Goal: Task Accomplishment & Management: Complete application form

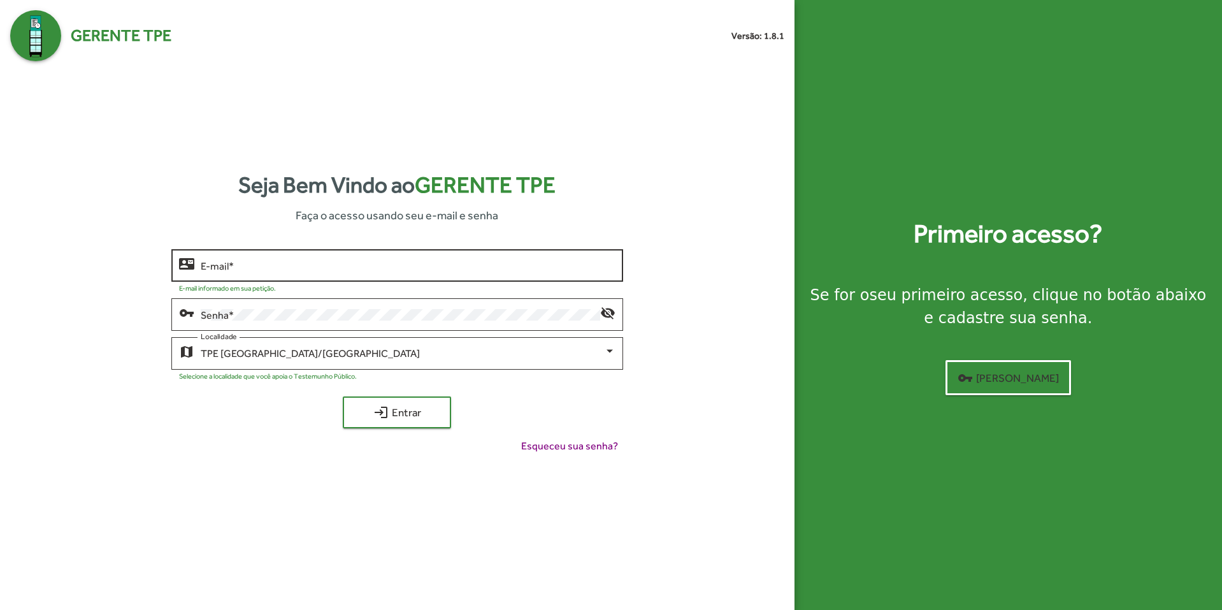
click at [224, 265] on input "E-mail *" at bounding box center [408, 265] width 415 height 11
type input "**********"
click at [261, 307] on div "Senha *" at bounding box center [401, 313] width 400 height 35
click at [343, 396] on button "login Entrar" at bounding box center [397, 412] width 108 height 32
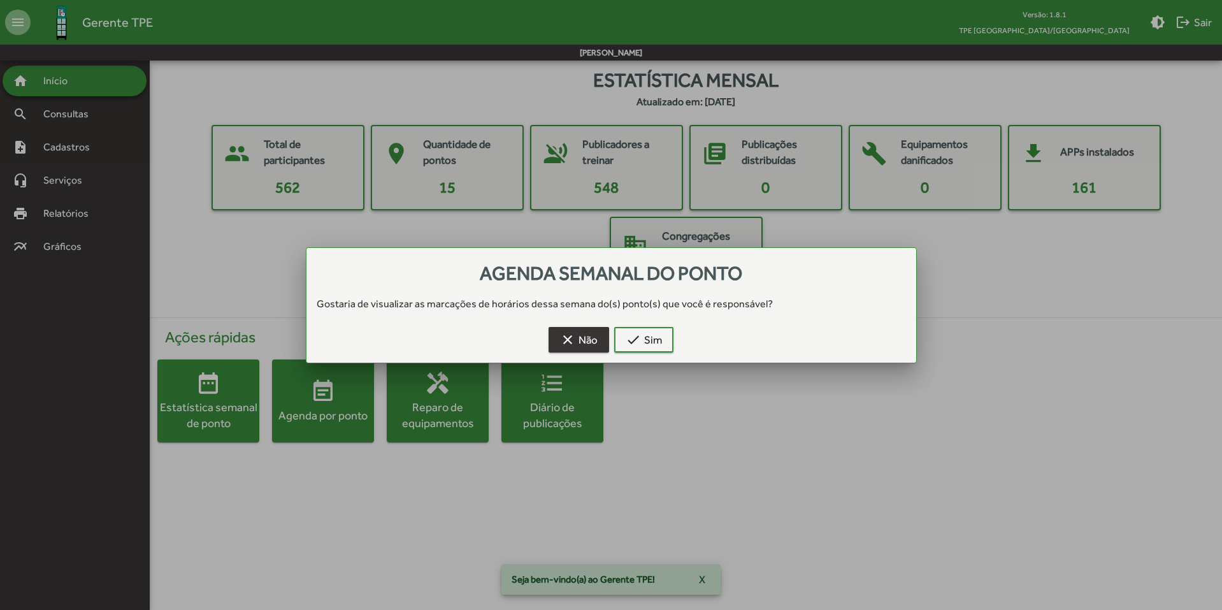
click at [572, 338] on mat-icon "clear" at bounding box center [567, 339] width 15 height 15
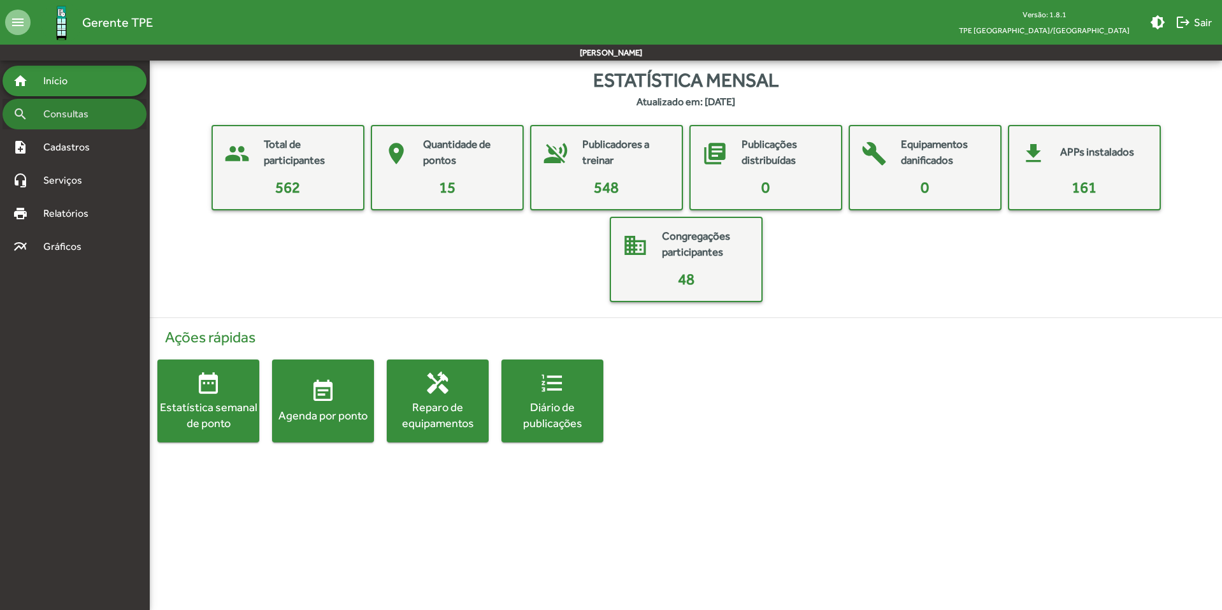
click at [62, 108] on span "Consultas" at bounding box center [70, 113] width 69 height 15
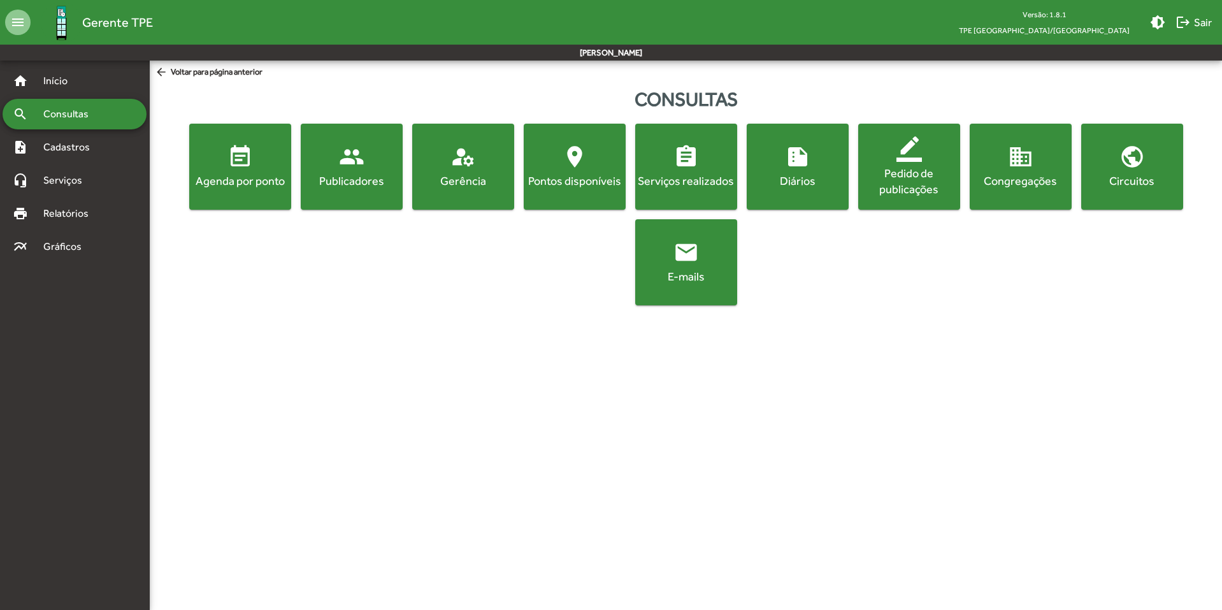
click at [781, 173] on div "Diários" at bounding box center [797, 181] width 97 height 16
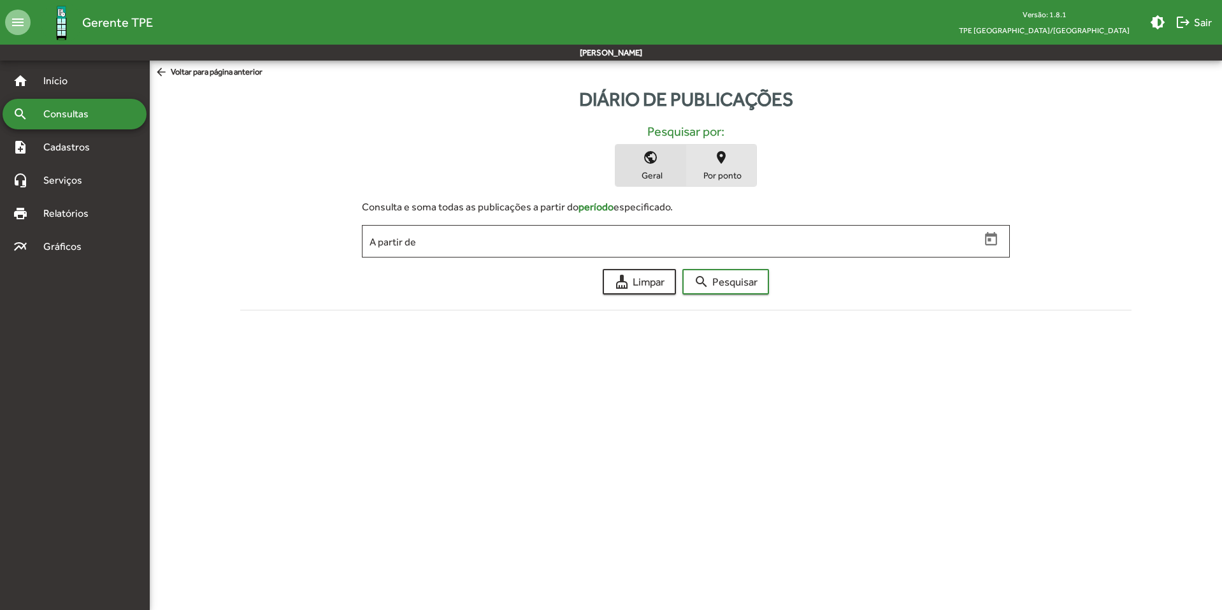
click at [717, 177] on span "Por ponto" at bounding box center [721, 174] width 64 height 11
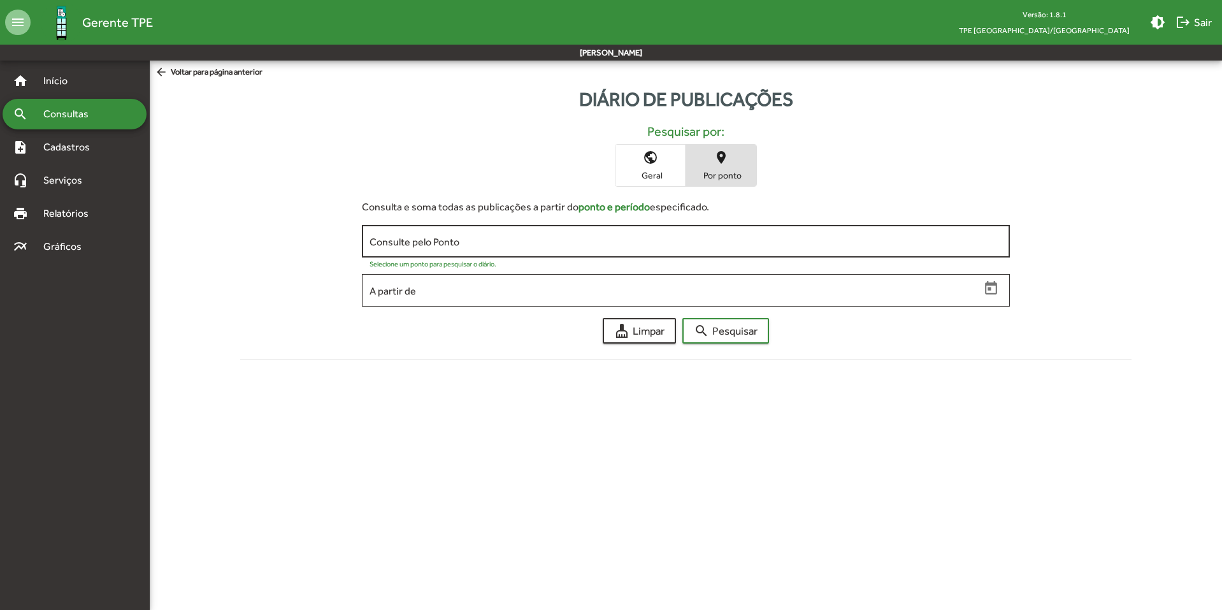
click at [415, 238] on input "Consulte pelo Ponto" at bounding box center [686, 241] width 633 height 11
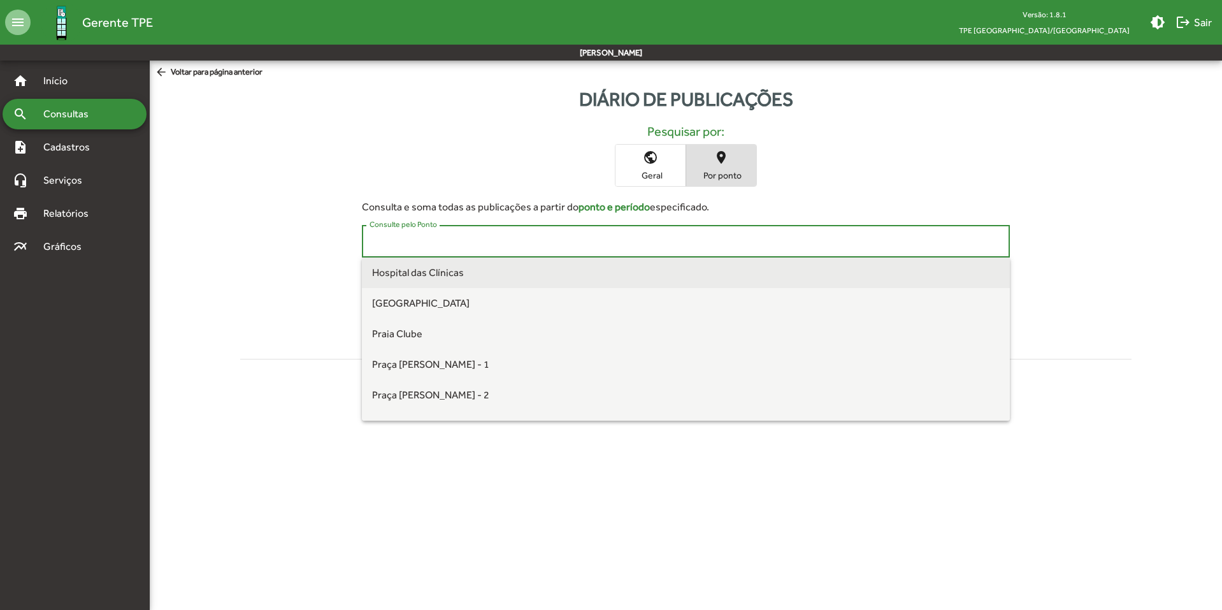
click at [414, 271] on span "Hospital das Clínicas" at bounding box center [418, 272] width 92 height 12
type input "**********"
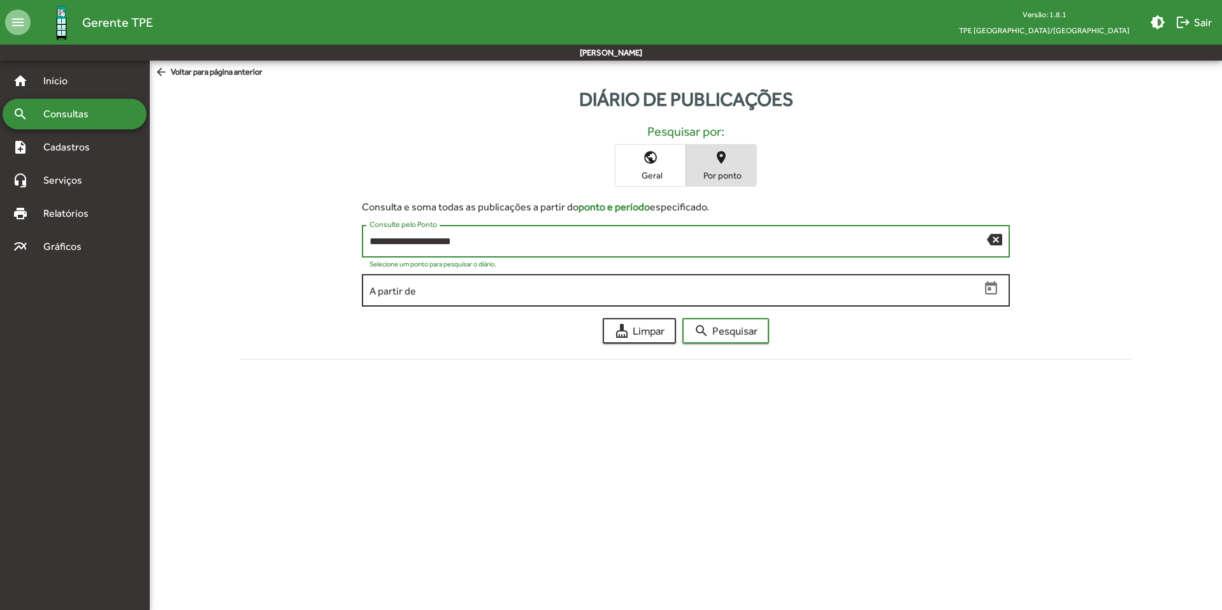
click at [429, 287] on input "A partir de" at bounding box center [675, 290] width 610 height 11
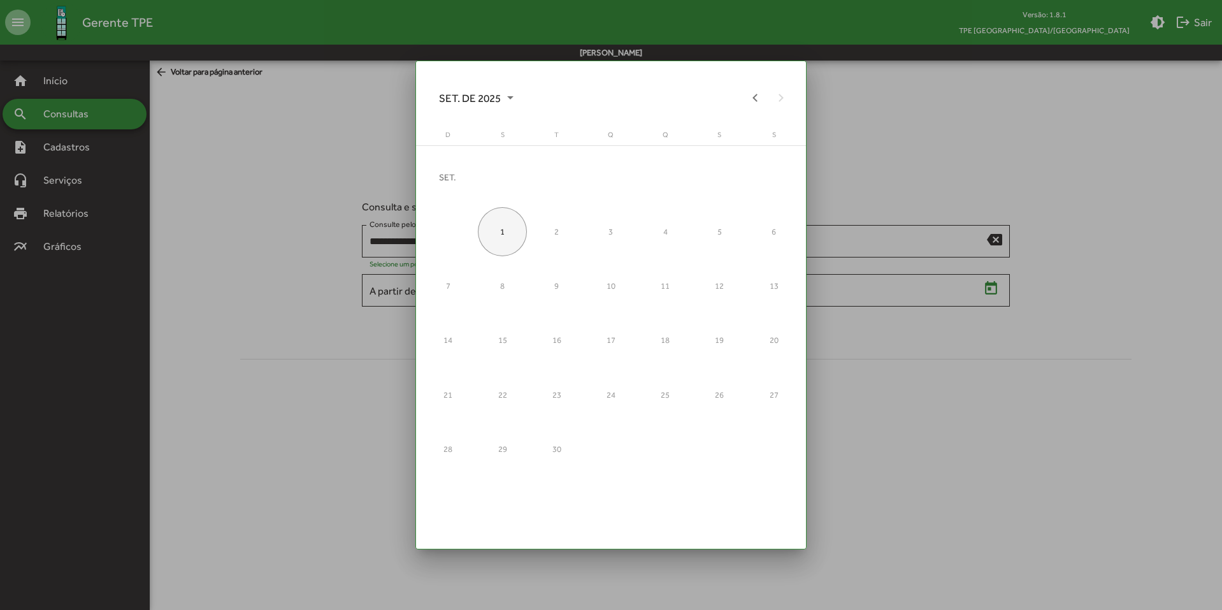
click at [508, 231] on div "1" at bounding box center [502, 231] width 49 height 49
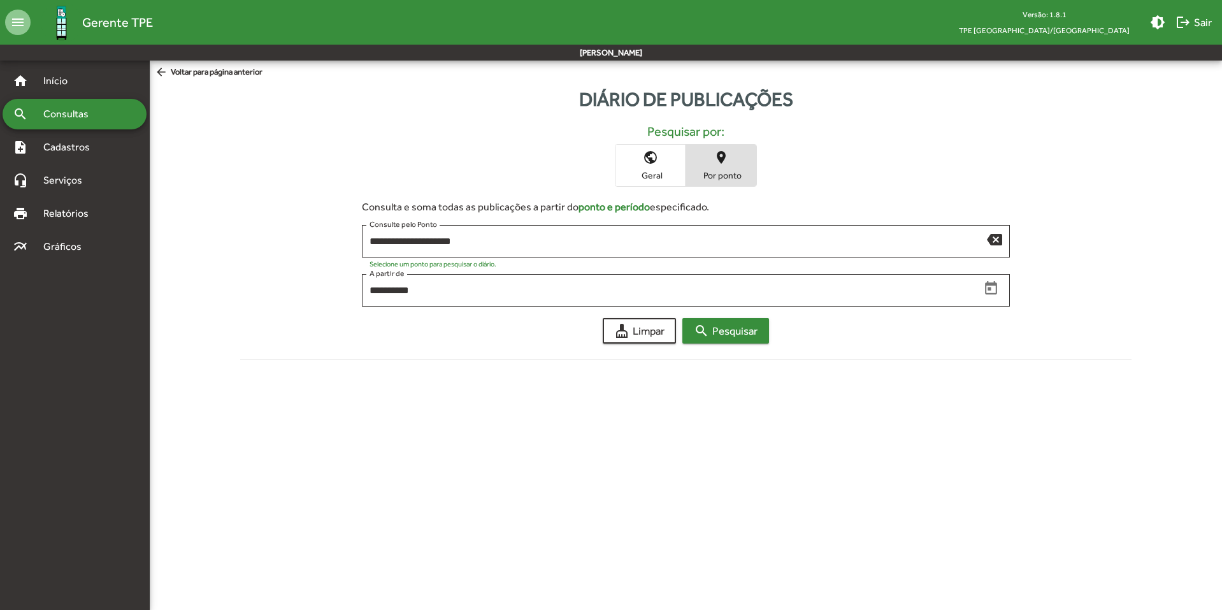
click at [721, 328] on span "search Pesquisar" at bounding box center [726, 330] width 64 height 23
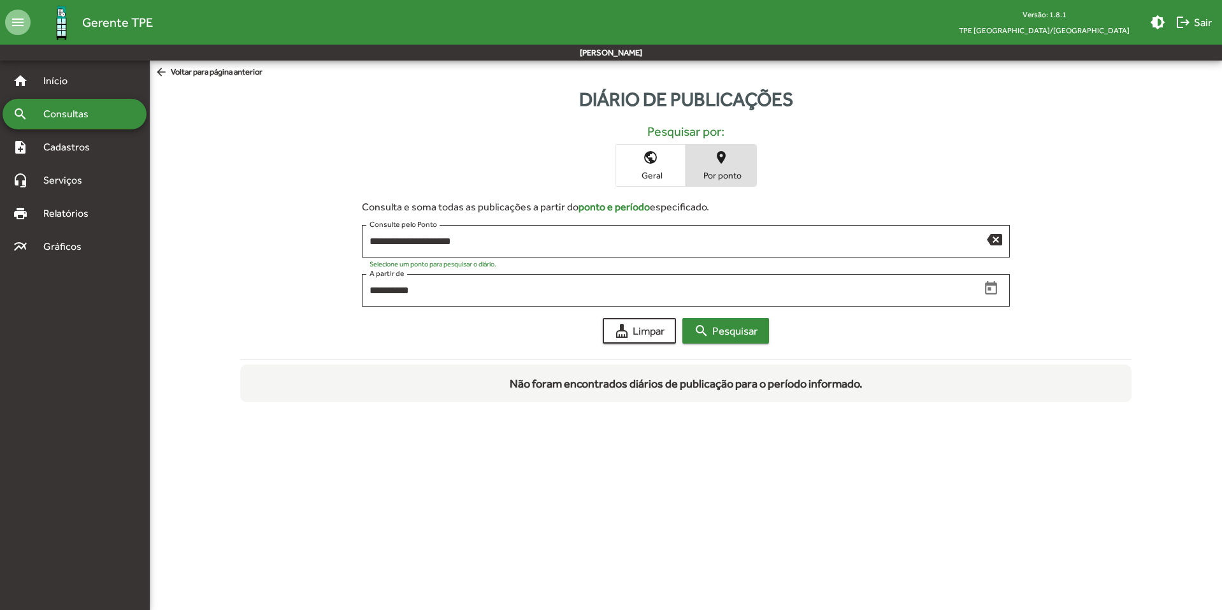
click at [728, 331] on span "search Pesquisar" at bounding box center [726, 330] width 64 height 23
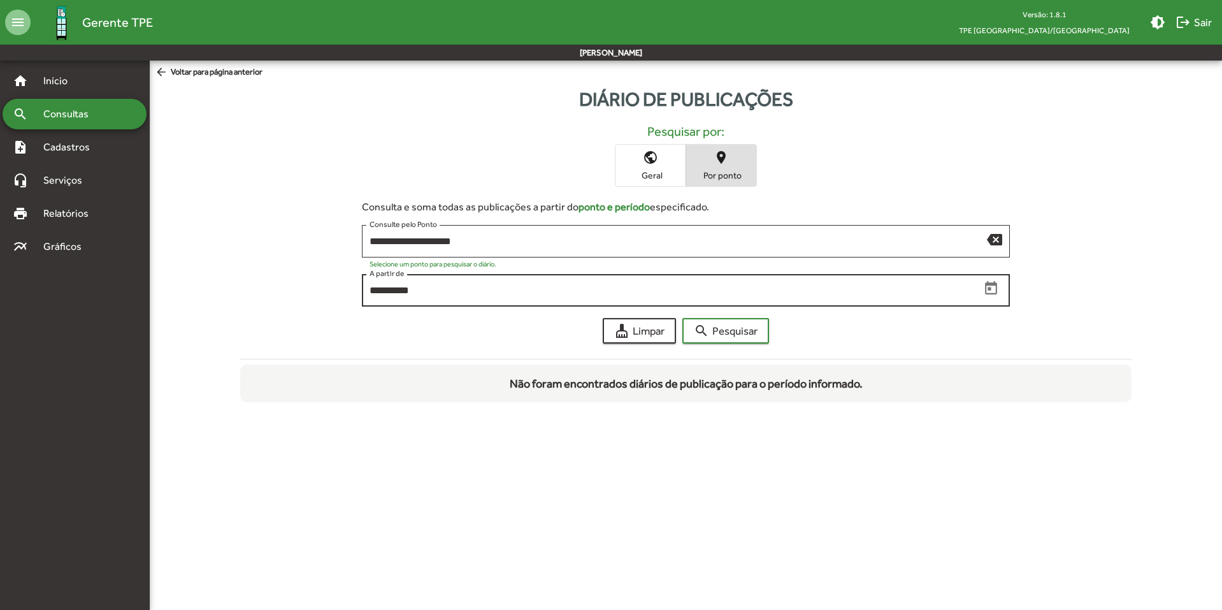
click at [426, 298] on div "**********" at bounding box center [675, 288] width 610 height 35
click at [424, 292] on input "**********" at bounding box center [675, 290] width 610 height 11
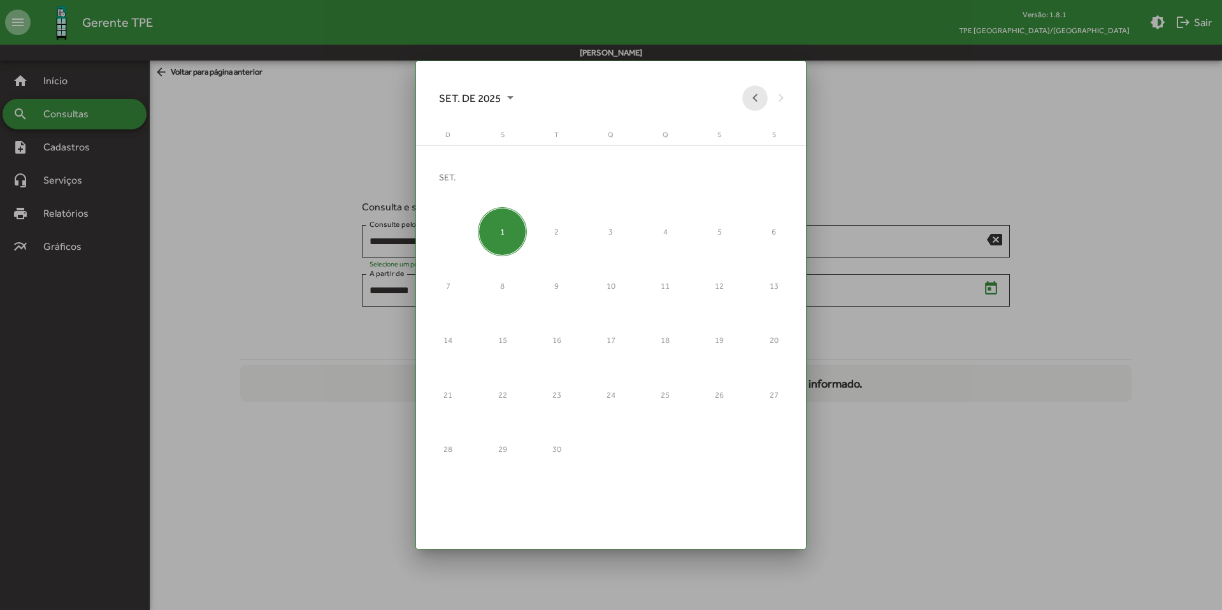
click at [746, 102] on button "Previous month" at bounding box center [754, 97] width 25 height 25
click at [714, 186] on div "1" at bounding box center [719, 177] width 49 height 49
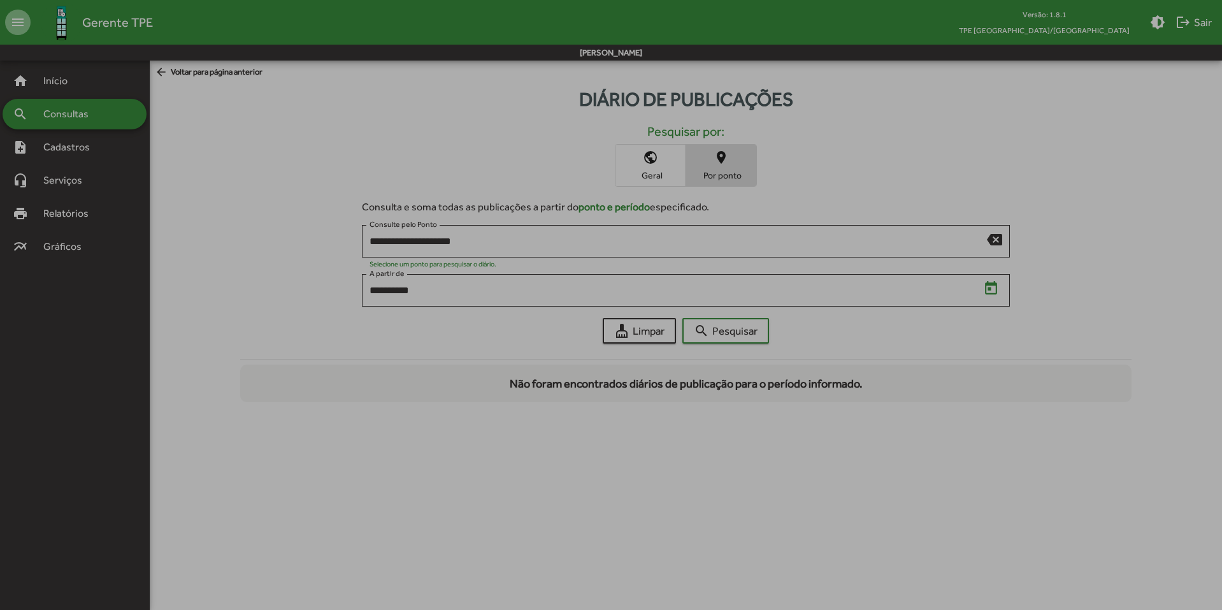
type input "**********"
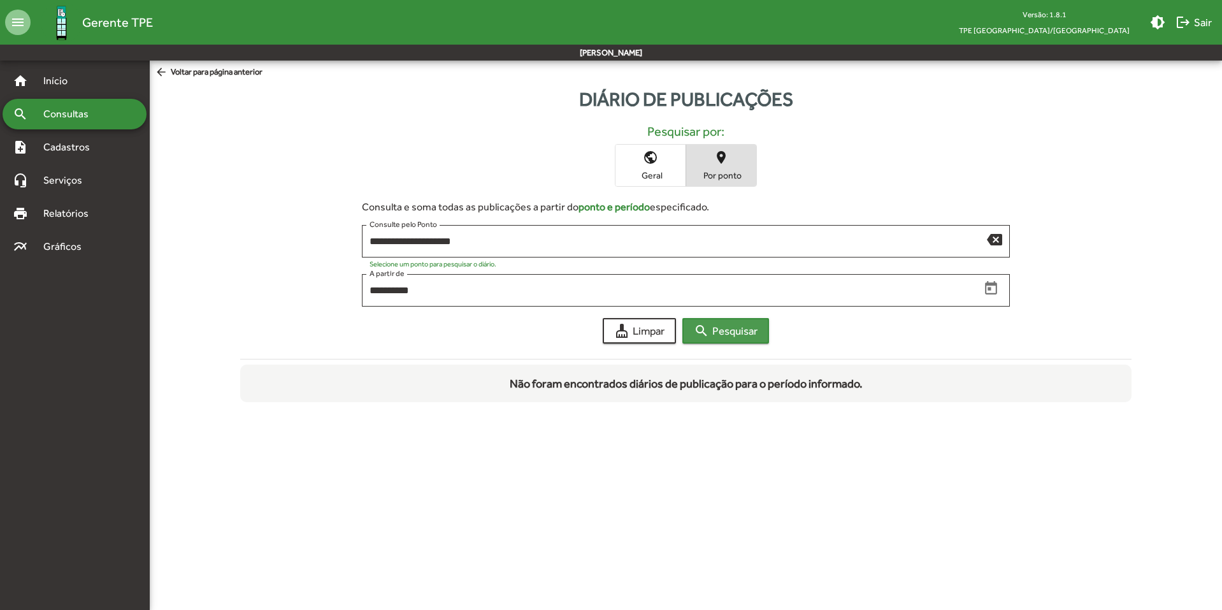
click at [727, 330] on span "search Pesquisar" at bounding box center [726, 330] width 64 height 23
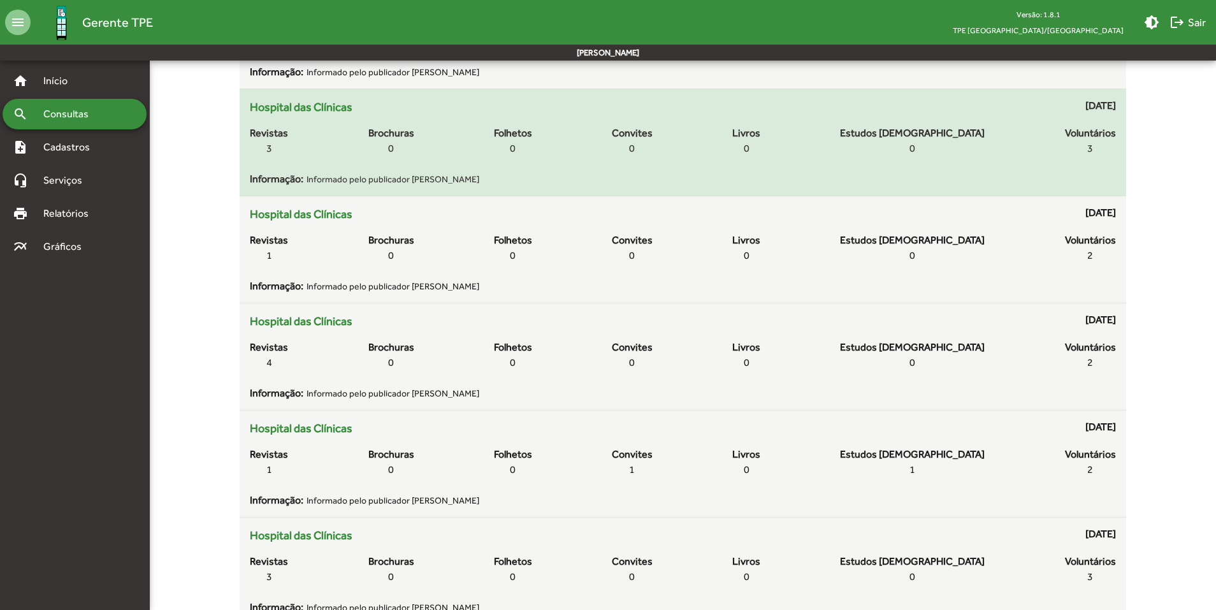
scroll to position [1147, 0]
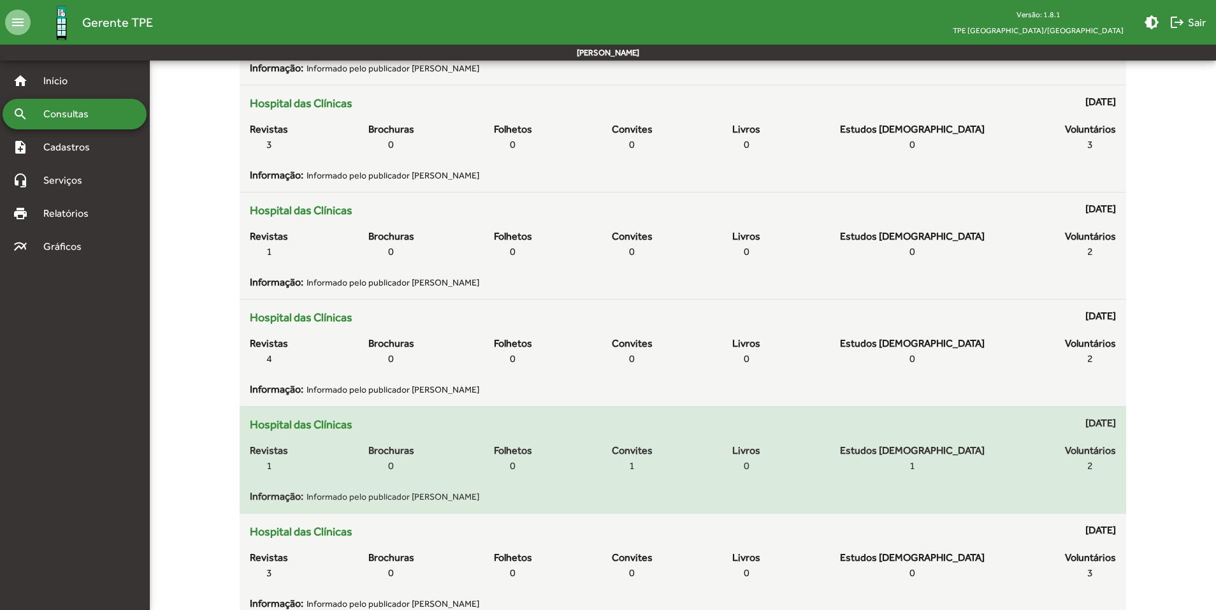
click at [915, 463] on span "1" at bounding box center [912, 465] width 6 height 15
click at [935, 447] on span "Estudos [DEMOGRAPHIC_DATA]" at bounding box center [912, 450] width 145 height 15
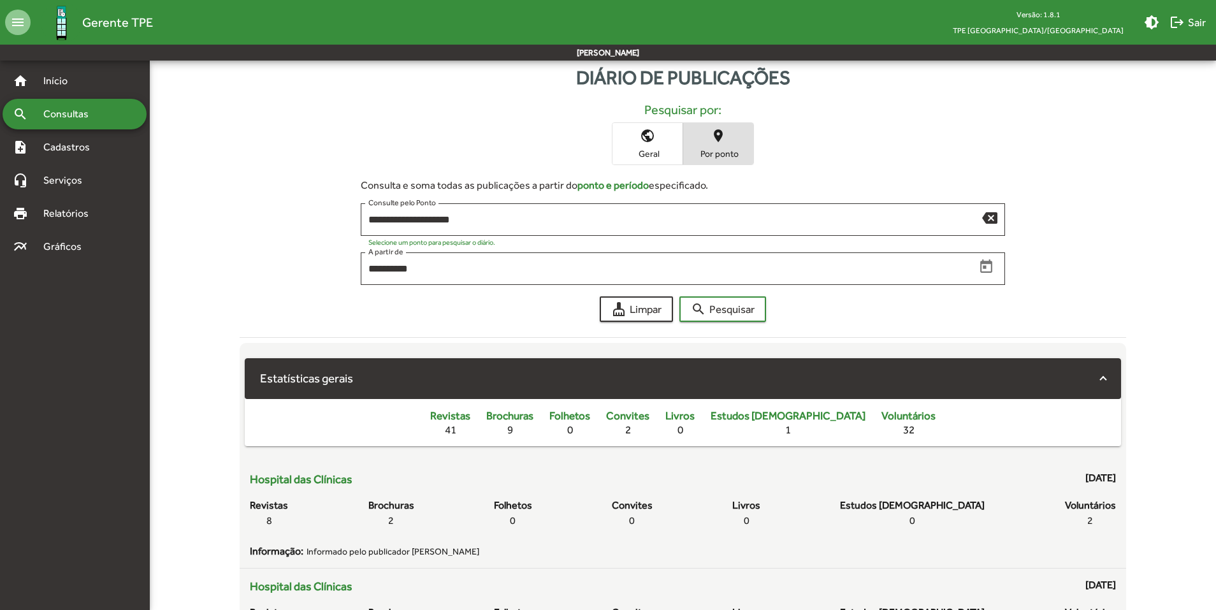
scroll to position [0, 0]
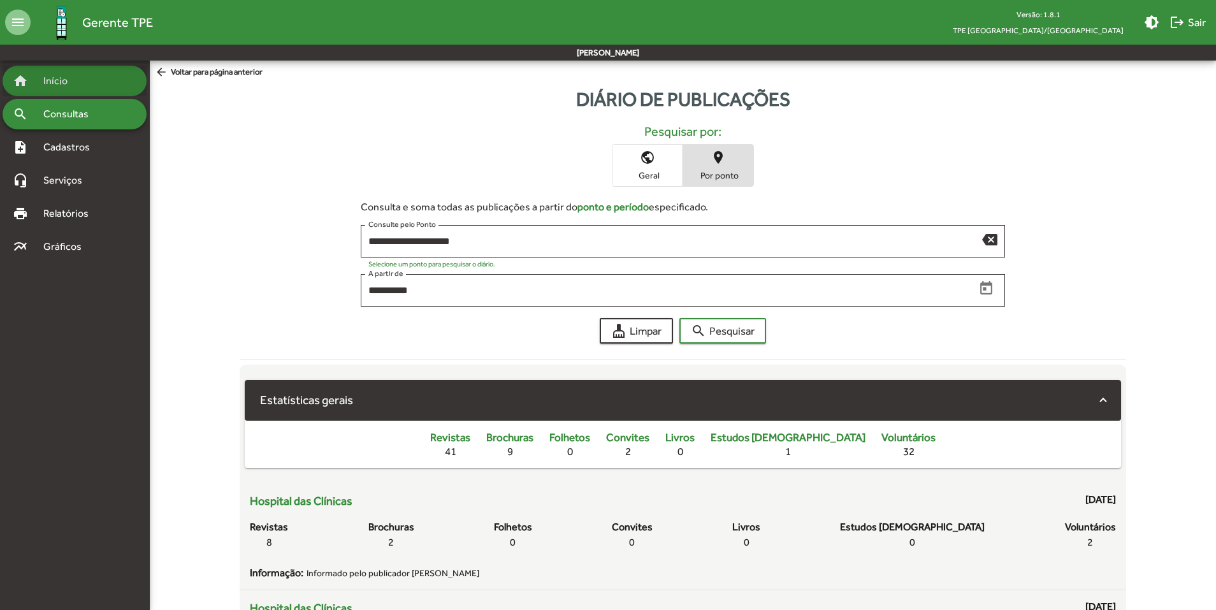
click at [45, 76] on span "Início" at bounding box center [61, 80] width 50 height 15
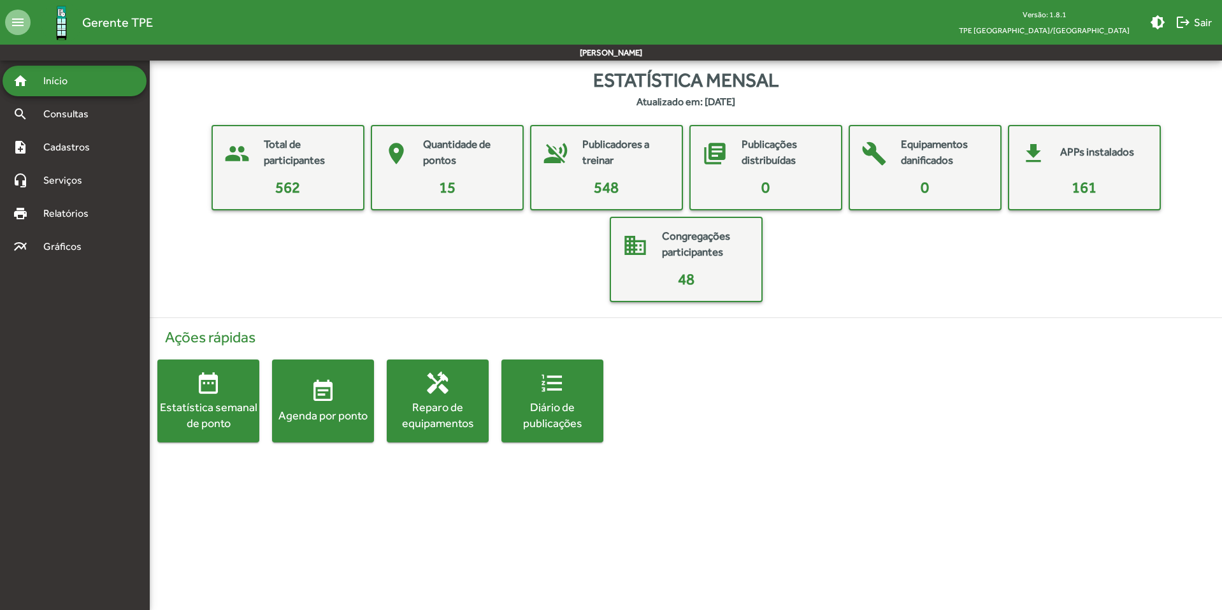
click at [418, 157] on mat-card-header "place Quantidade de pontos" at bounding box center [447, 153] width 140 height 45
click at [434, 152] on mat-card-title "Quantidade de pontos" at bounding box center [466, 152] width 87 height 32
click at [56, 115] on span "Consultas" at bounding box center [70, 113] width 69 height 15
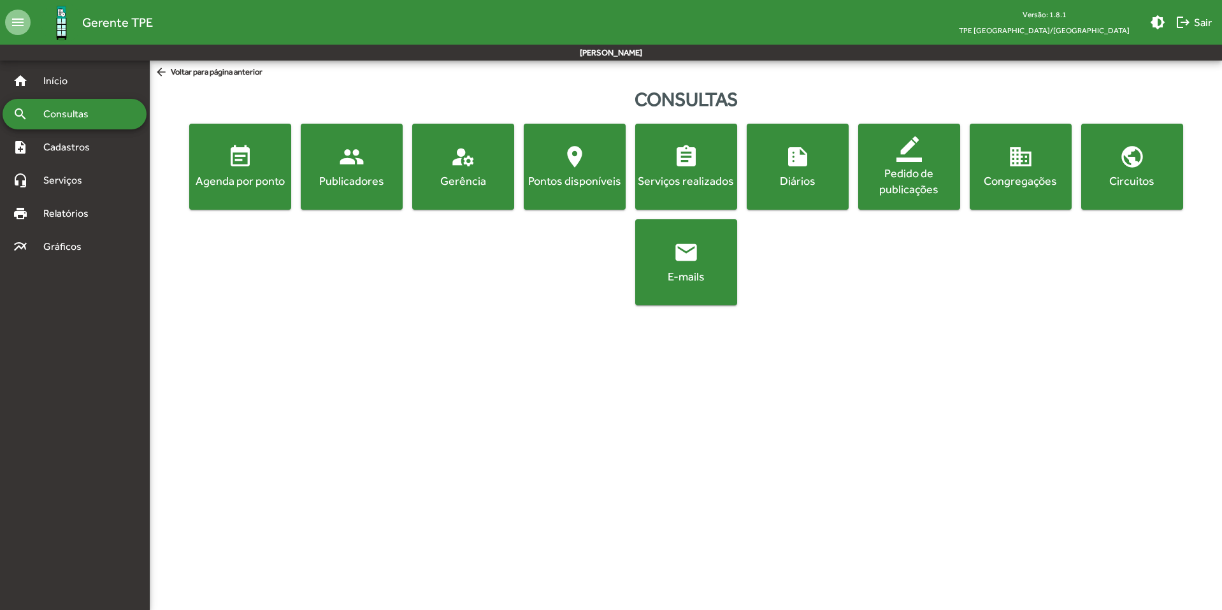
click at [264, 187] on div "Agenda por ponto" at bounding box center [240, 181] width 97 height 16
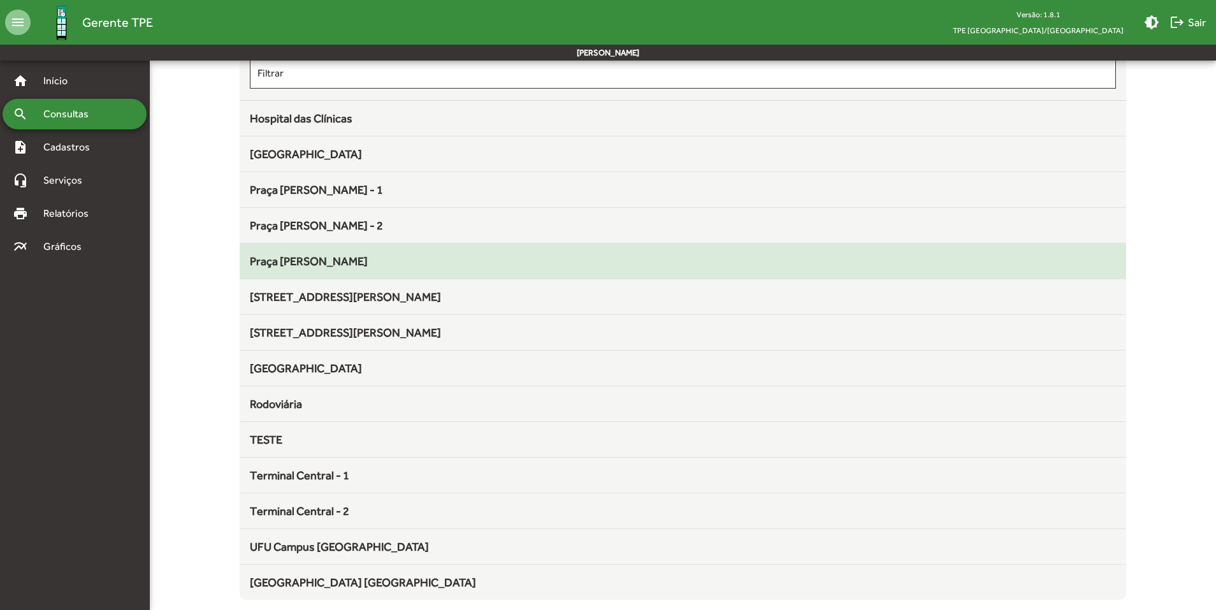
scroll to position [134, 0]
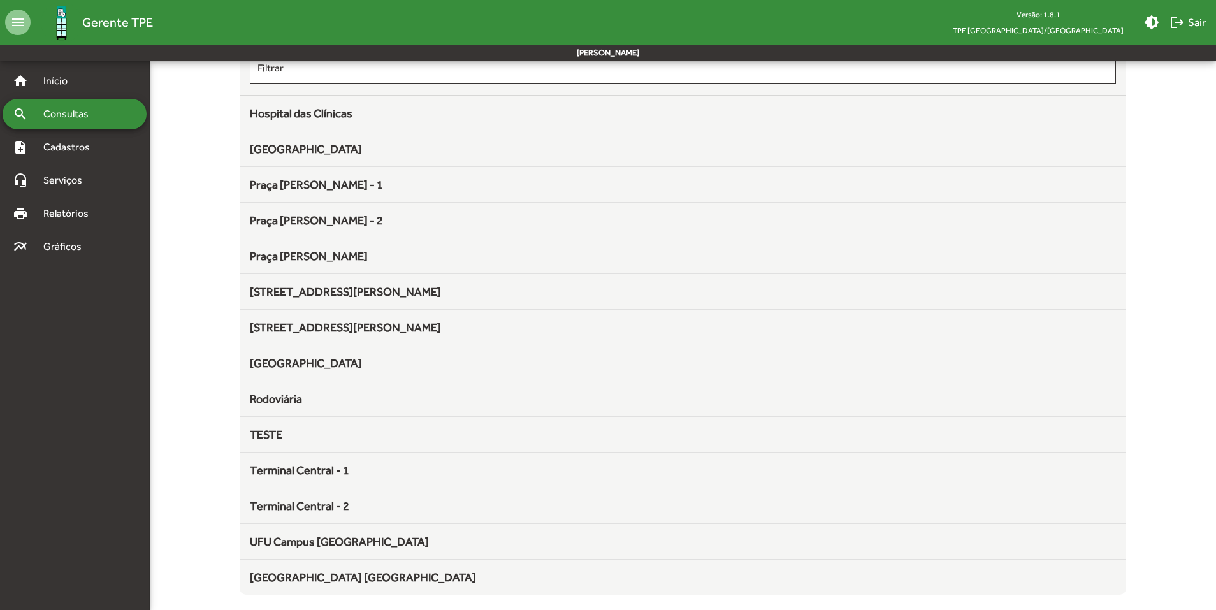
drag, startPoint x: 348, startPoint y: 535, endPoint x: 551, endPoint y: 427, distance: 230.0
click at [349, 535] on span "UFU Campus [GEOGRAPHIC_DATA]" at bounding box center [339, 541] width 179 height 13
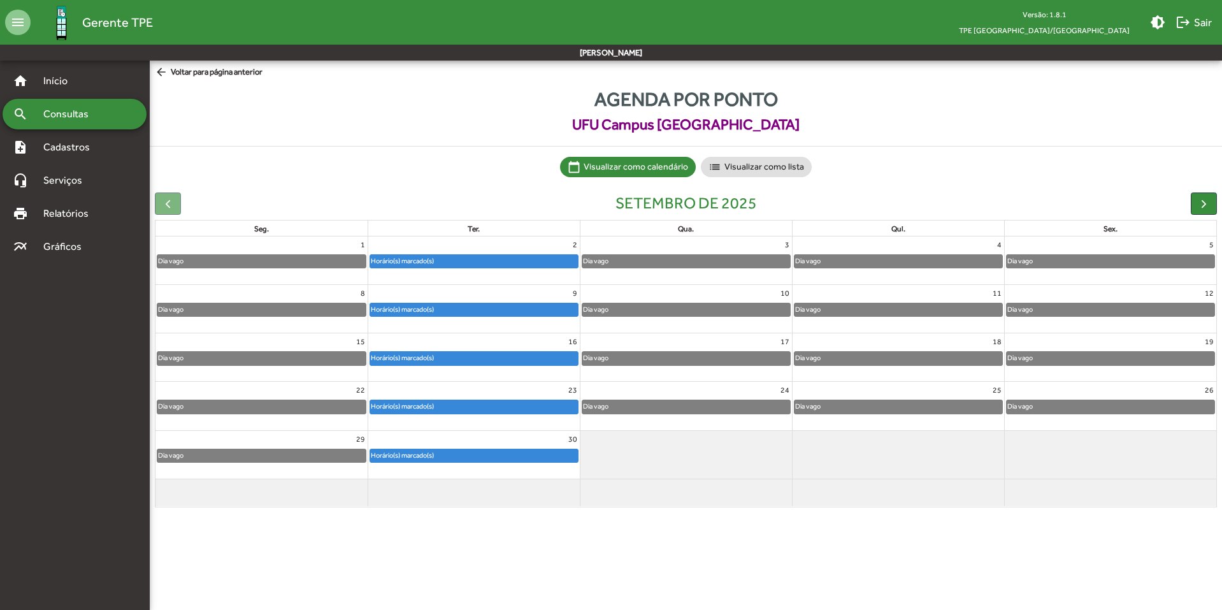
click at [485, 259] on div "Horário(s) marcado(s)" at bounding box center [474, 261] width 208 height 13
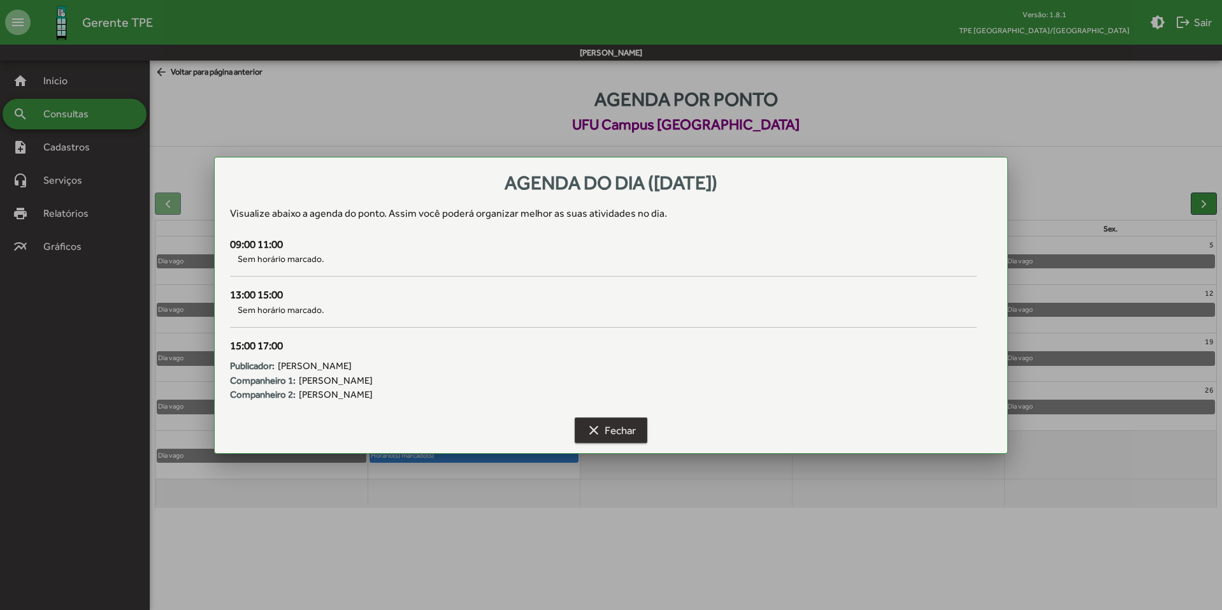
click at [603, 440] on span "clear Fechar" at bounding box center [611, 430] width 50 height 23
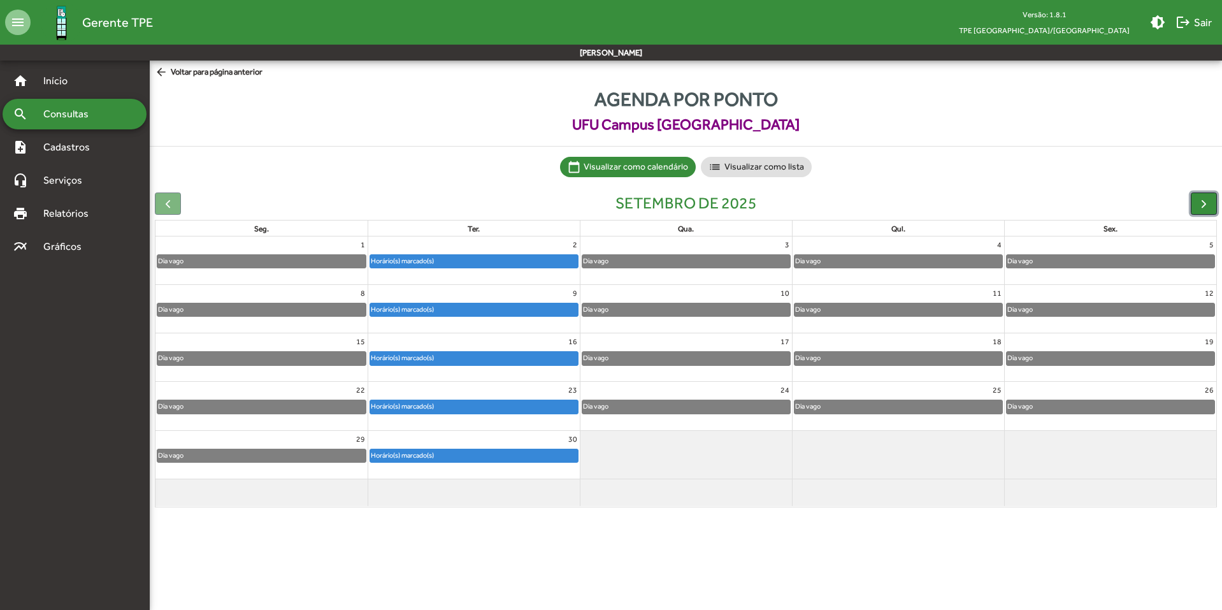
click at [1204, 204] on span "button" at bounding box center [1203, 203] width 13 height 13
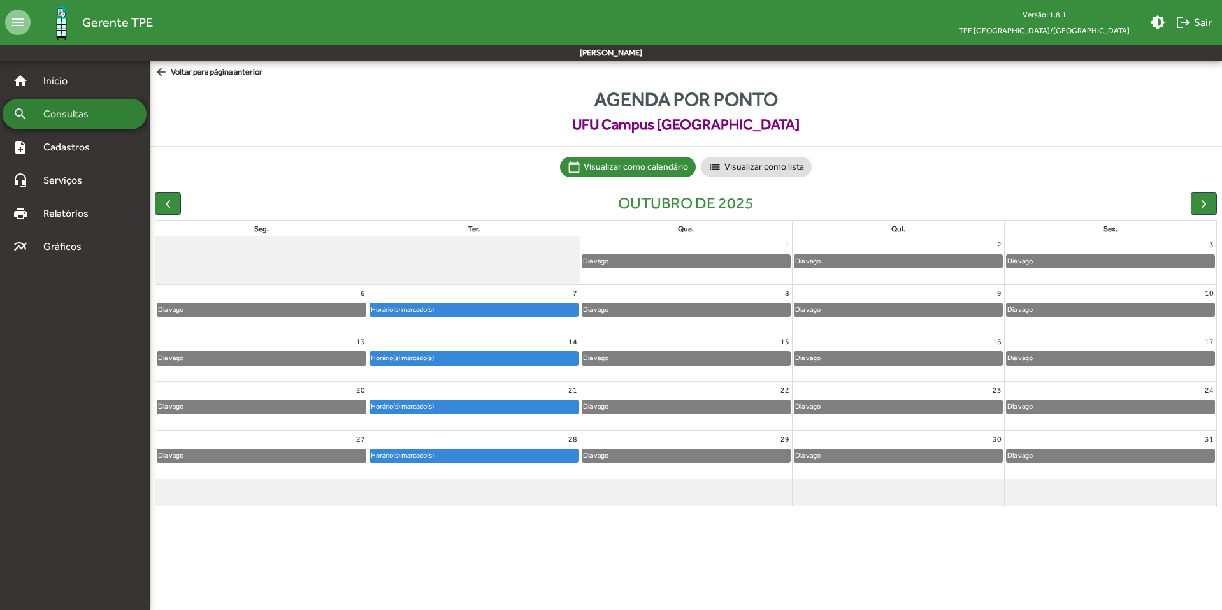
click at [58, 119] on span "Consultas" at bounding box center [70, 113] width 69 height 15
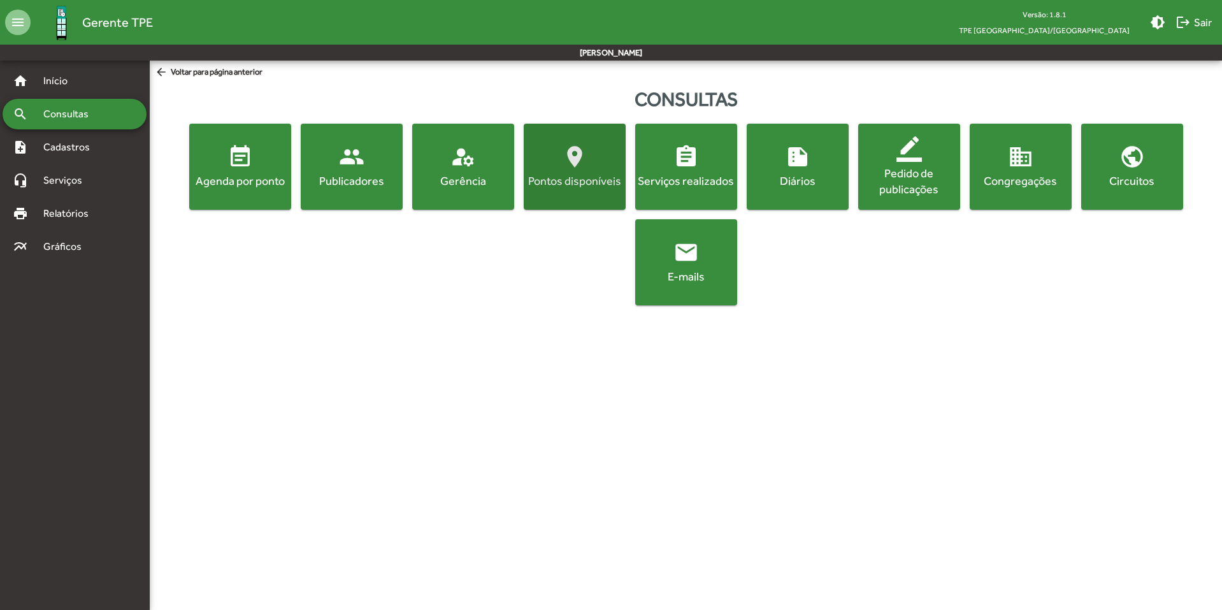
click at [603, 171] on span "location_on Pontos disponíveis" at bounding box center [574, 166] width 97 height 45
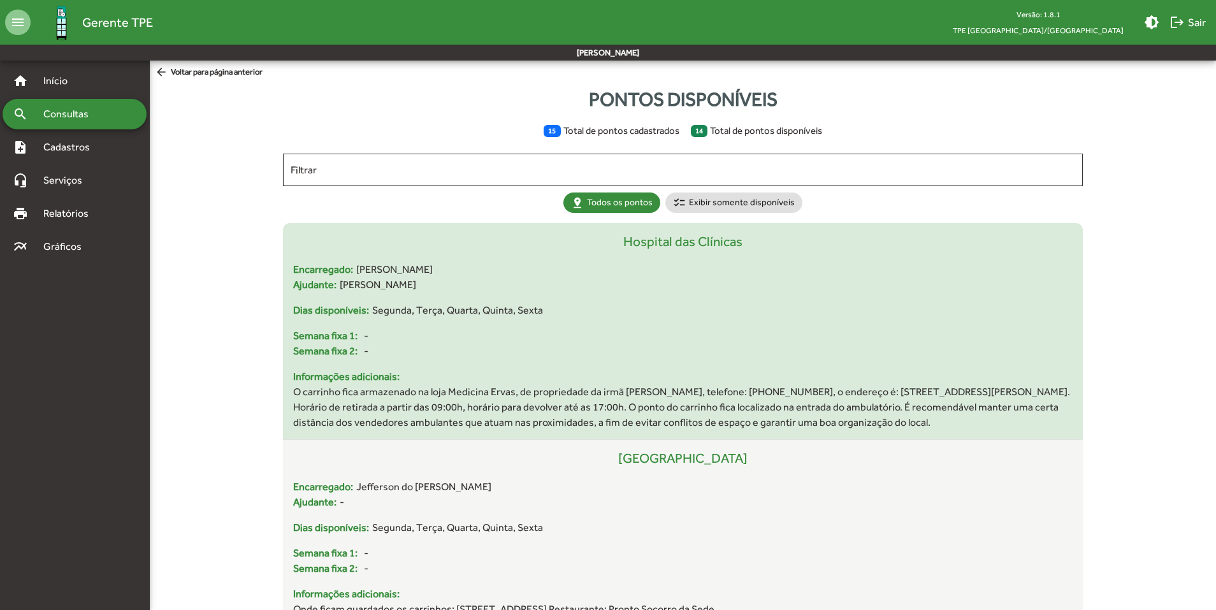
click at [824, 417] on span "O carrinho fica armazenado na loja Medicina Ervas, de propriedade da irmã [PERS…" at bounding box center [682, 407] width 779 height 46
click at [667, 242] on div "Hospital das Clínicas" at bounding box center [682, 247] width 779 height 31
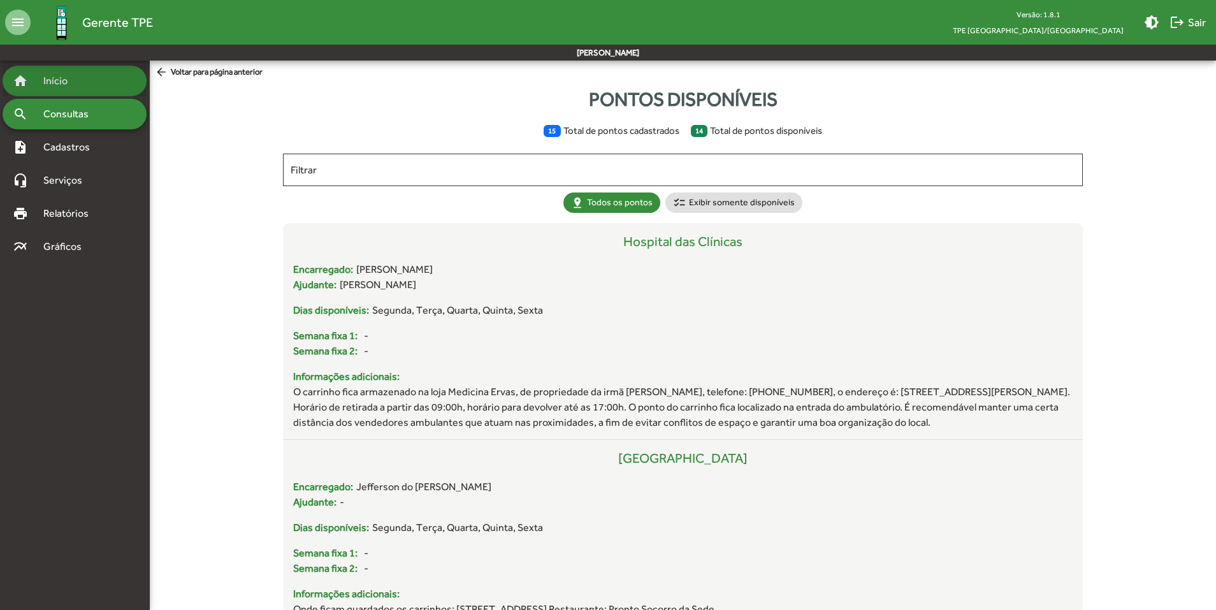
click at [76, 80] on span "Início" at bounding box center [61, 80] width 50 height 15
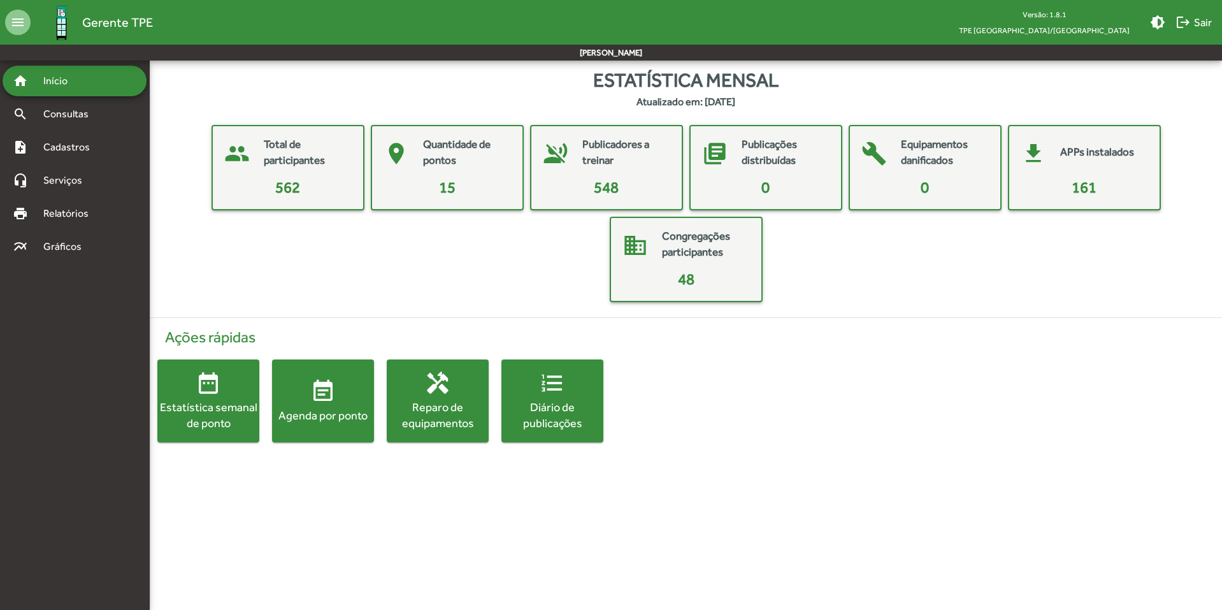
click at [552, 410] on div "Diário de publicações" at bounding box center [552, 415] width 102 height 32
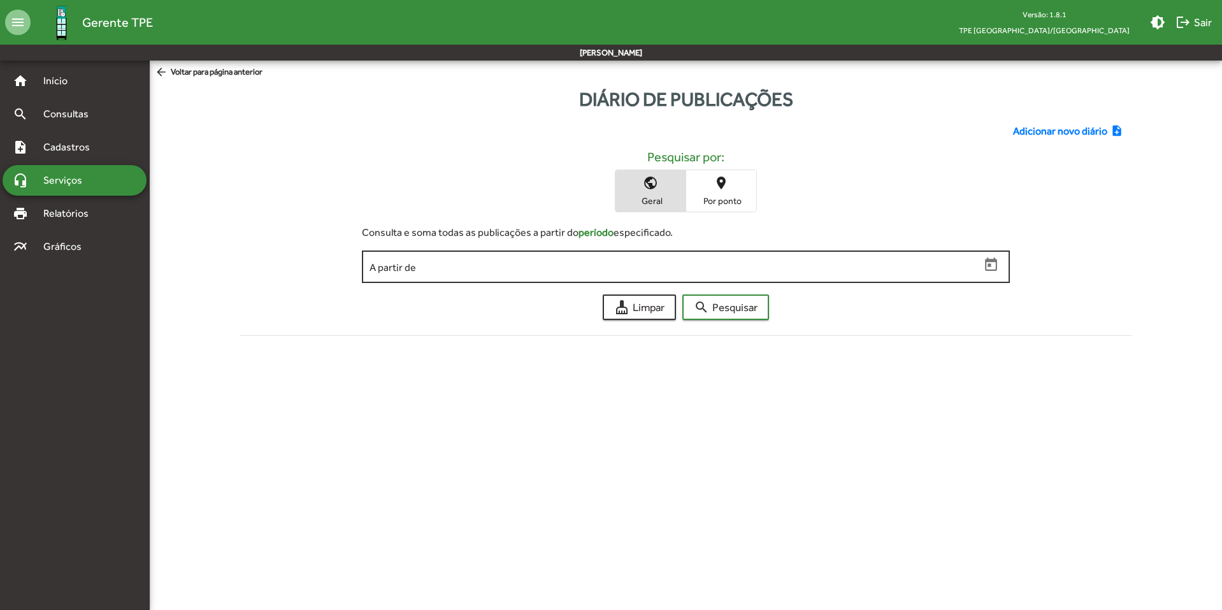
click at [508, 270] on input "A partir de" at bounding box center [675, 266] width 610 height 11
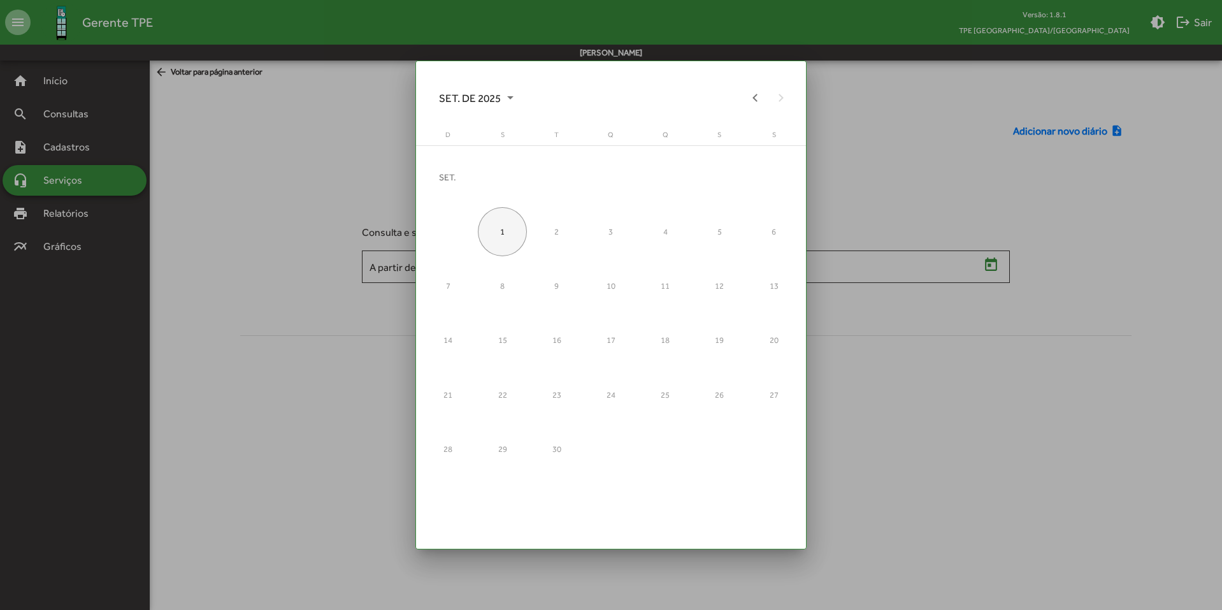
click at [503, 238] on div "1" at bounding box center [502, 231] width 49 height 49
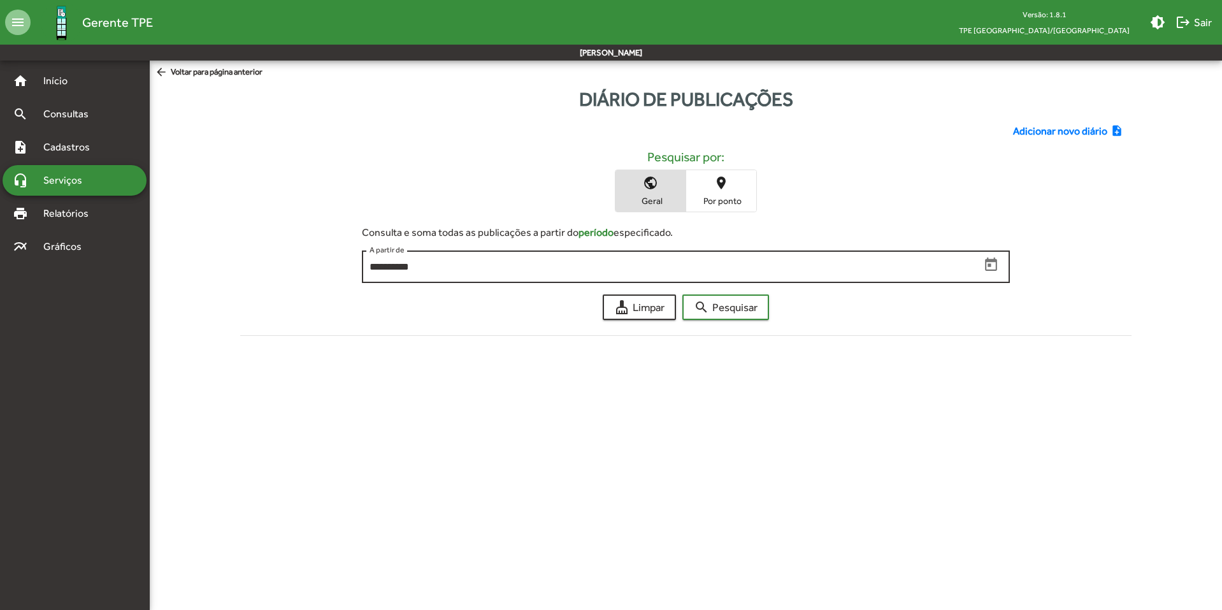
click at [552, 269] on input "**********" at bounding box center [675, 266] width 610 height 11
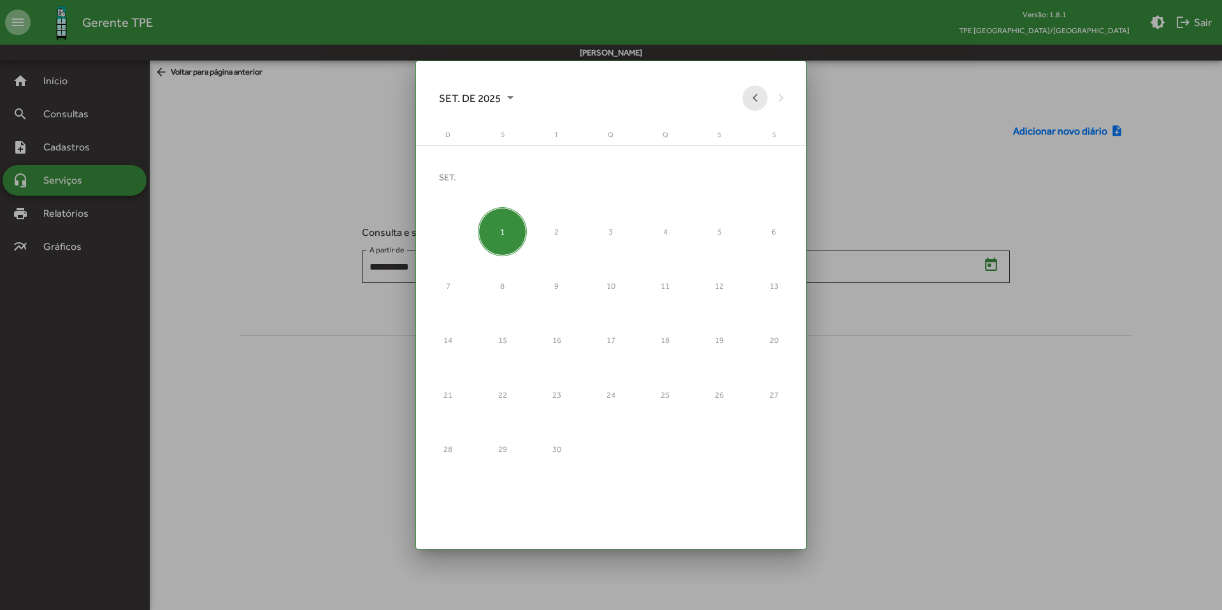
click at [754, 104] on button "Previous month" at bounding box center [754, 97] width 25 height 25
click at [714, 185] on div "1" at bounding box center [719, 177] width 49 height 49
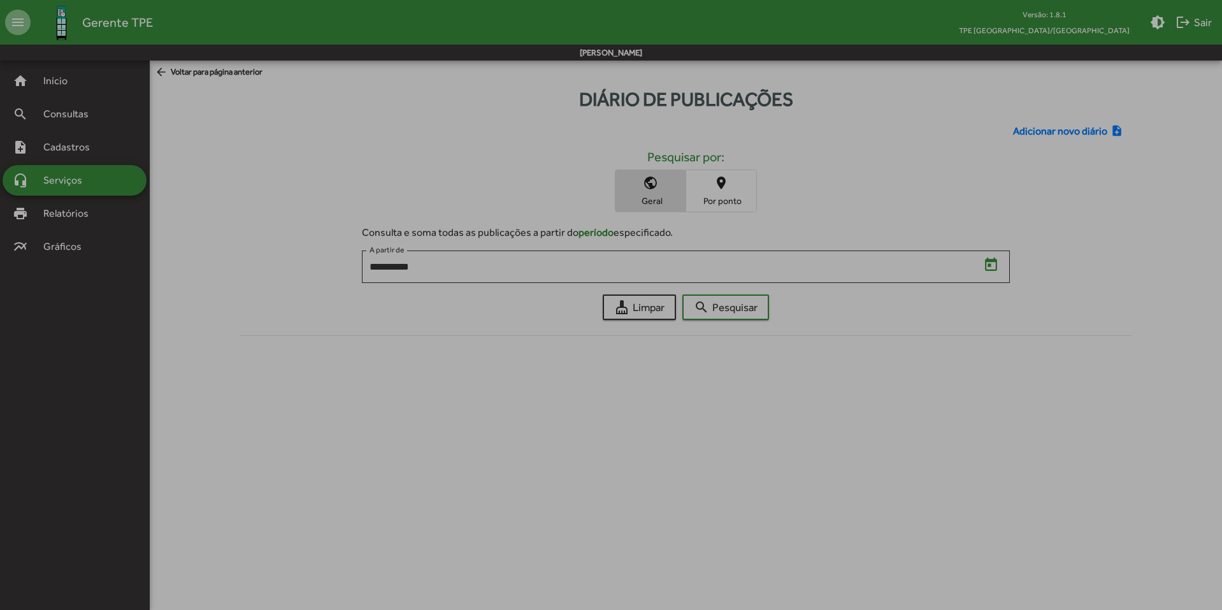
type input "**********"
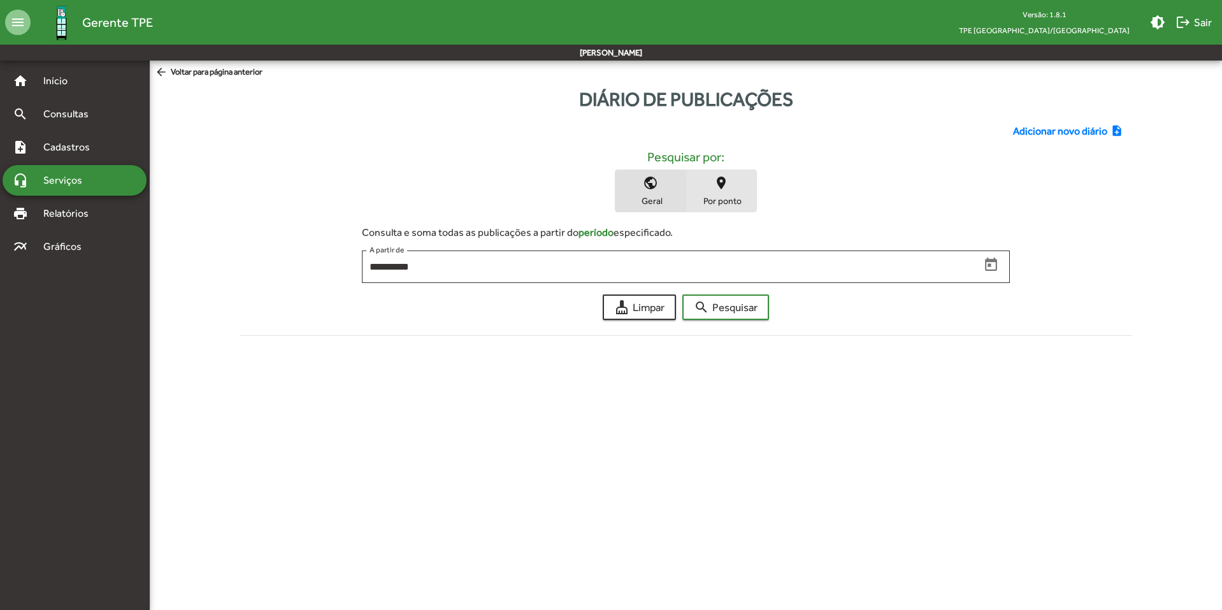
click at [722, 200] on span "Por ponto" at bounding box center [721, 200] width 64 height 11
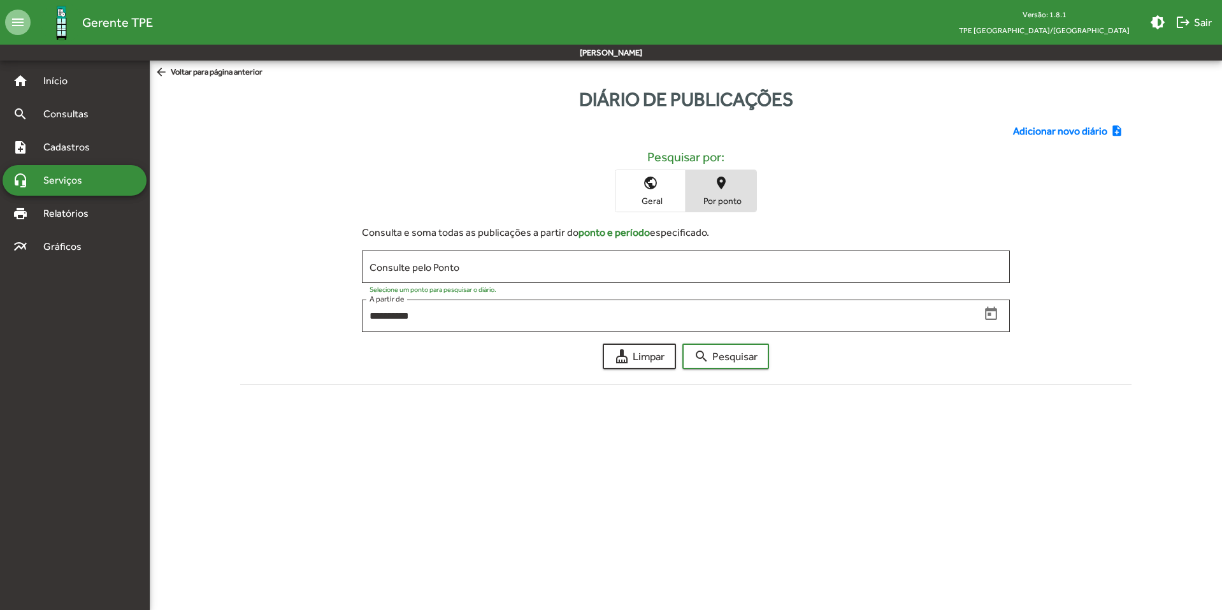
click at [654, 197] on span "Geral" at bounding box center [651, 200] width 64 height 11
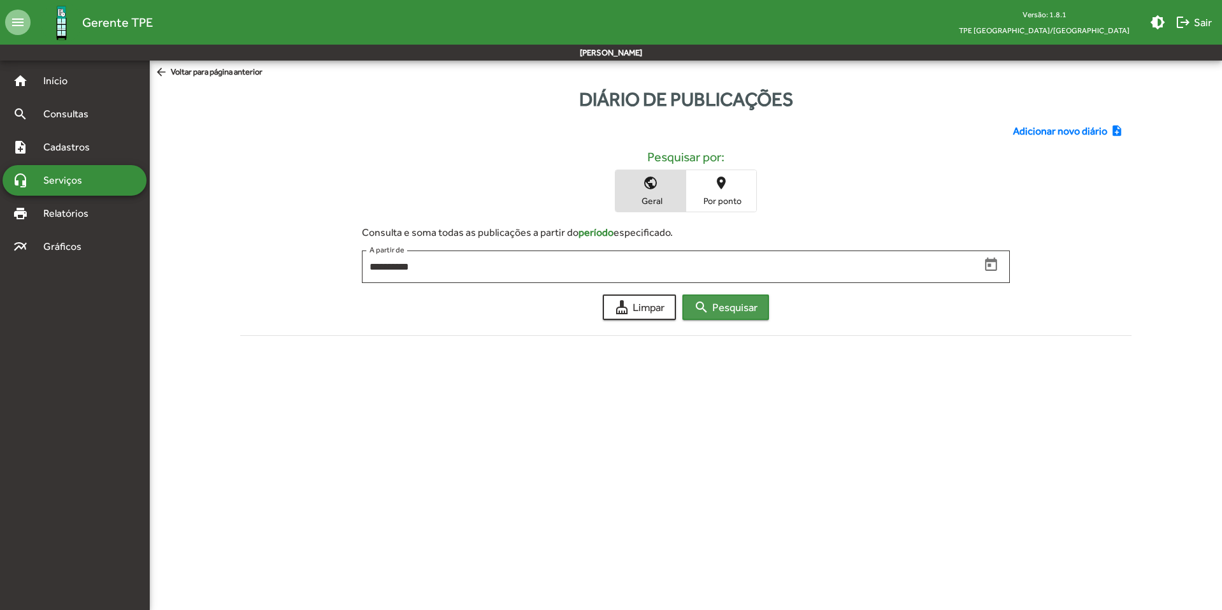
click at [721, 305] on span "search Pesquisar" at bounding box center [726, 307] width 64 height 23
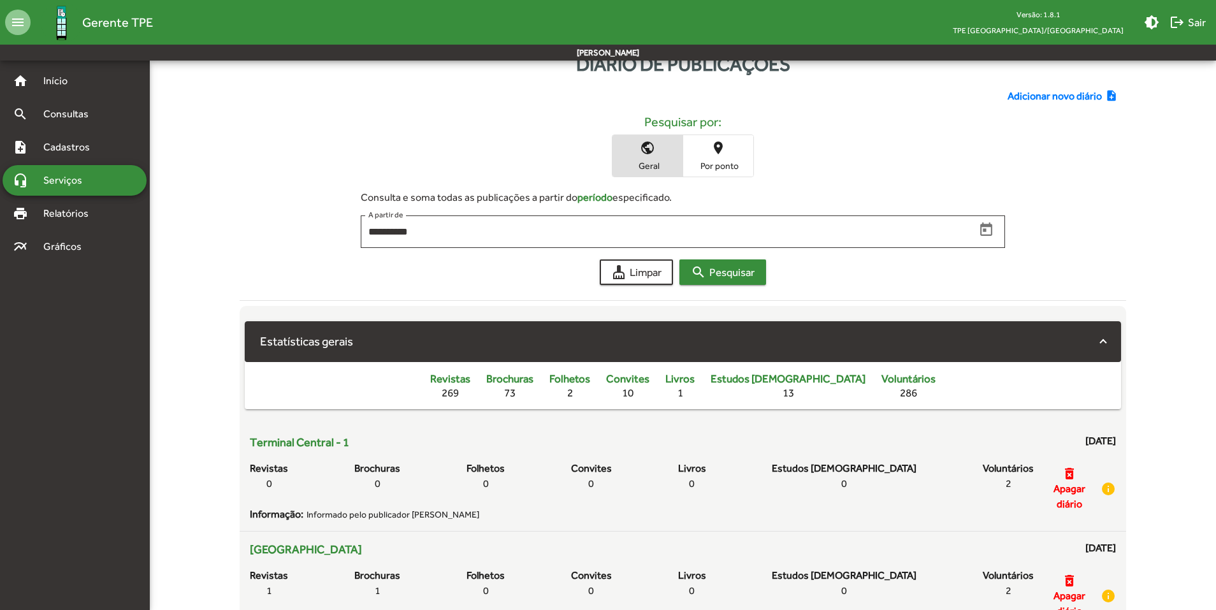
scroll to position [64, 0]
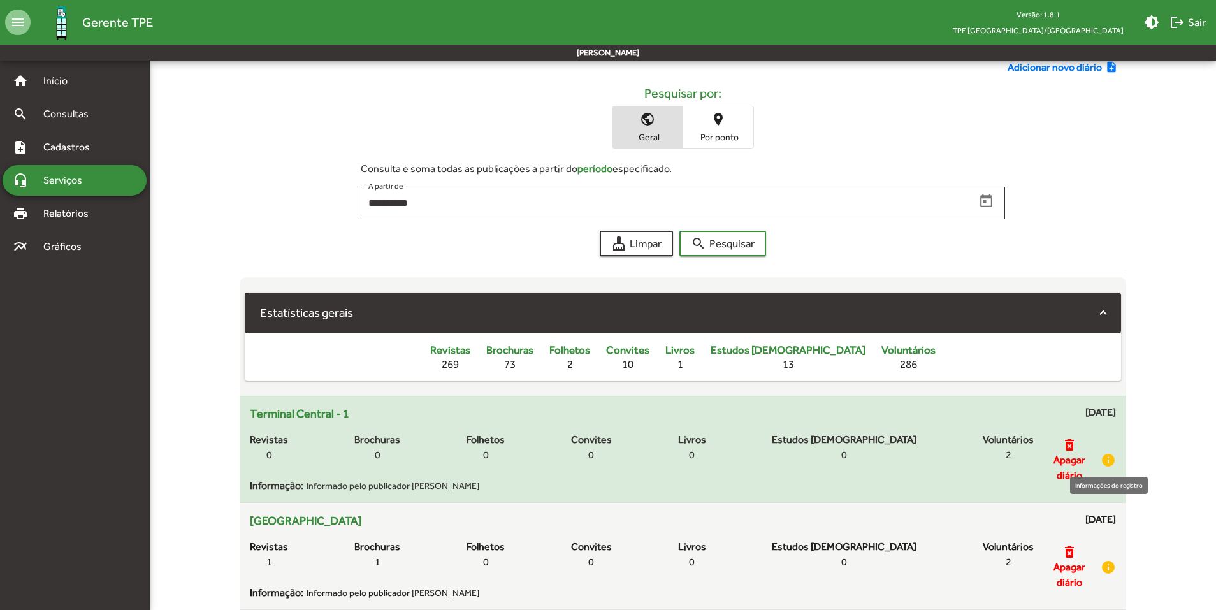
click at [1103, 460] on mat-icon "info" at bounding box center [1107, 459] width 15 height 15
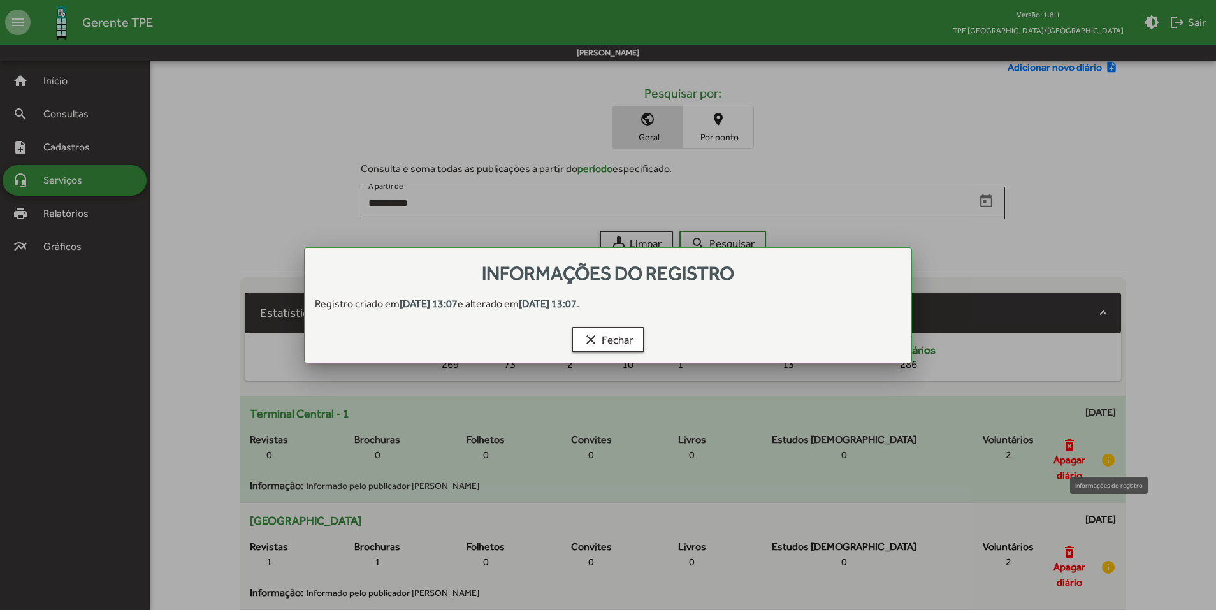
scroll to position [0, 0]
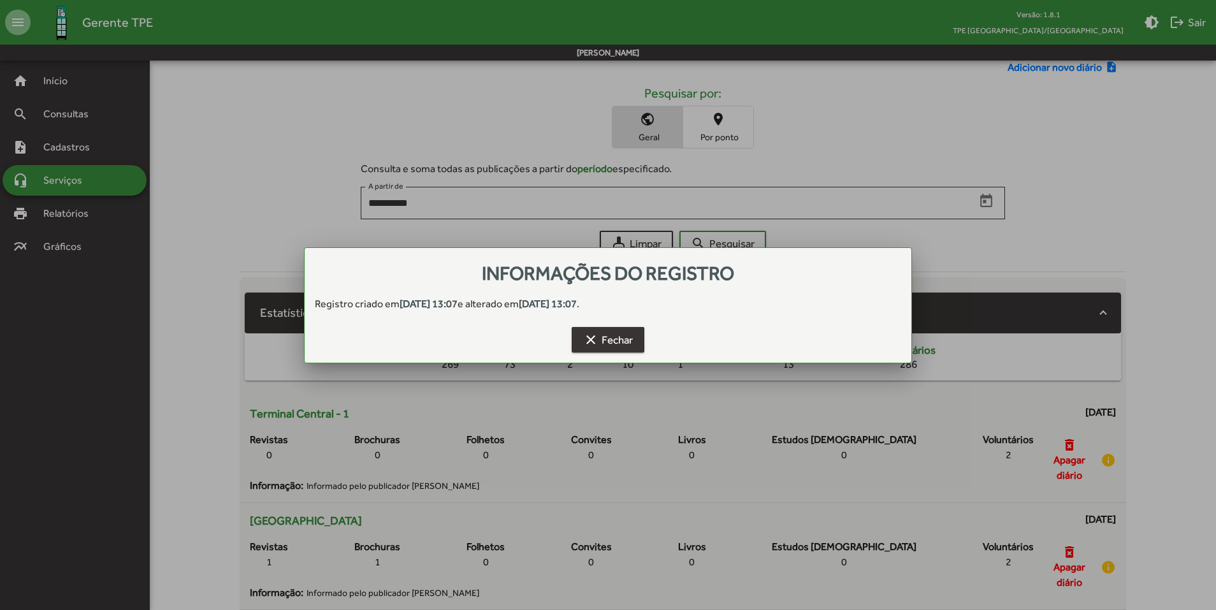
click at [623, 345] on span "clear Fechar" at bounding box center [608, 339] width 50 height 23
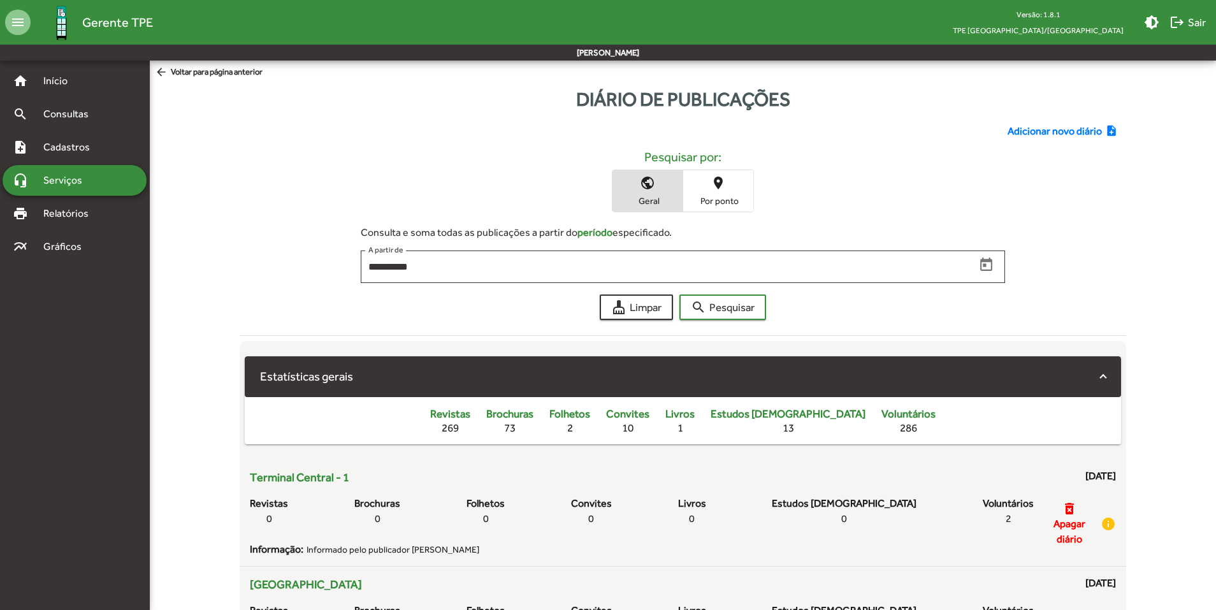
click at [1055, 130] on span "Adicionar novo diário" at bounding box center [1054, 131] width 94 height 15
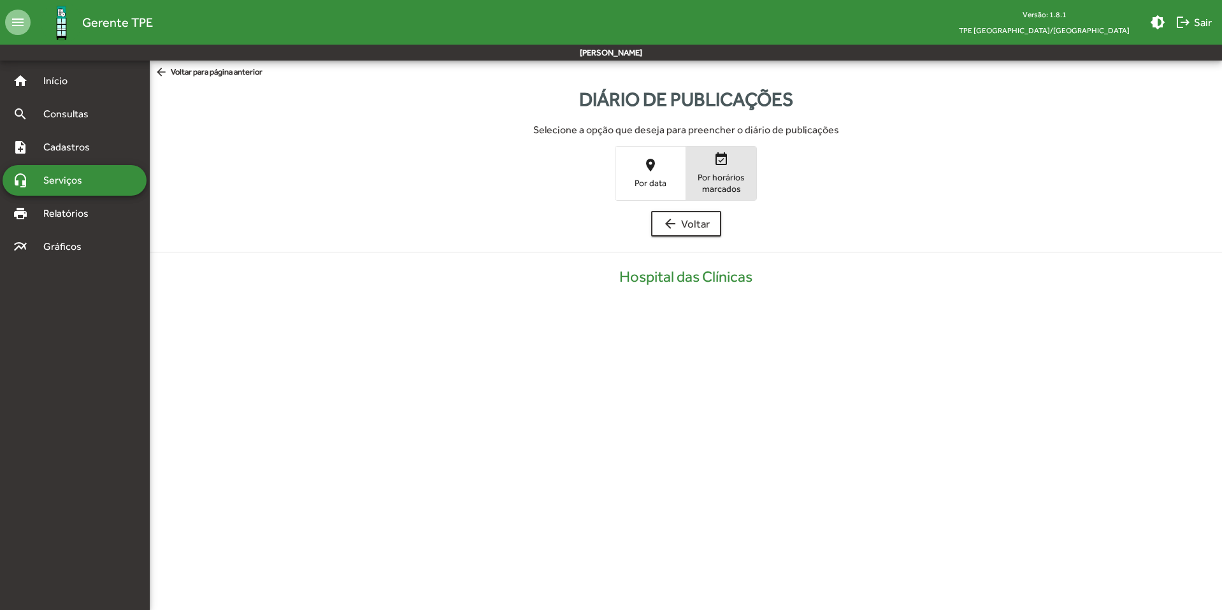
click at [740, 183] on span "Por horários marcados" at bounding box center [721, 182] width 64 height 23
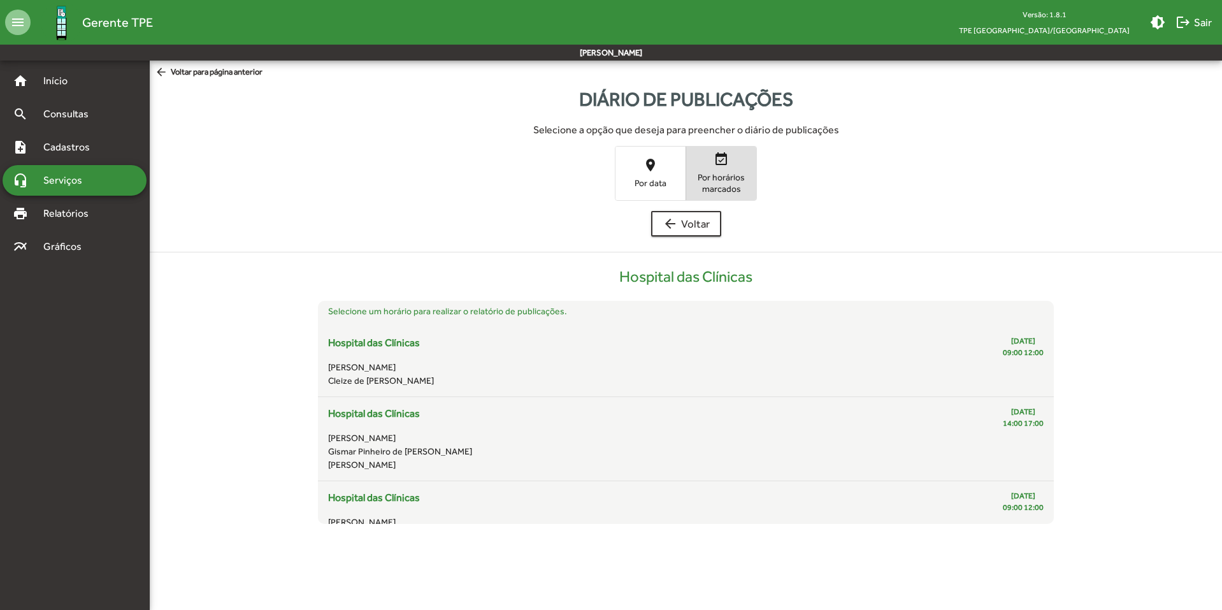
click at [652, 171] on mat-icon "place" at bounding box center [650, 164] width 15 height 15
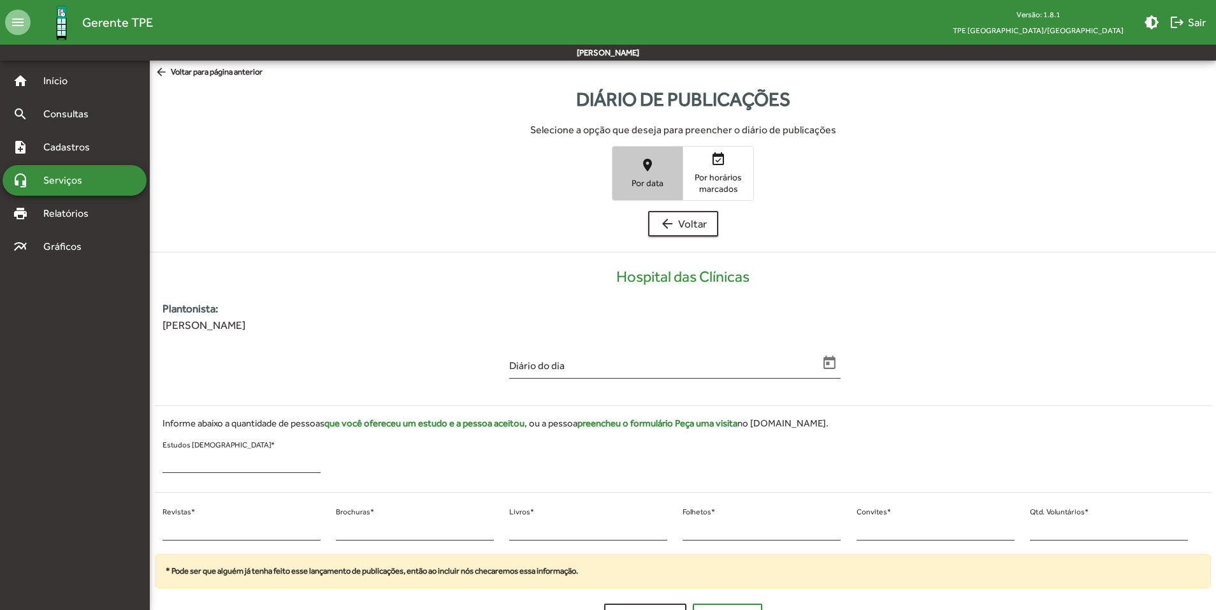
scroll to position [34, 0]
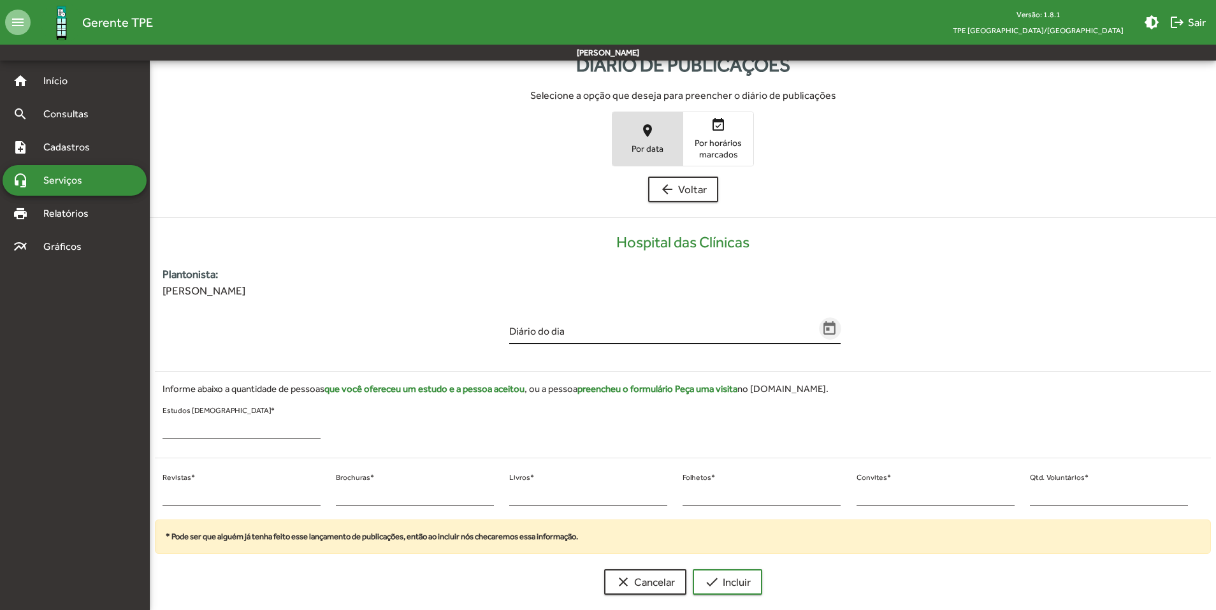
click at [832, 328] on icon "Open calendar" at bounding box center [829, 328] width 17 height 17
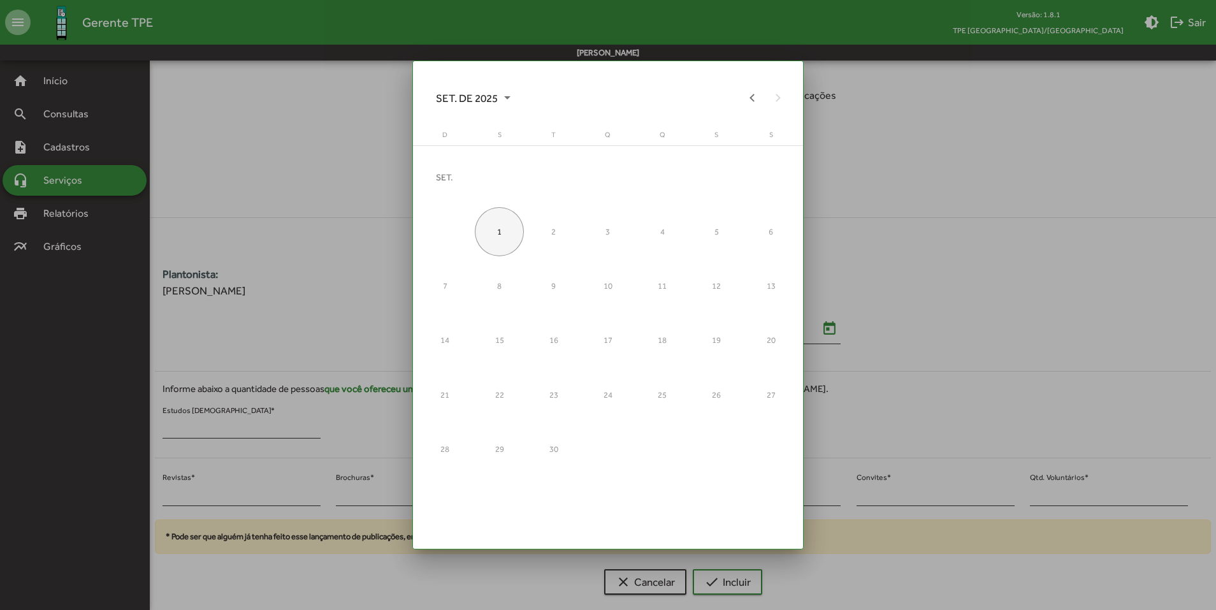
click at [494, 225] on div "1" at bounding box center [499, 231] width 49 height 49
type input "**********"
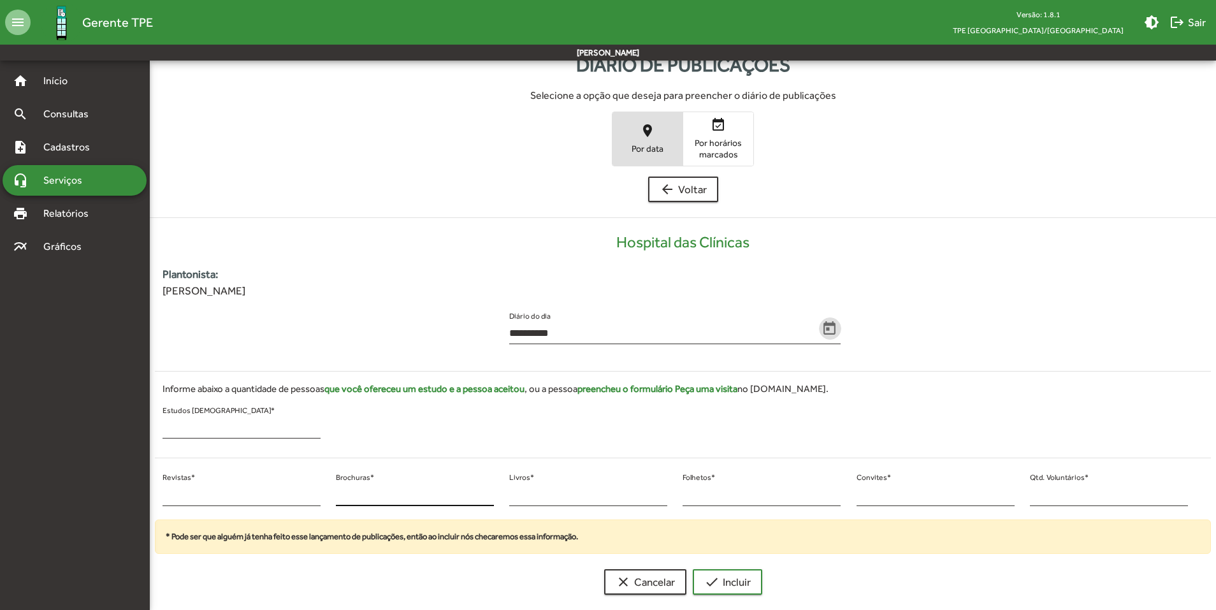
click at [421, 496] on input "*" at bounding box center [415, 494] width 158 height 11
click at [266, 498] on input "*" at bounding box center [241, 494] width 158 height 11
click at [582, 479] on div "* Livros *" at bounding box center [588, 491] width 158 height 30
click at [587, 489] on input "*" at bounding box center [588, 494] width 158 height 11
click at [755, 477] on div "* Folhetos *" at bounding box center [761, 491] width 158 height 30
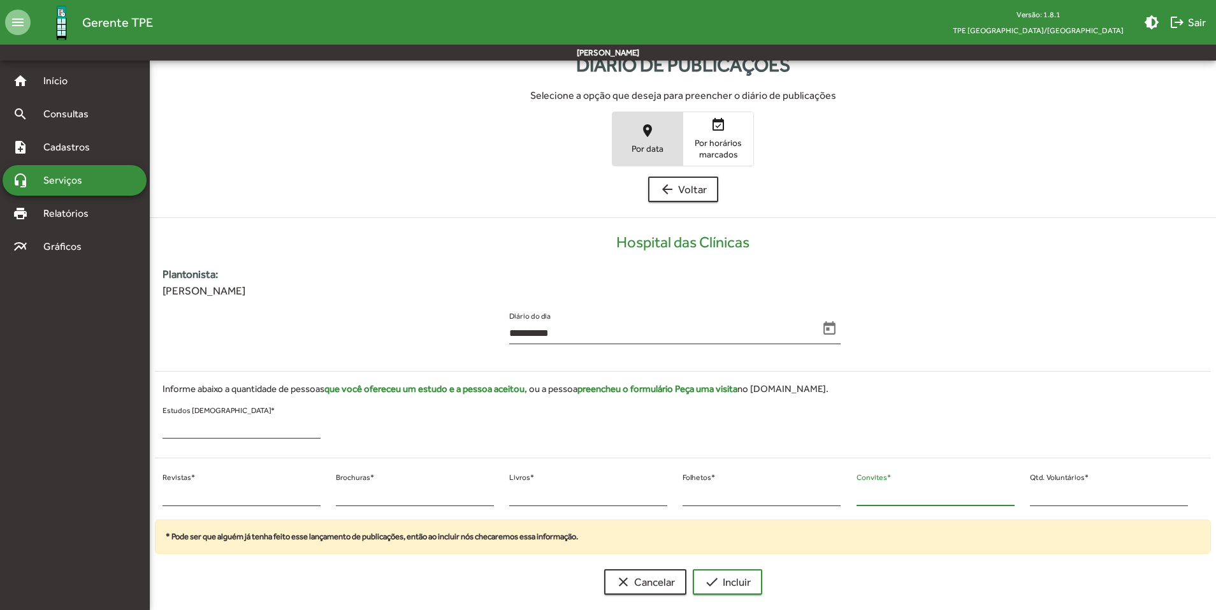
drag, startPoint x: 911, startPoint y: 494, endPoint x: 994, endPoint y: 493, distance: 83.5
click at [913, 494] on input "*" at bounding box center [935, 494] width 158 height 11
click at [1070, 491] on input "*" at bounding box center [1109, 494] width 158 height 11
click at [1186, 493] on input "*" at bounding box center [1109, 494] width 158 height 11
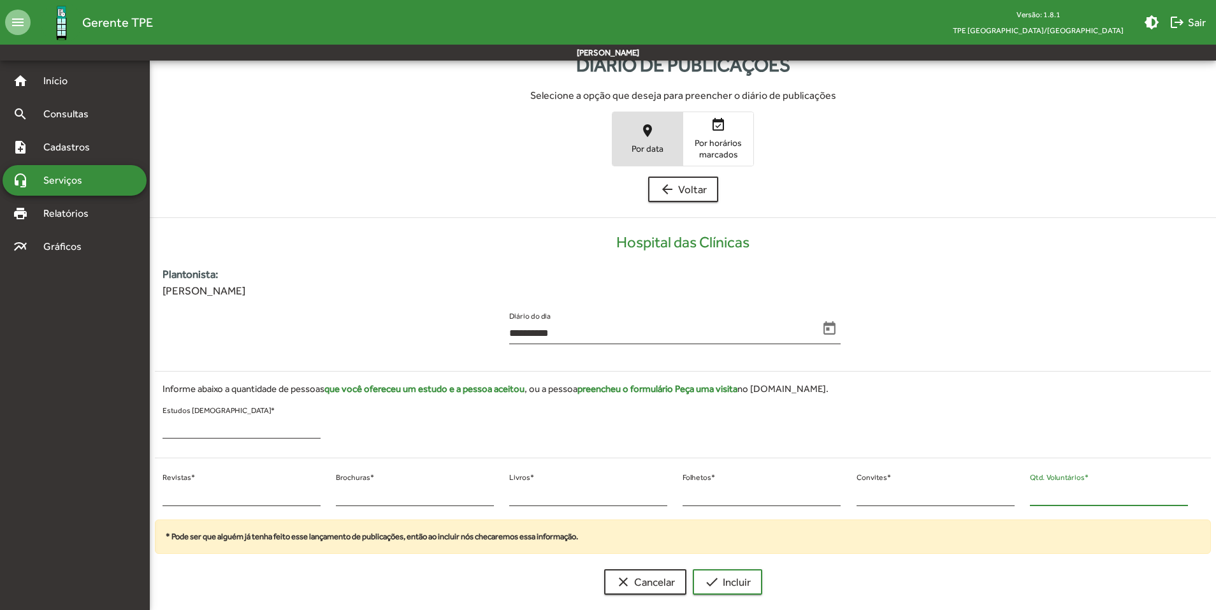
type input "*"
click at [1186, 493] on input "*" at bounding box center [1109, 494] width 158 height 11
click at [1086, 476] on div "* Qtd. Voluntários *" at bounding box center [1109, 491] width 158 height 30
click at [1086, 475] on div "* Qtd. Voluntários *" at bounding box center [1109, 487] width 158 height 38
click at [885, 474] on div "* Convites *" at bounding box center [935, 487] width 158 height 38
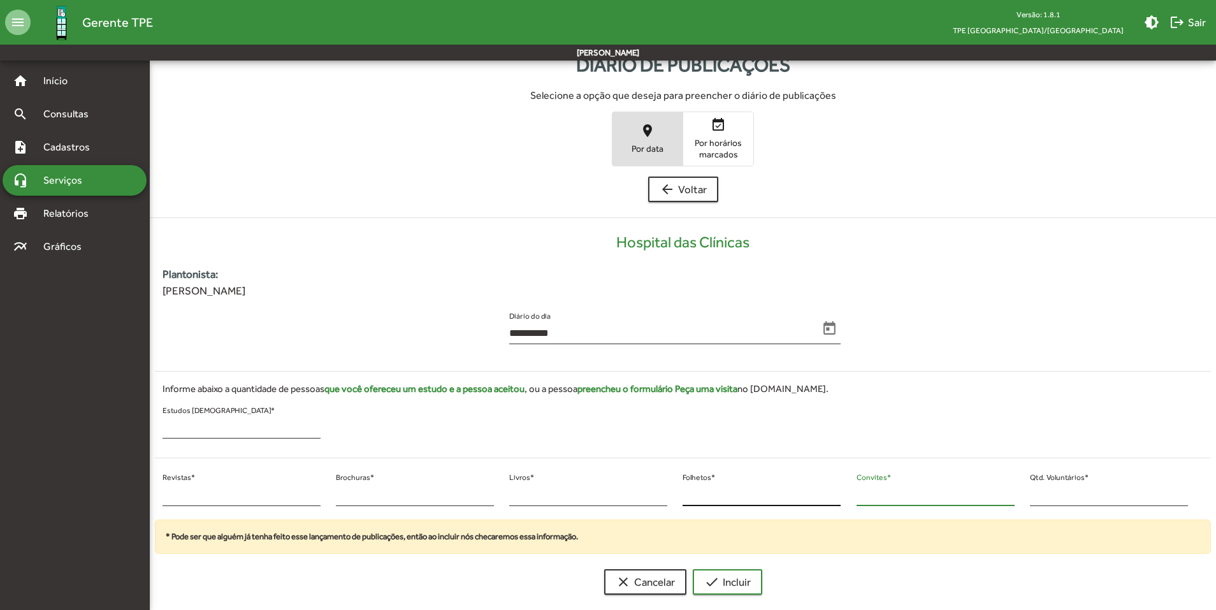
click at [690, 479] on div "* Folhetos *" at bounding box center [761, 491] width 158 height 30
click at [522, 477] on div "* Livros *" at bounding box center [588, 491] width 158 height 30
click at [359, 477] on div "* Brochuras *" at bounding box center [415, 491] width 158 height 30
click at [170, 481] on div "* Revistas *" at bounding box center [241, 491] width 158 height 30
click at [190, 412] on div "* Estudos [DEMOGRAPHIC_DATA] *" at bounding box center [241, 423] width 158 height 30
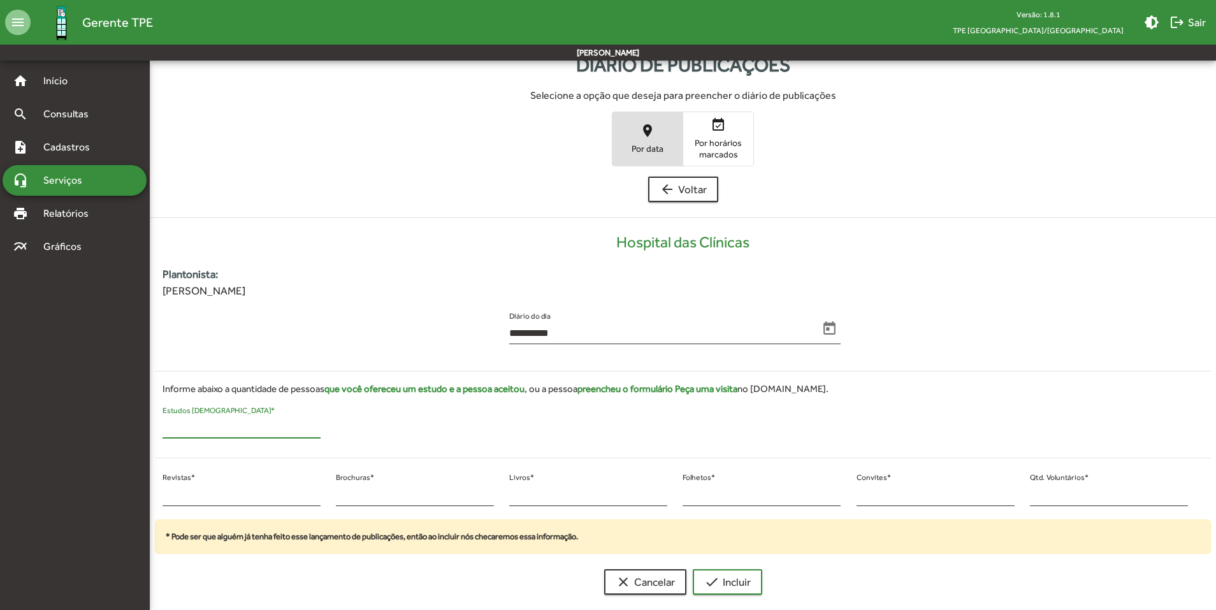
scroll to position [0, 0]
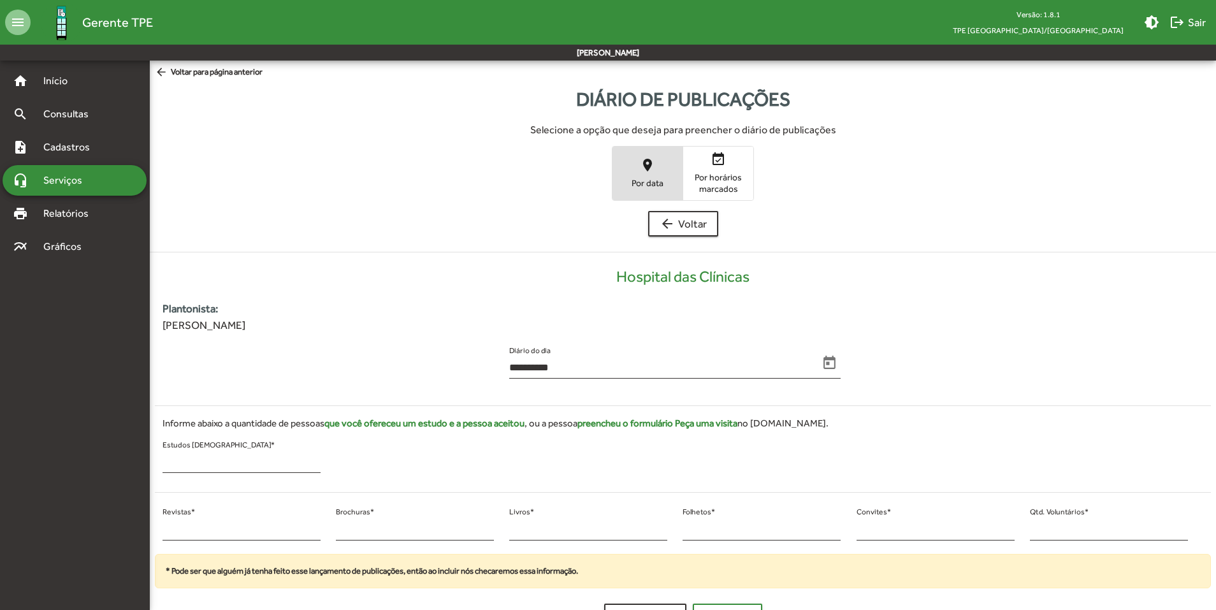
click at [682, 275] on h4 "Hospital das Clínicas" at bounding box center [683, 277] width 1066 height 18
drag, startPoint x: 254, startPoint y: 327, endPoint x: 152, endPoint y: 308, distance: 103.0
click at [152, 308] on div "**********" at bounding box center [683, 448] width 1066 height 361
click at [322, 286] on div "**********" at bounding box center [683, 448] width 1066 height 361
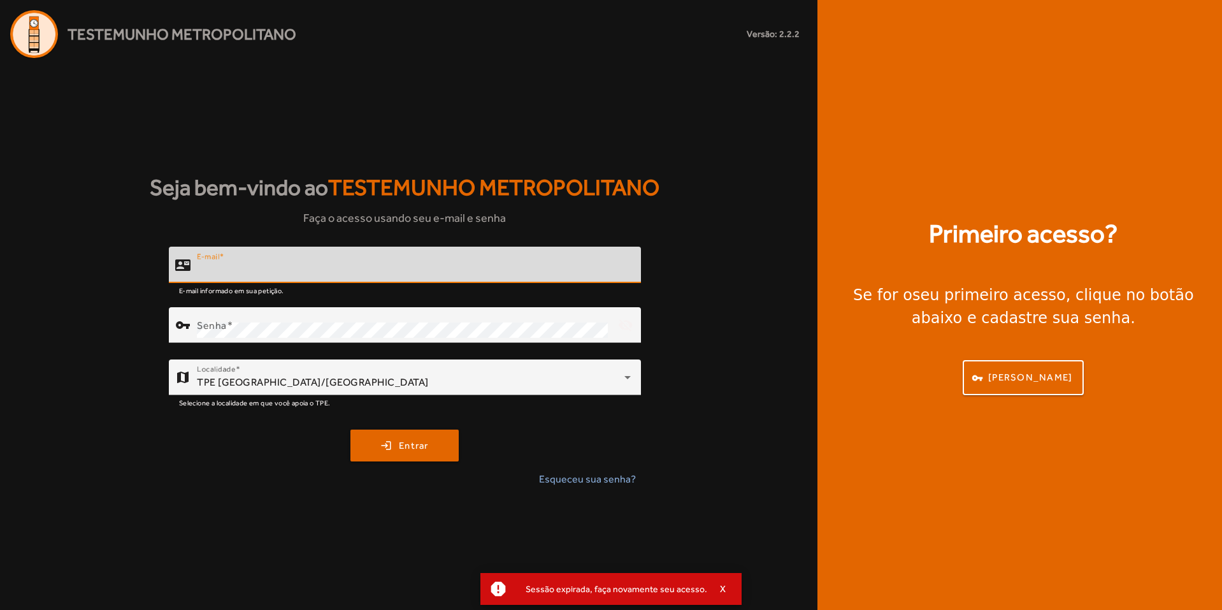
click at [293, 273] on input "E-mail" at bounding box center [414, 270] width 434 height 15
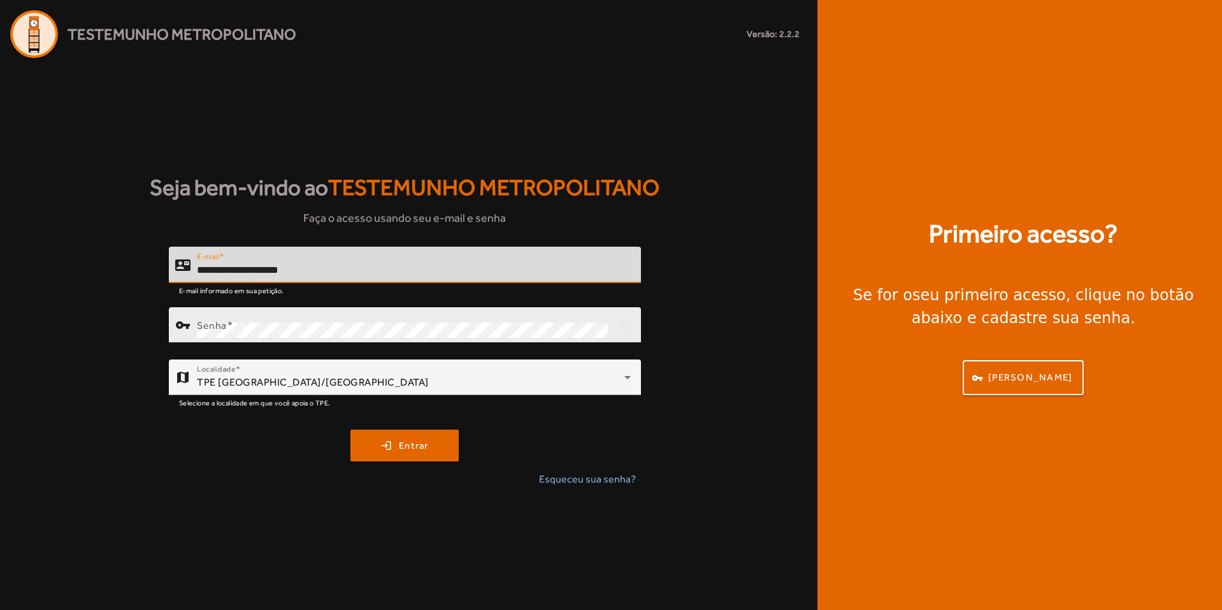
type input "**********"
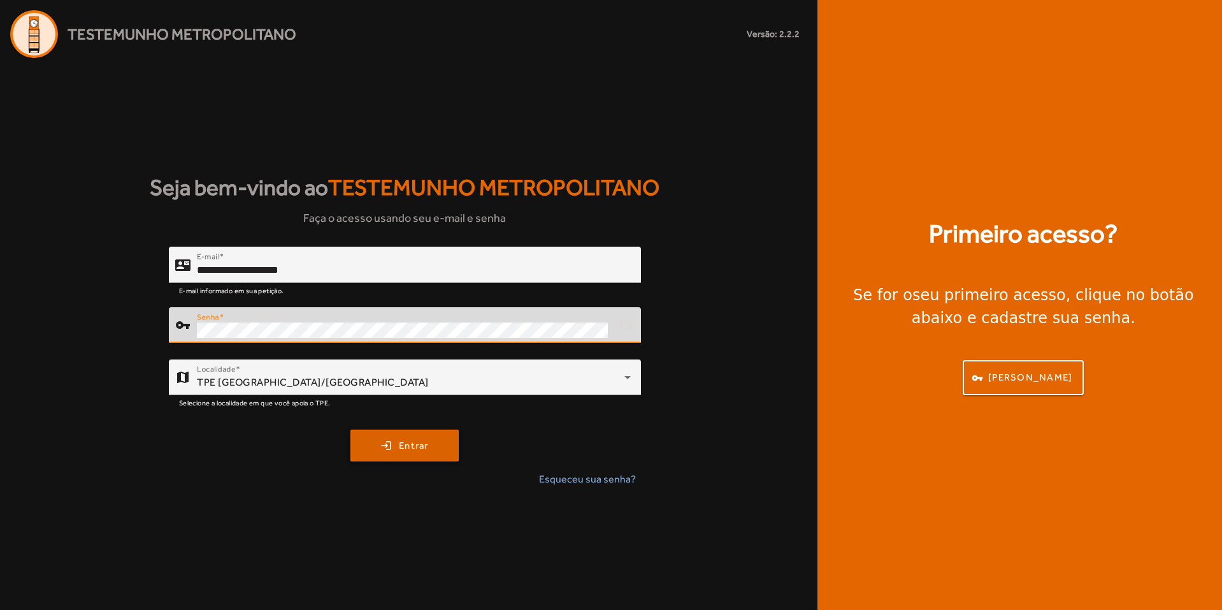
click at [394, 451] on span "submit" at bounding box center [405, 445] width 106 height 31
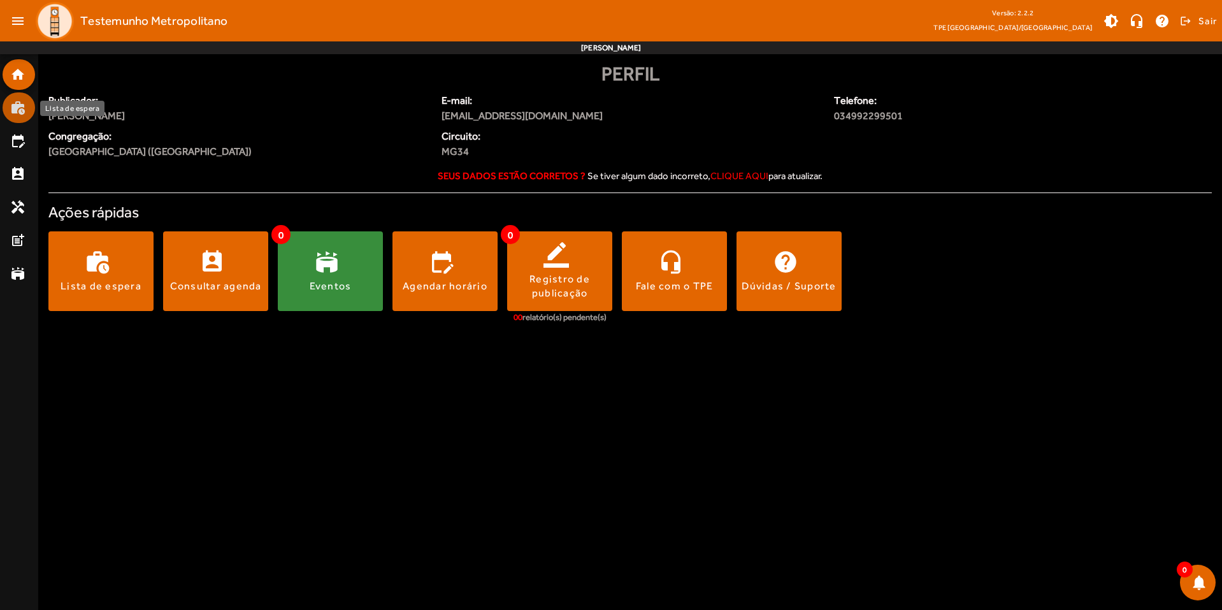
click at [16, 108] on mat-icon "work_history" at bounding box center [17, 107] width 15 height 15
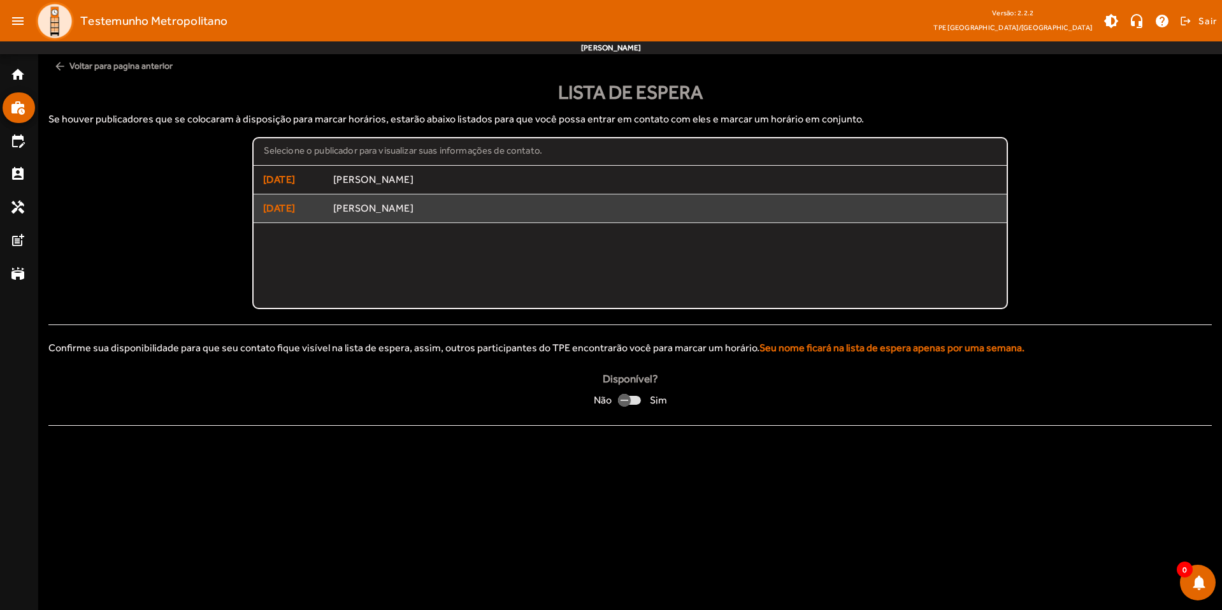
click at [396, 213] on span "Manuel Batista de Sá" at bounding box center [665, 208] width 665 height 13
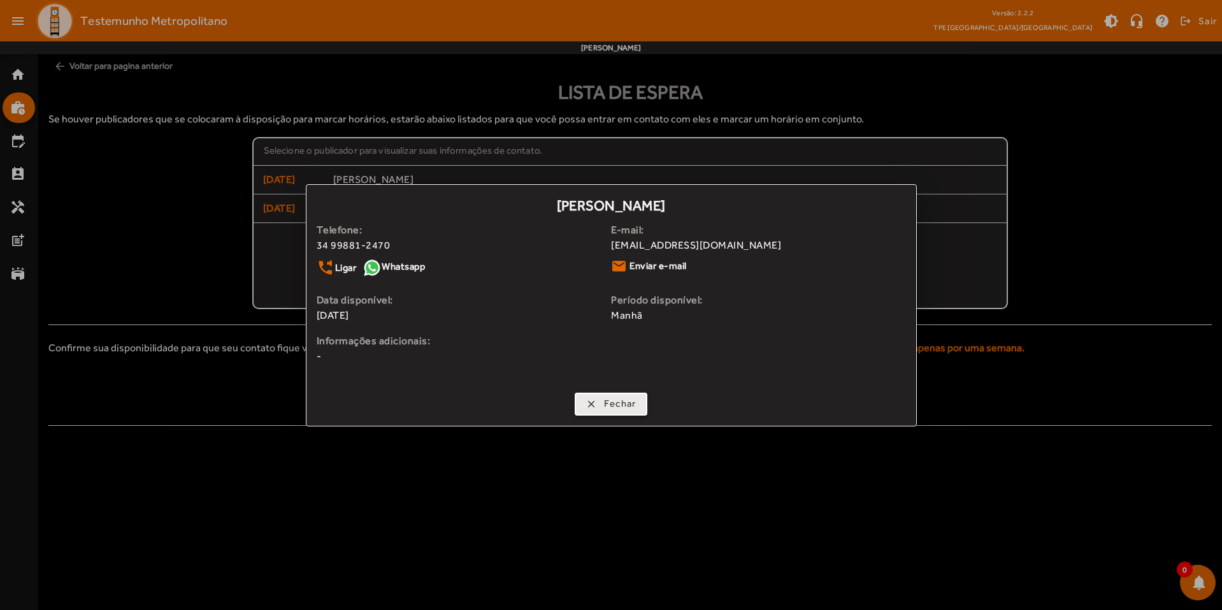
click at [582, 409] on span "button" at bounding box center [611, 404] width 71 height 31
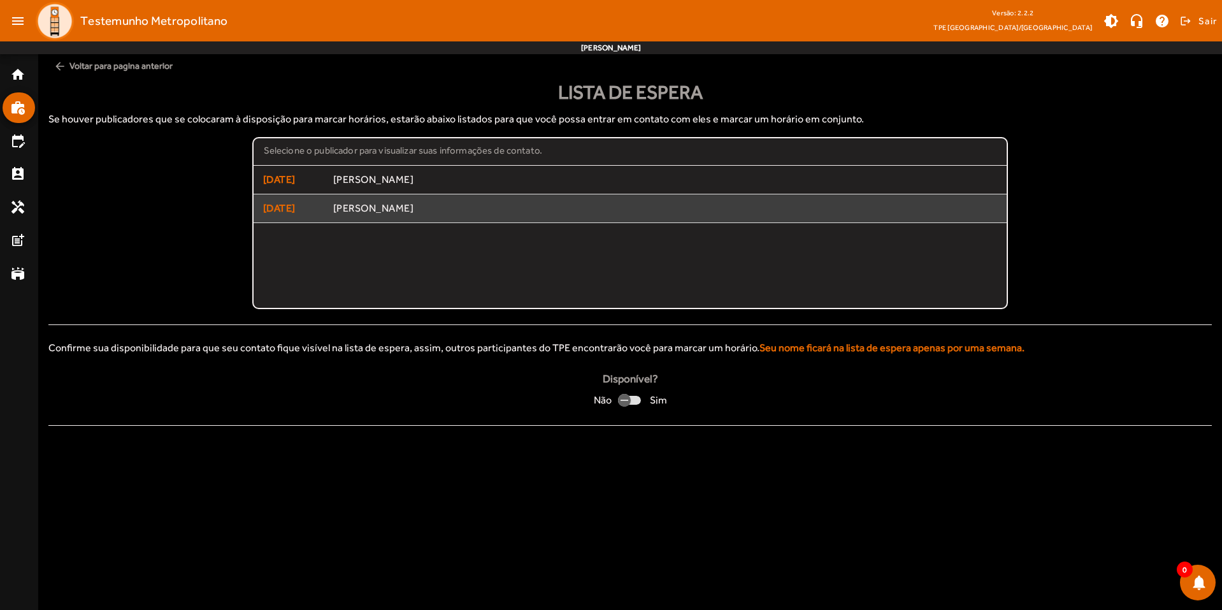
click at [313, 206] on span "[DATE]" at bounding box center [293, 208] width 61 height 15
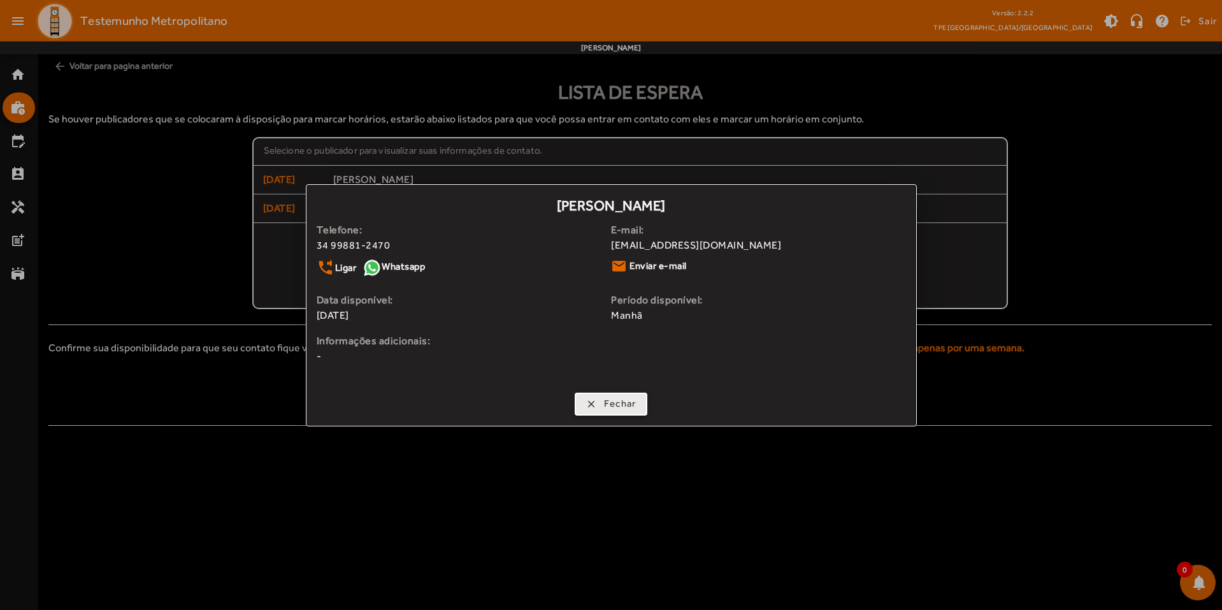
click at [621, 405] on span "Fechar" at bounding box center [620, 403] width 32 height 15
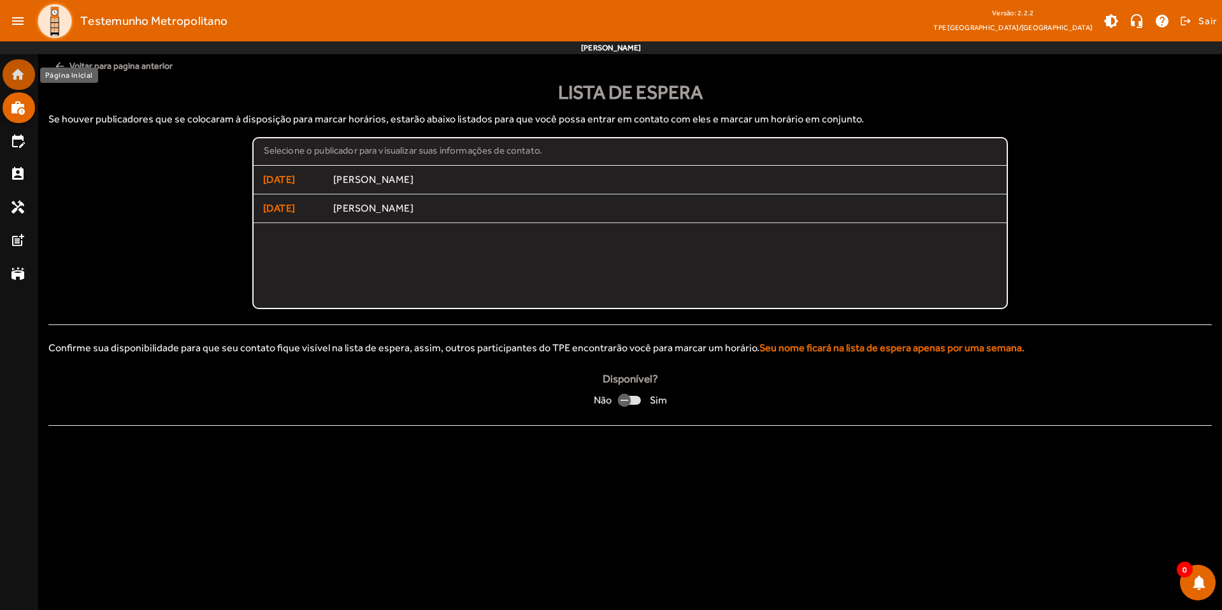
click at [18, 71] on mat-icon "home" at bounding box center [17, 74] width 15 height 15
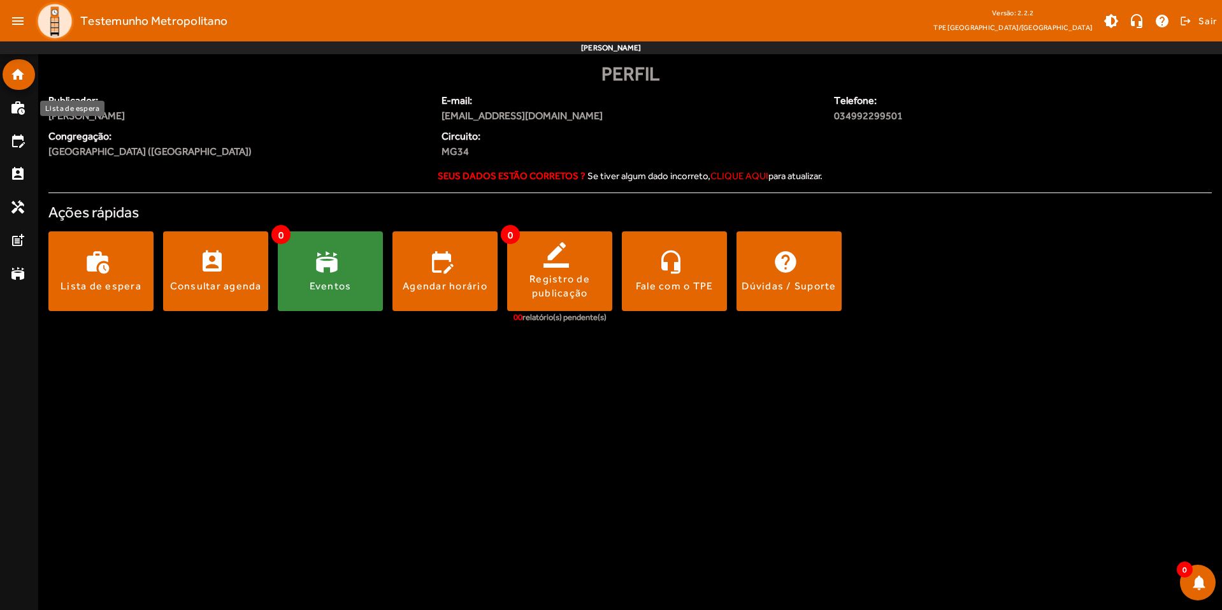
click at [18, 106] on mat-icon "work_history" at bounding box center [17, 107] width 15 height 15
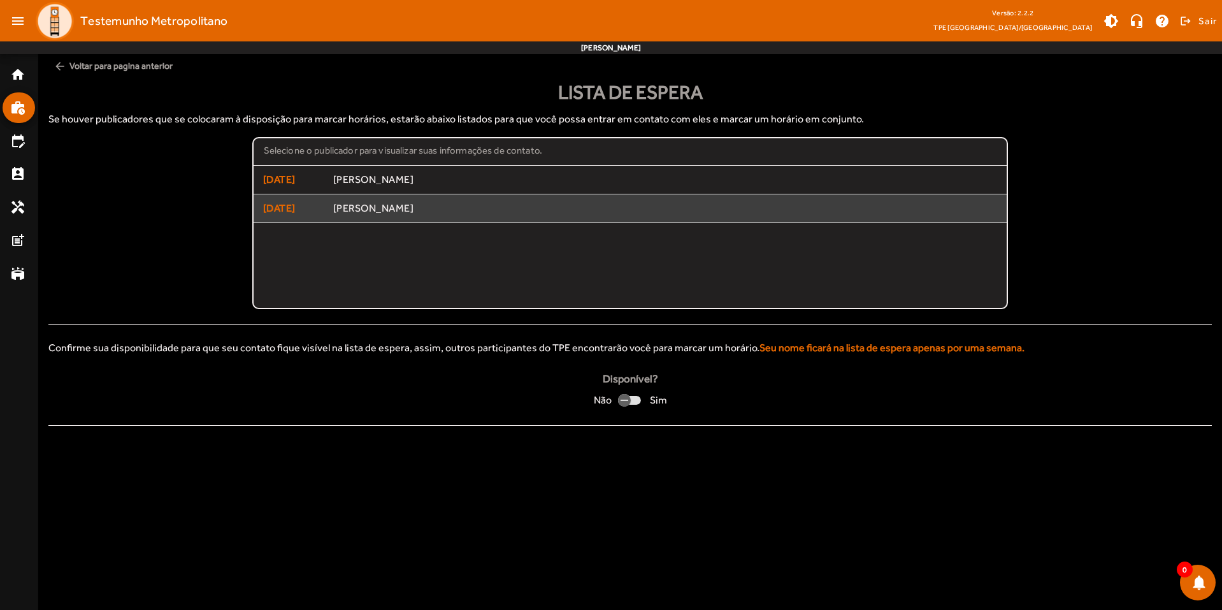
click at [392, 210] on span "Manuel Batista de Sá" at bounding box center [665, 208] width 665 height 13
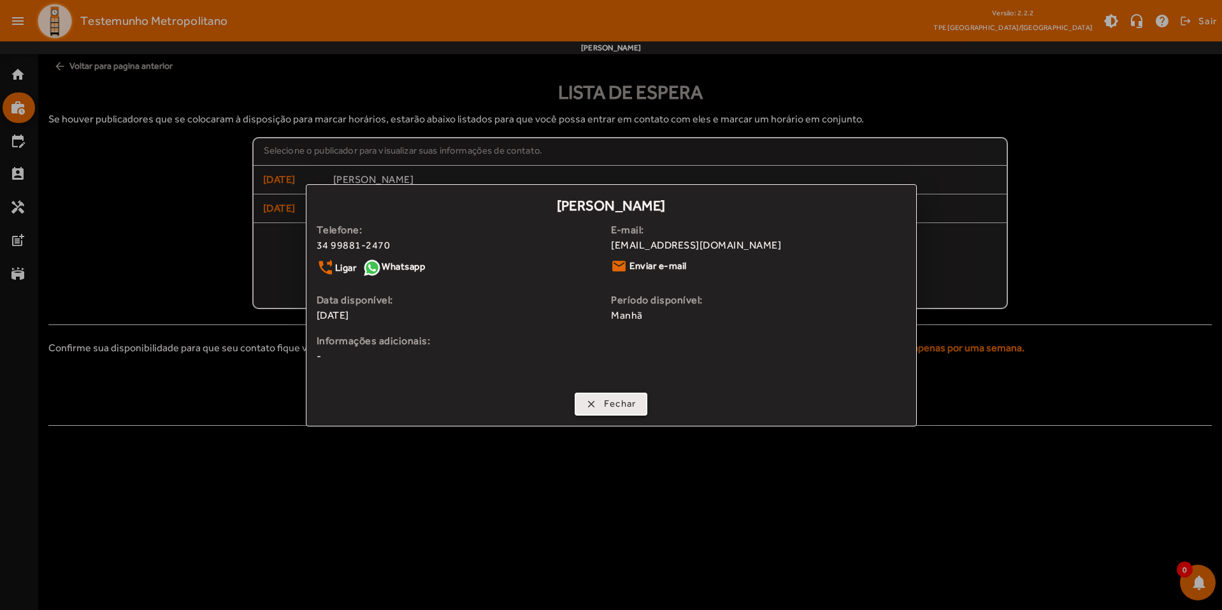
click at [604, 400] on span "Fechar" at bounding box center [620, 403] width 32 height 15
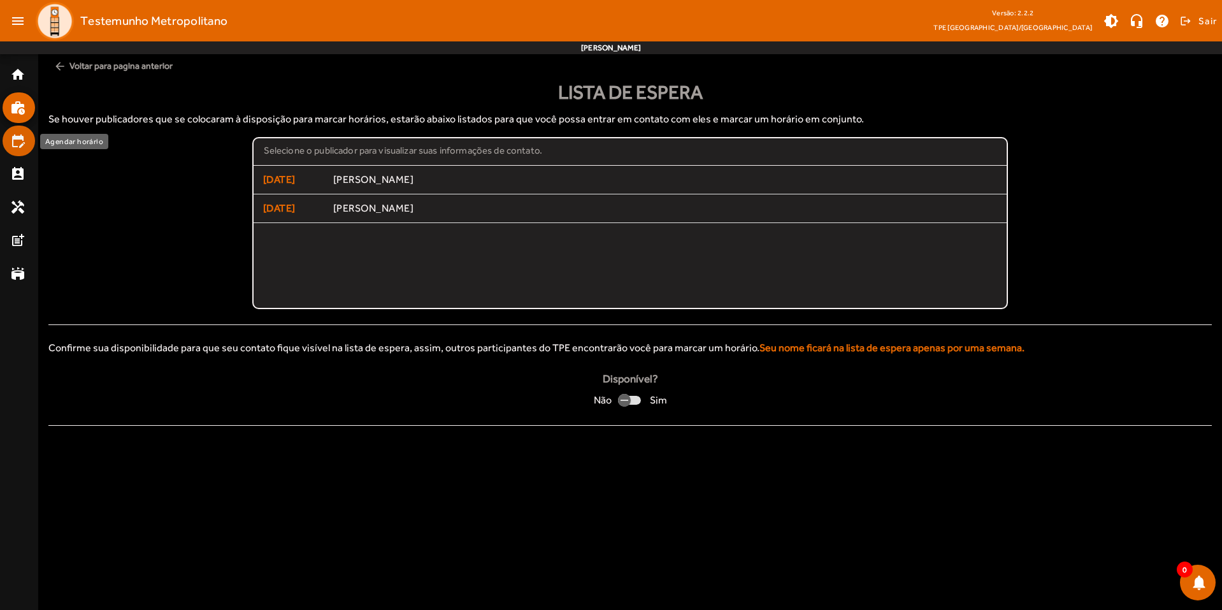
click at [24, 139] on mat-icon "edit_calendar" at bounding box center [17, 140] width 15 height 15
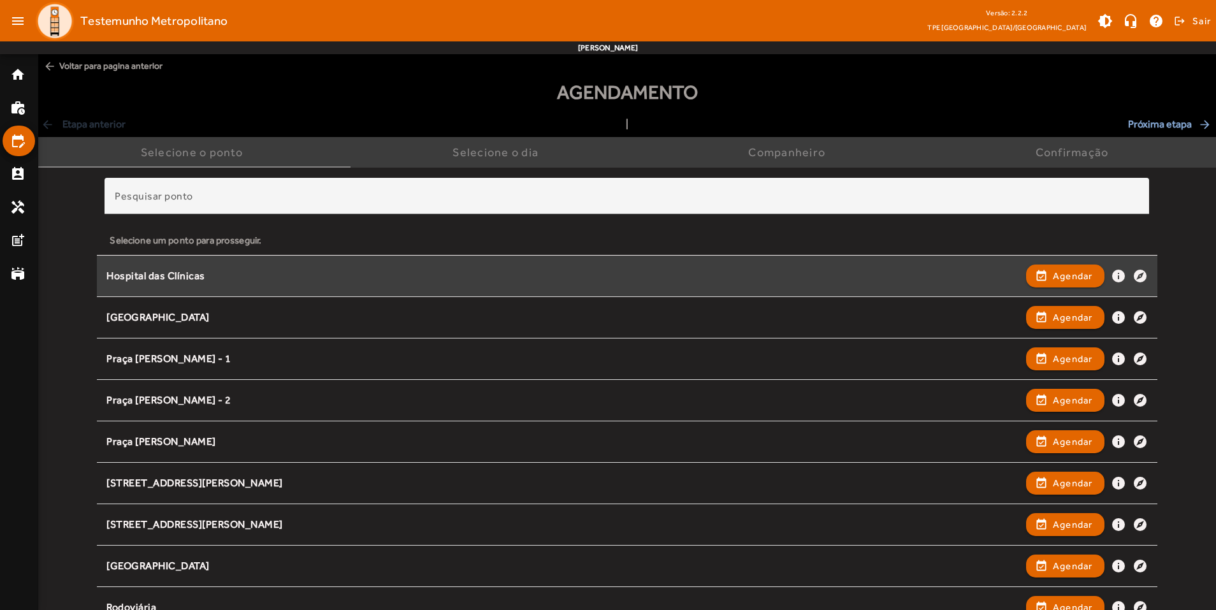
click at [167, 277] on div "Hospital das Clínicas" at bounding box center [562, 276] width 912 height 13
click at [158, 273] on div "Hospital das Clínicas" at bounding box center [562, 276] width 912 height 13
click at [1063, 276] on span "Agendar" at bounding box center [1073, 275] width 40 height 15
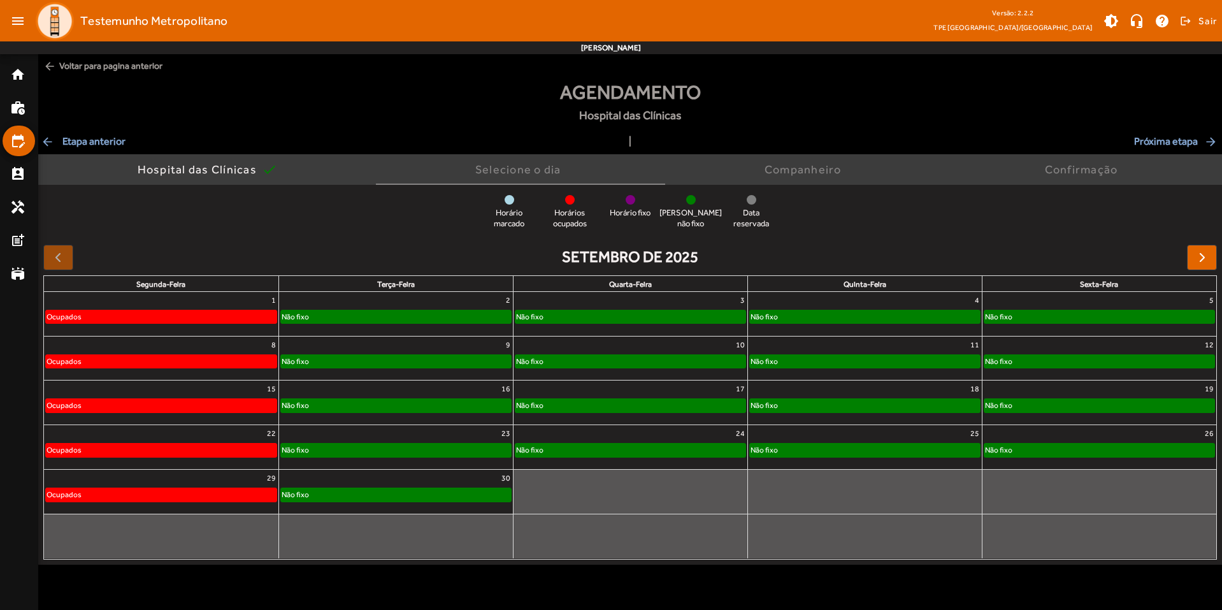
click at [446, 319] on div "Não fixo" at bounding box center [396, 316] width 230 height 13
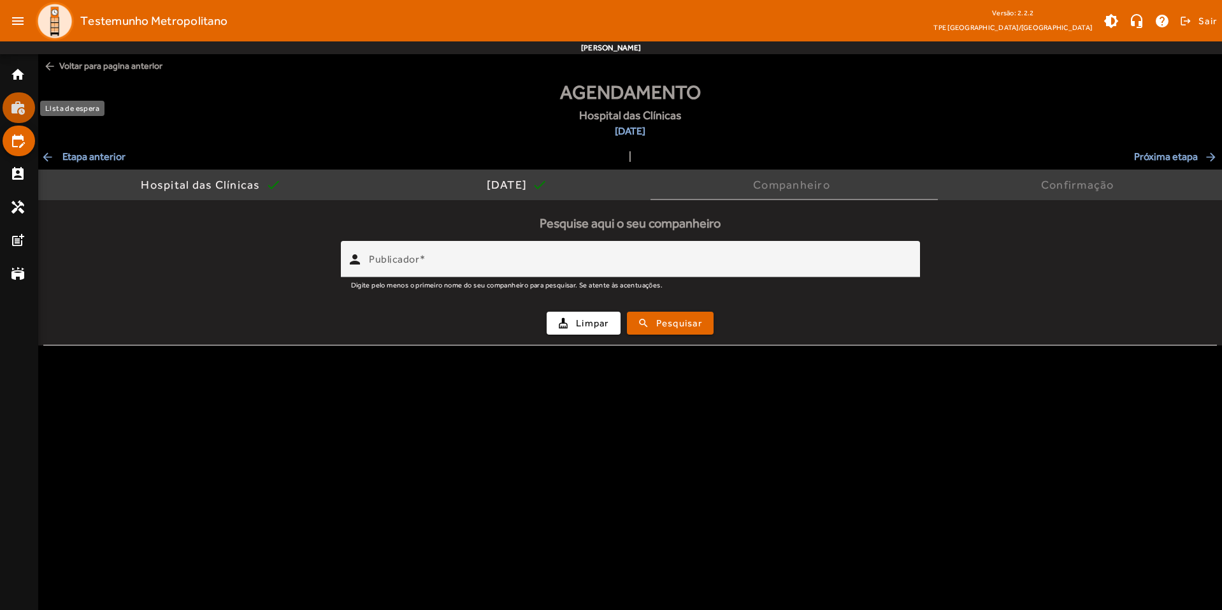
click at [18, 102] on mat-icon "work_history" at bounding box center [17, 107] width 15 height 15
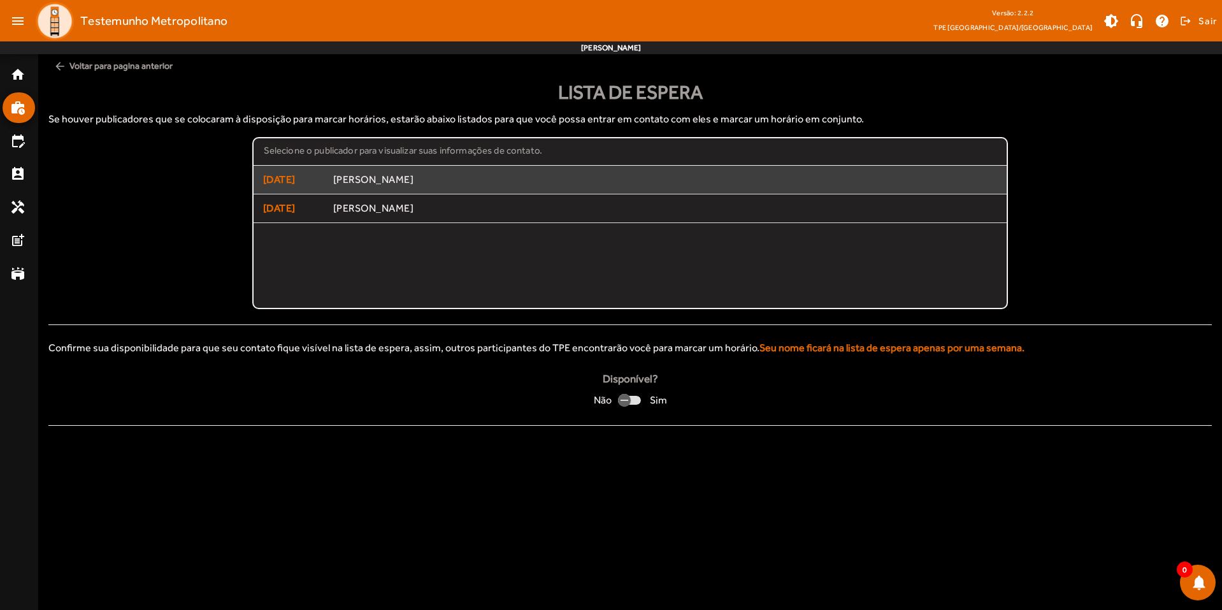
click at [480, 186] on span "Carla de Cássia Silva Vasconcelos" at bounding box center [665, 179] width 665 height 13
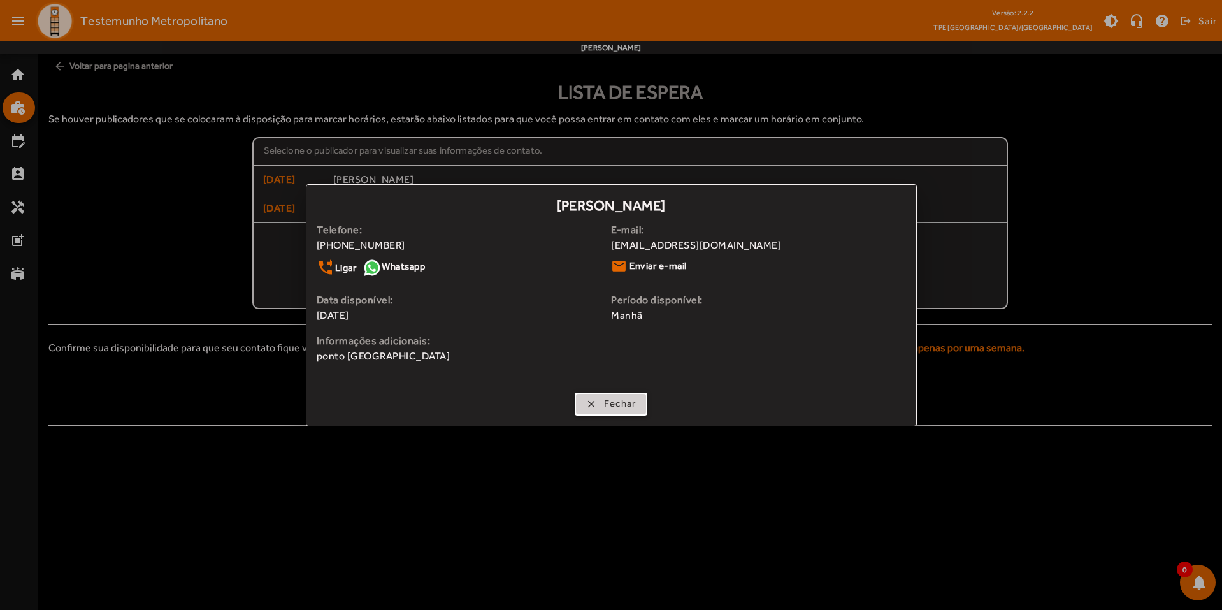
click at [623, 400] on span "Fechar" at bounding box center [620, 403] width 32 height 15
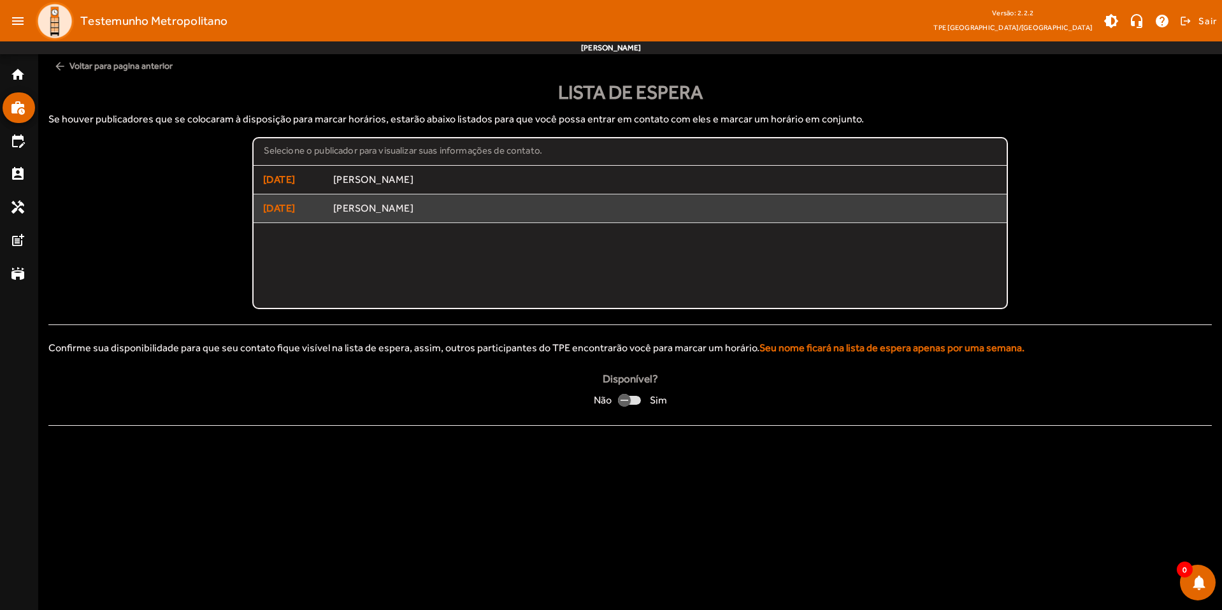
click at [364, 203] on span "Manuel Batista de Sá" at bounding box center [665, 208] width 665 height 13
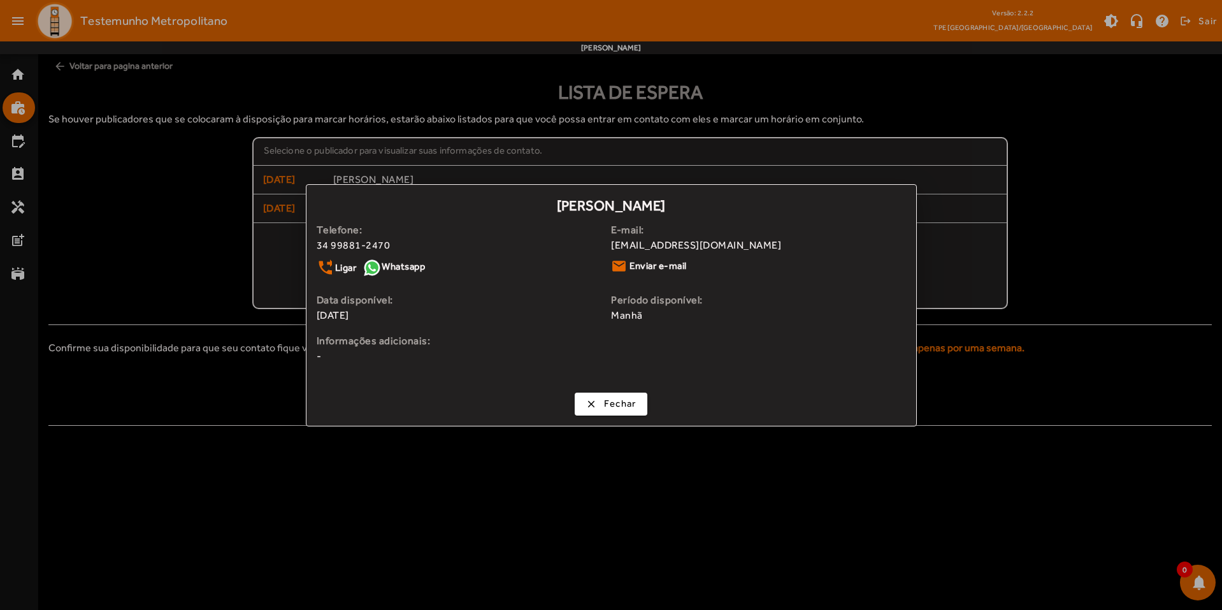
click at [496, 232] on strong "Telefone:" at bounding box center [464, 229] width 295 height 15
click at [614, 403] on span "Fechar" at bounding box center [620, 403] width 32 height 15
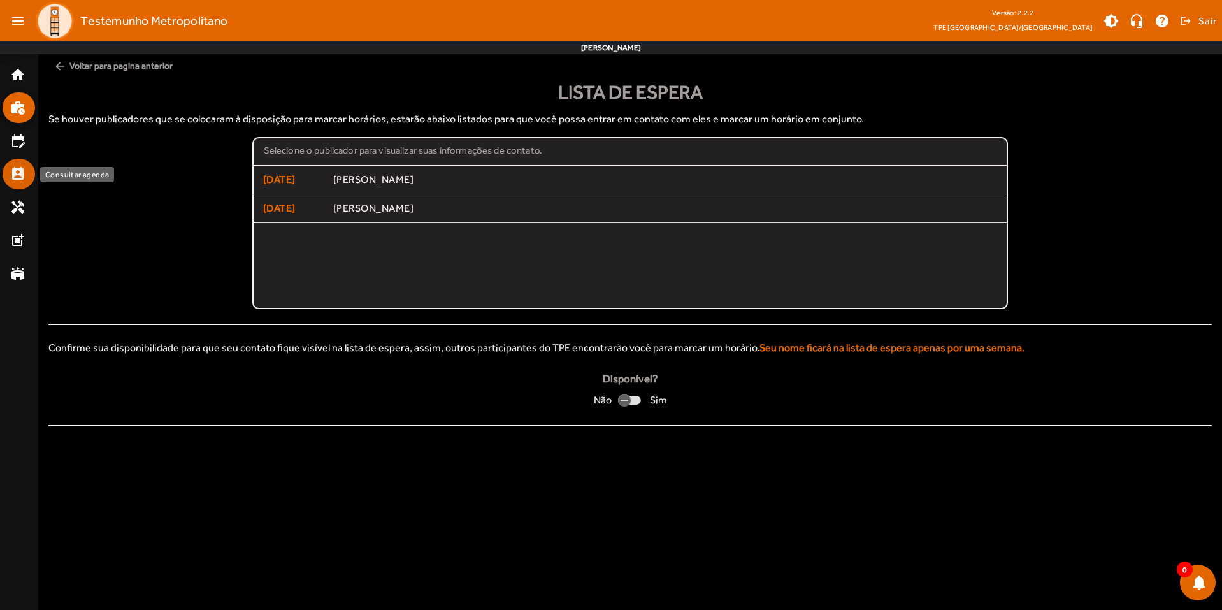
click at [18, 169] on mat-icon "perm_contact_calendar" at bounding box center [17, 173] width 15 height 15
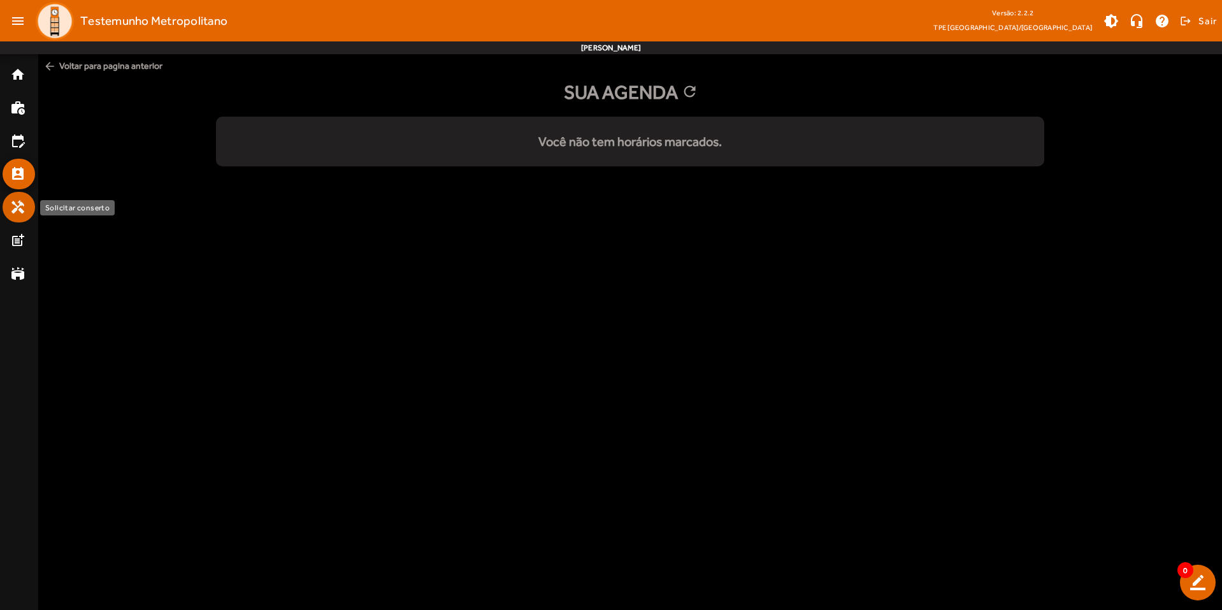
click at [20, 212] on mat-icon "handyman" at bounding box center [17, 206] width 15 height 15
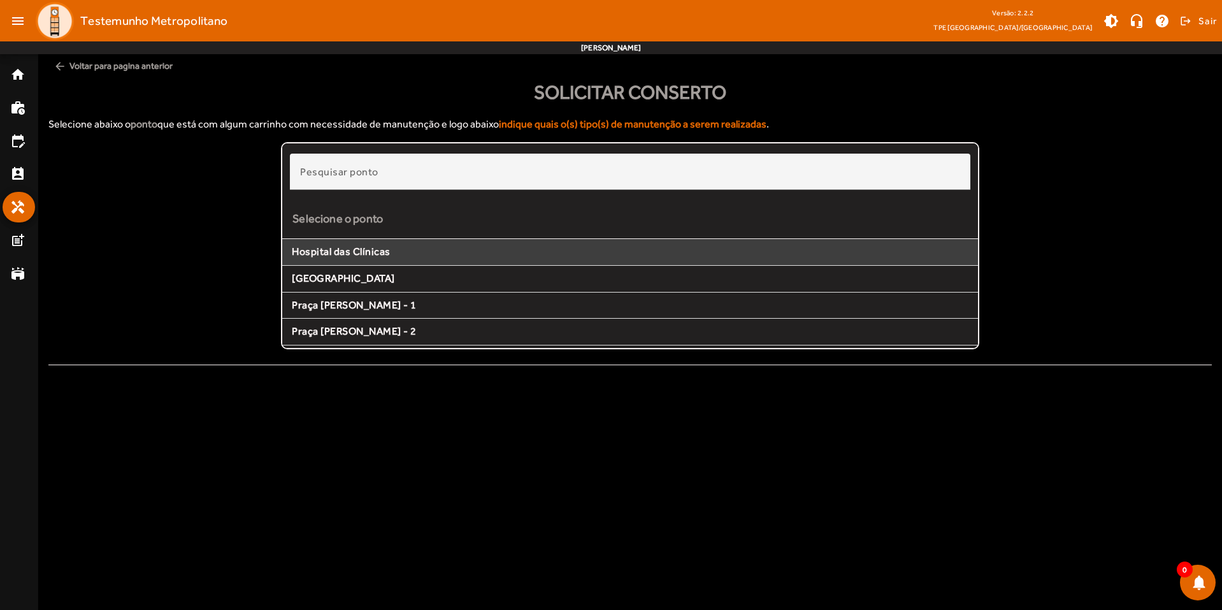
click at [390, 243] on mat-list-item "Hospital das Clínicas" at bounding box center [630, 252] width 696 height 27
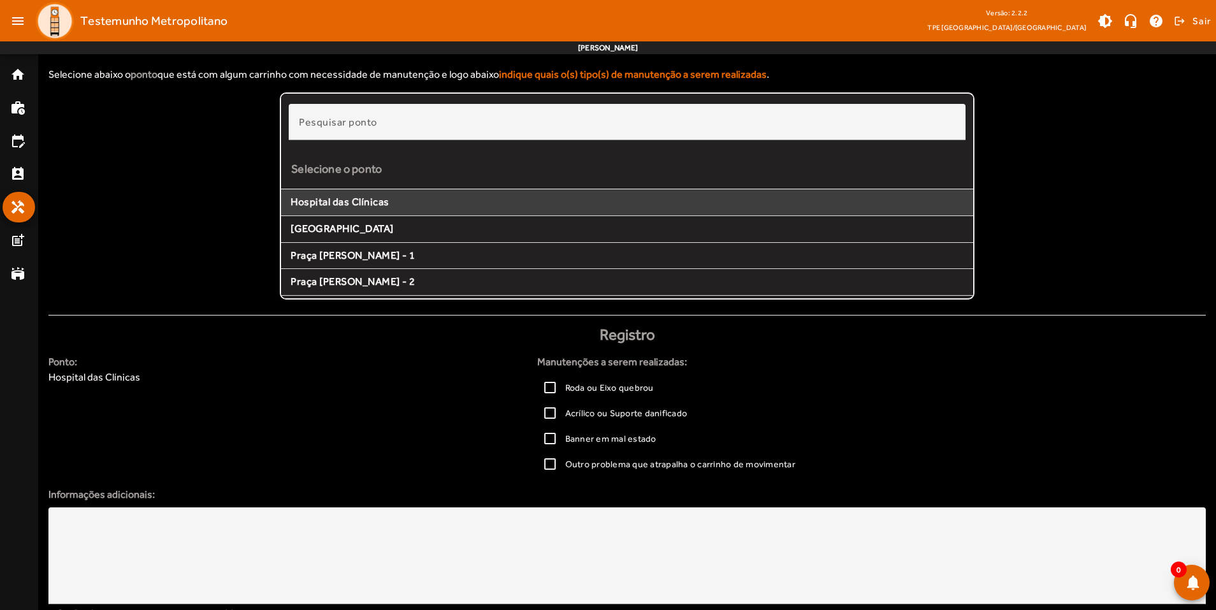
scroll to position [112, 0]
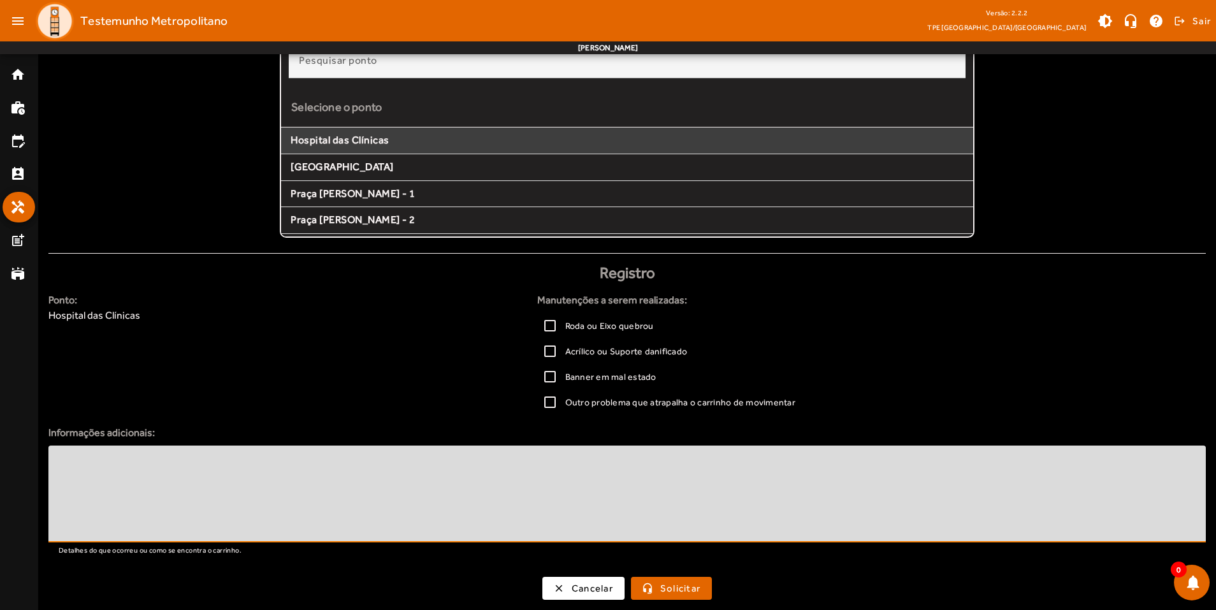
click at [194, 480] on textarea at bounding box center [627, 494] width 1137 height 76
type textarea "*"
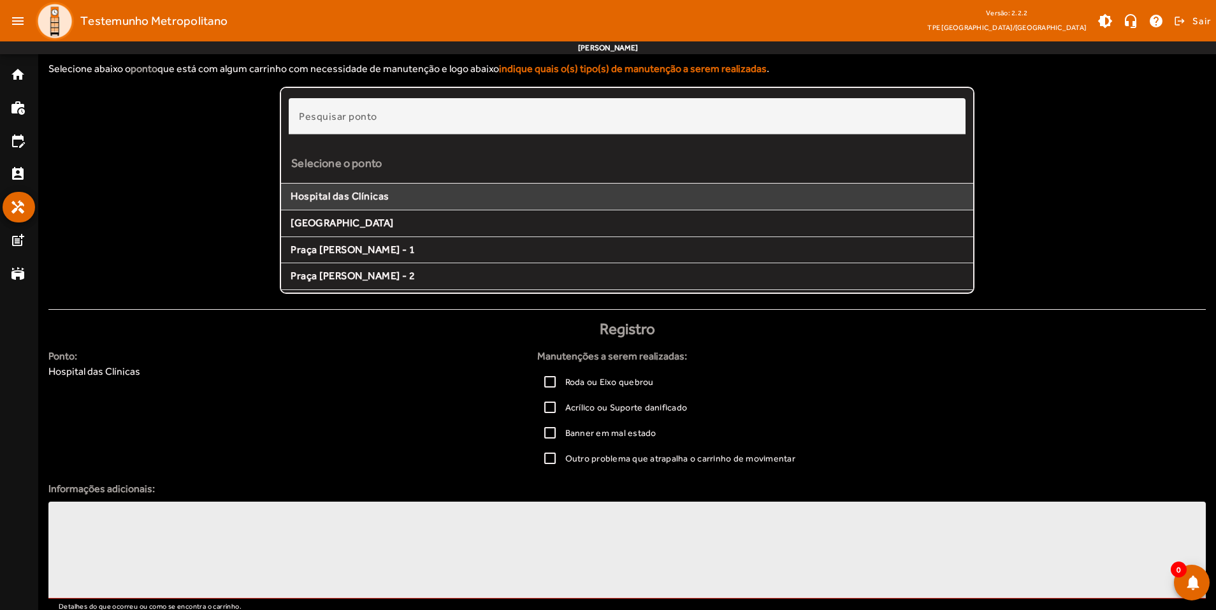
scroll to position [0, 0]
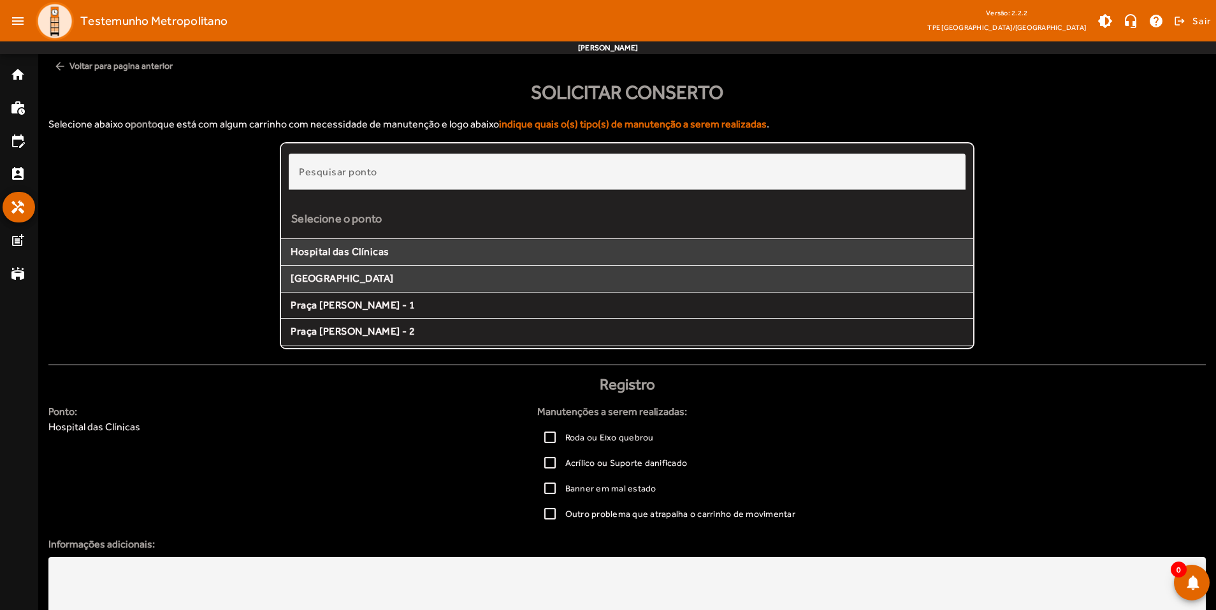
click at [342, 270] on mat-list-item "[GEOGRAPHIC_DATA]" at bounding box center [627, 279] width 692 height 27
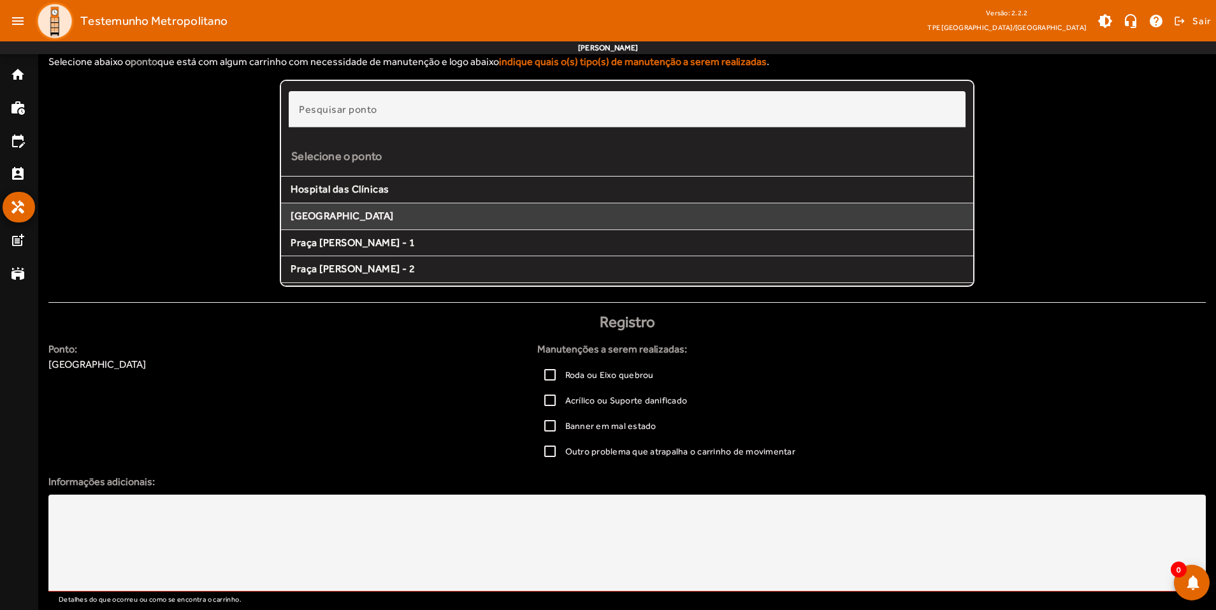
scroll to position [112, 0]
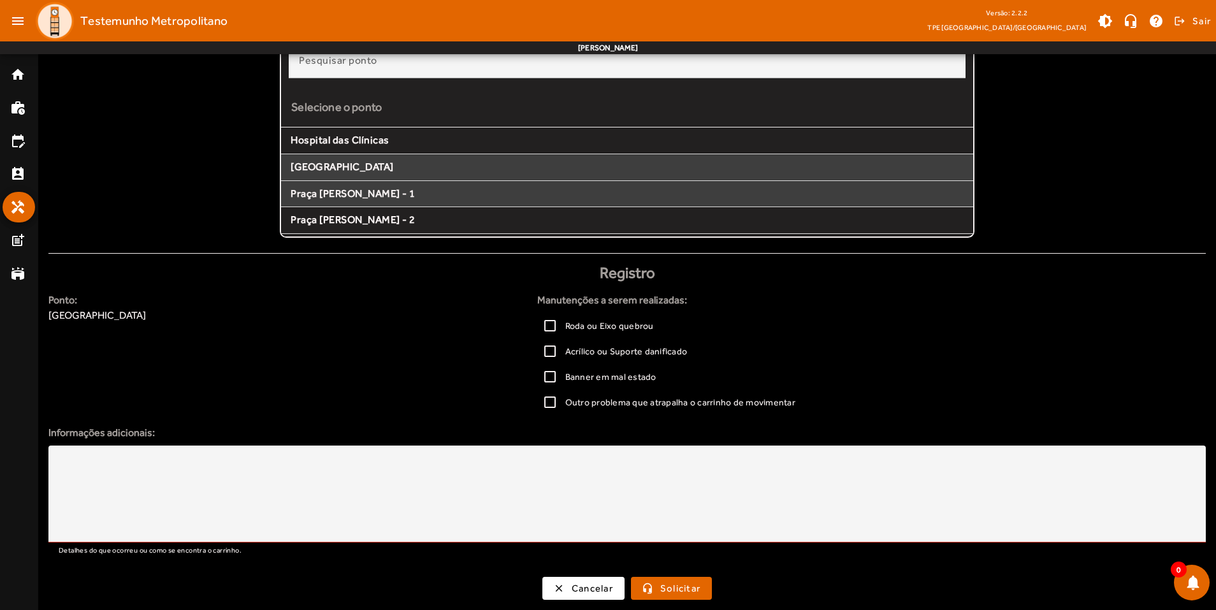
click at [349, 191] on span "Praça [PERSON_NAME] - 1" at bounding box center [627, 193] width 673 height 13
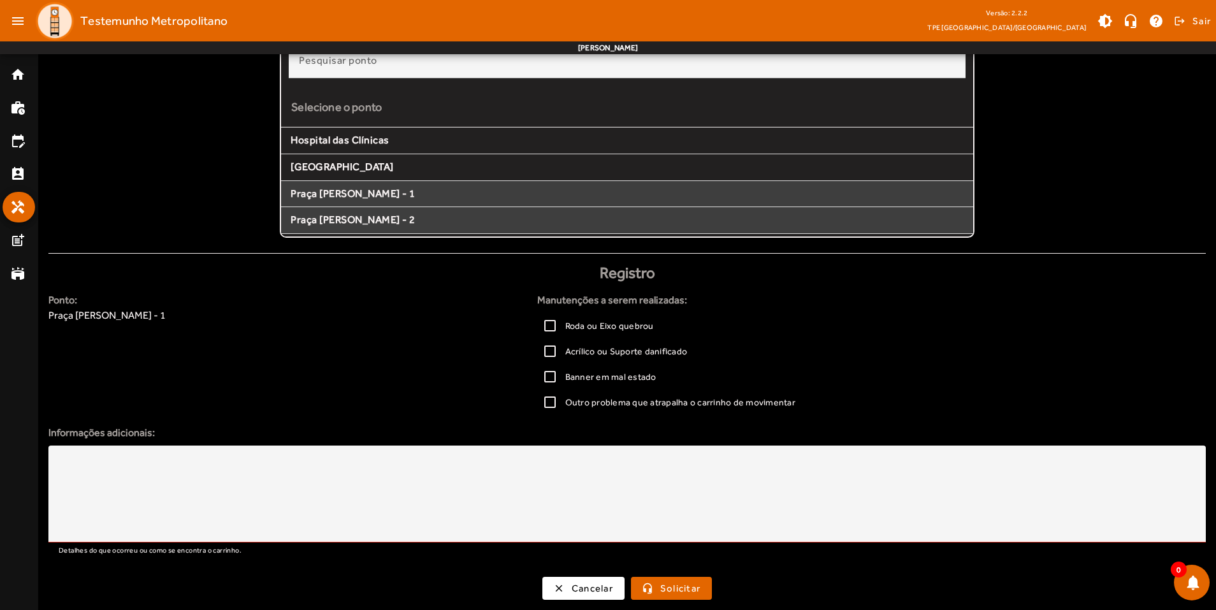
click at [353, 208] on mat-list-item "Praça [PERSON_NAME] - 2" at bounding box center [627, 220] width 692 height 27
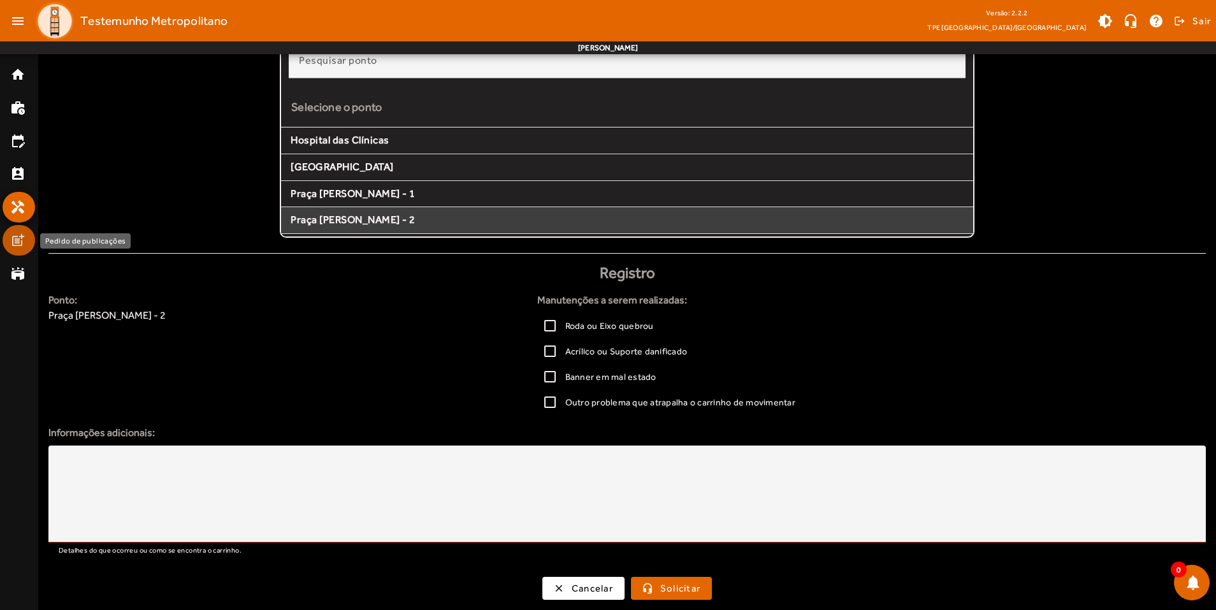
click at [12, 233] on mat-icon "post_add" at bounding box center [17, 240] width 15 height 15
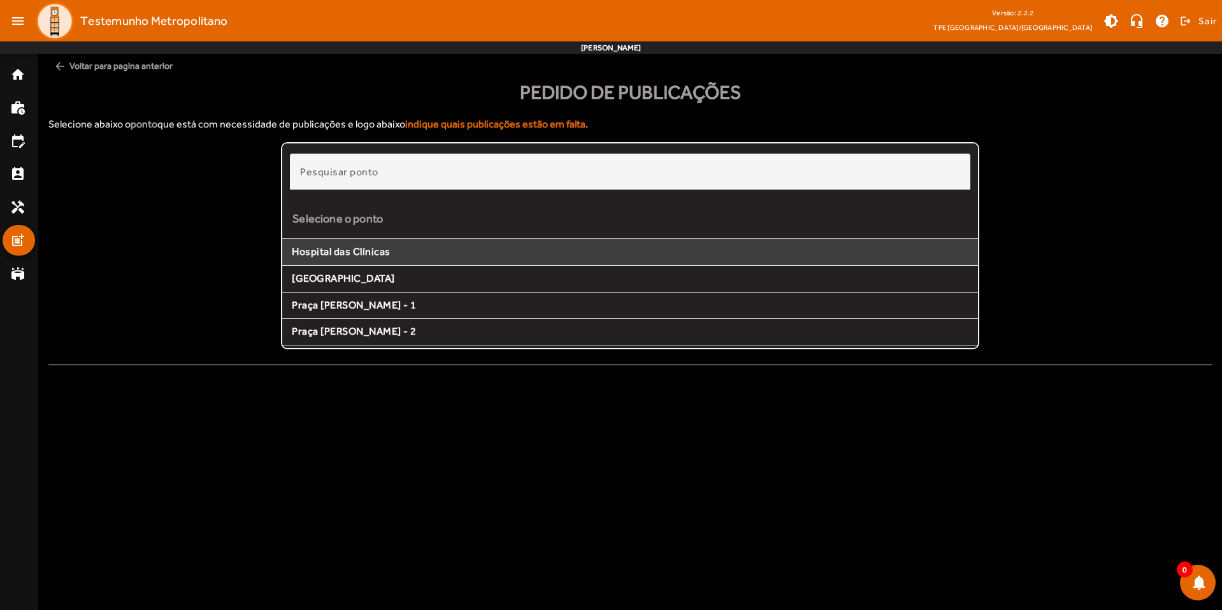
click at [387, 254] on span "Hospital das Clínicas" at bounding box center [630, 251] width 677 height 13
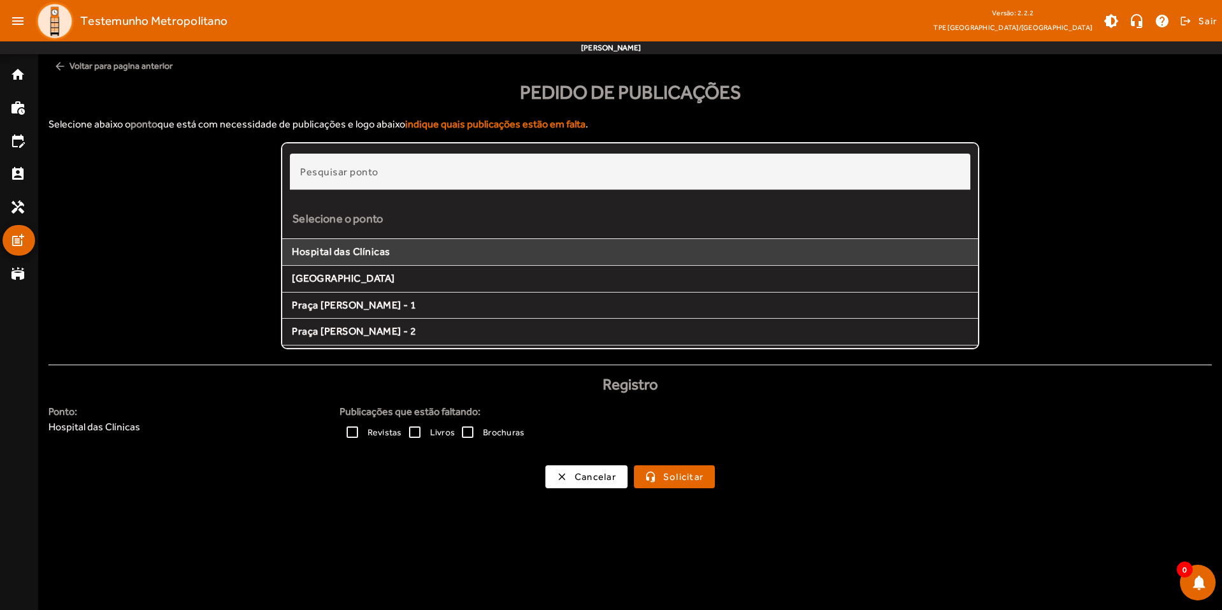
click at [534, 405] on strong "Publicações que estão faltando:" at bounding box center [776, 411] width 873 height 15
click at [302, 419] on span "Hospital das Clínicas" at bounding box center [193, 426] width 291 height 15
drag, startPoint x: 254, startPoint y: 434, endPoint x: 168, endPoint y: 429, distance: 86.8
click at [254, 435] on div "Ponto: Hospital das Clínicas" at bounding box center [193, 429] width 291 height 51
drag, startPoint x: 154, startPoint y: 429, endPoint x: 167, endPoint y: 428, distance: 13.4
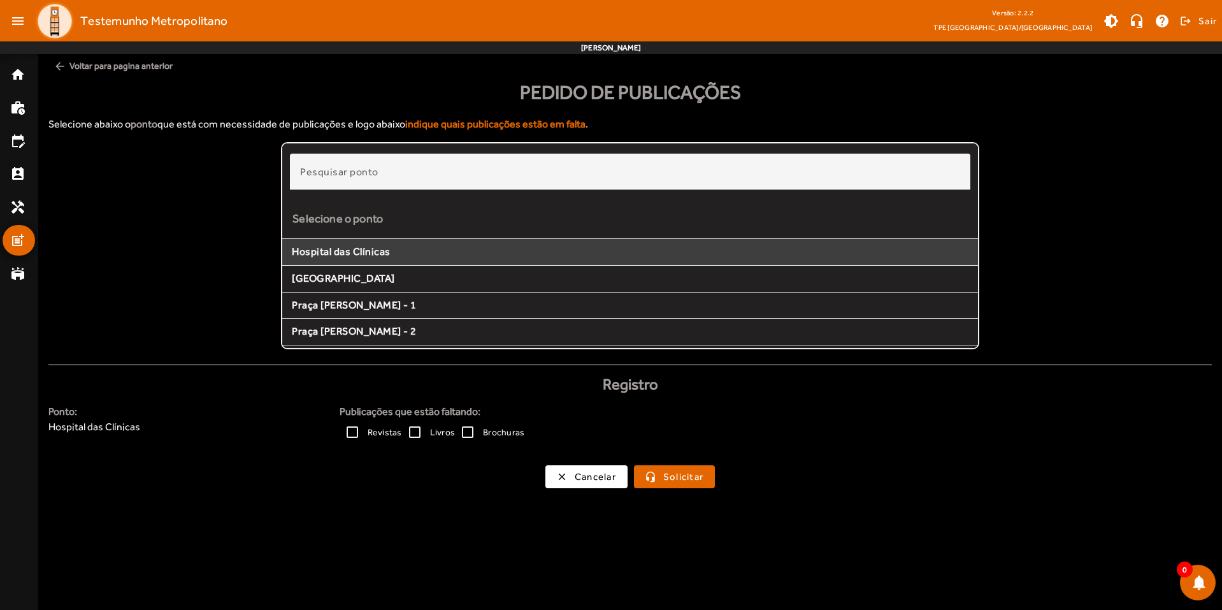
click at [154, 429] on span "Hospital das Clínicas" at bounding box center [193, 426] width 291 height 15
click at [626, 387] on h4 "Registro" at bounding box center [630, 384] width 1179 height 18
click at [532, 429] on div "Revistas Livros Brochuras" at bounding box center [776, 431] width 873 height 25
click at [589, 477] on span "Cancelar" at bounding box center [595, 477] width 41 height 15
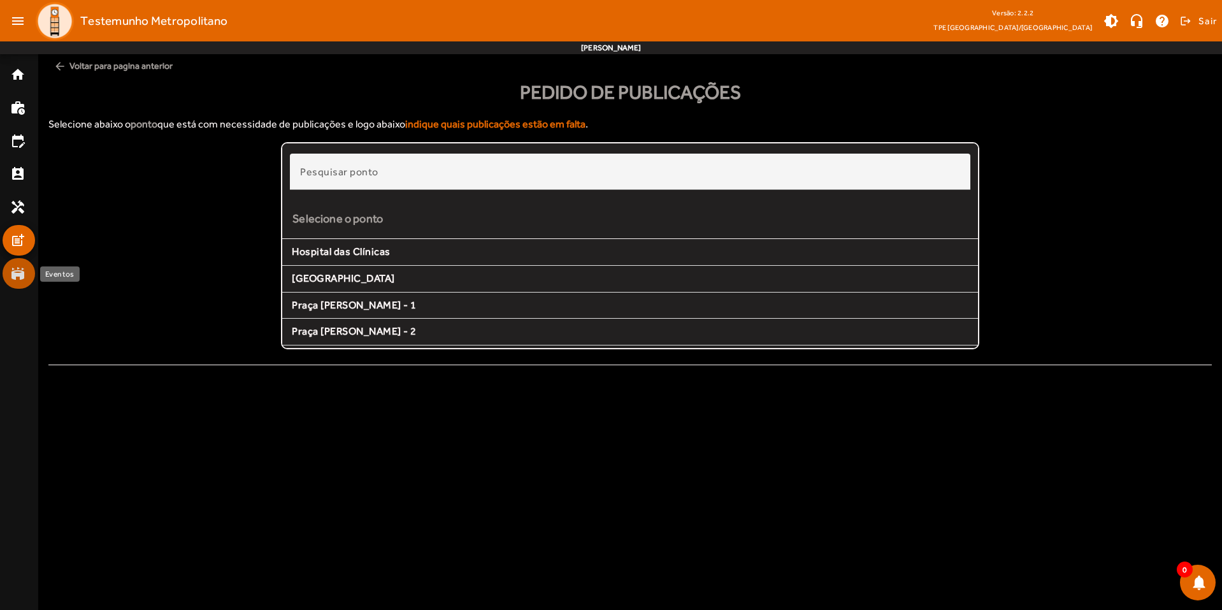
click at [25, 278] on link "stadium" at bounding box center [22, 273] width 25 height 15
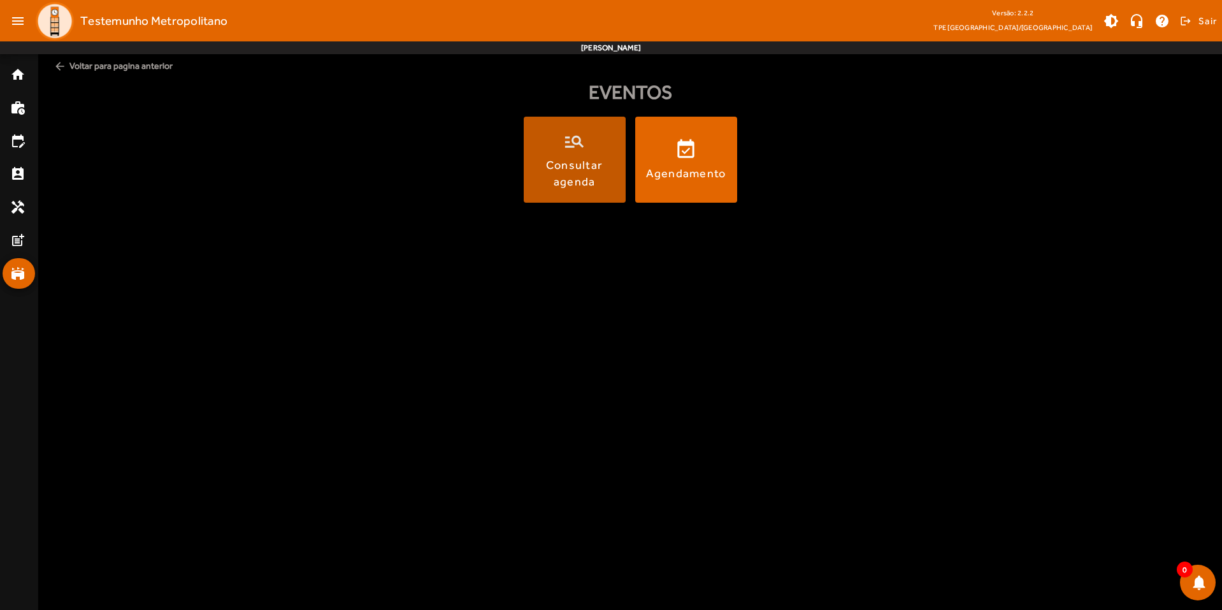
click at [563, 177] on div "Consultar agenda" at bounding box center [574, 173] width 97 height 32
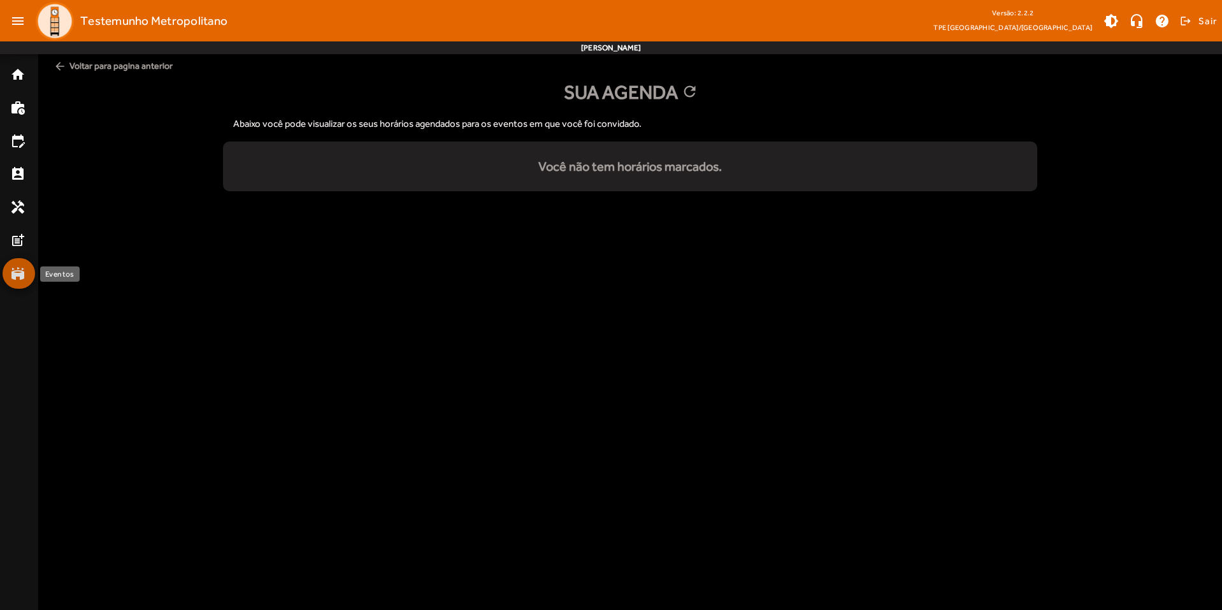
click at [19, 271] on mat-icon "stadium" at bounding box center [17, 273] width 15 height 15
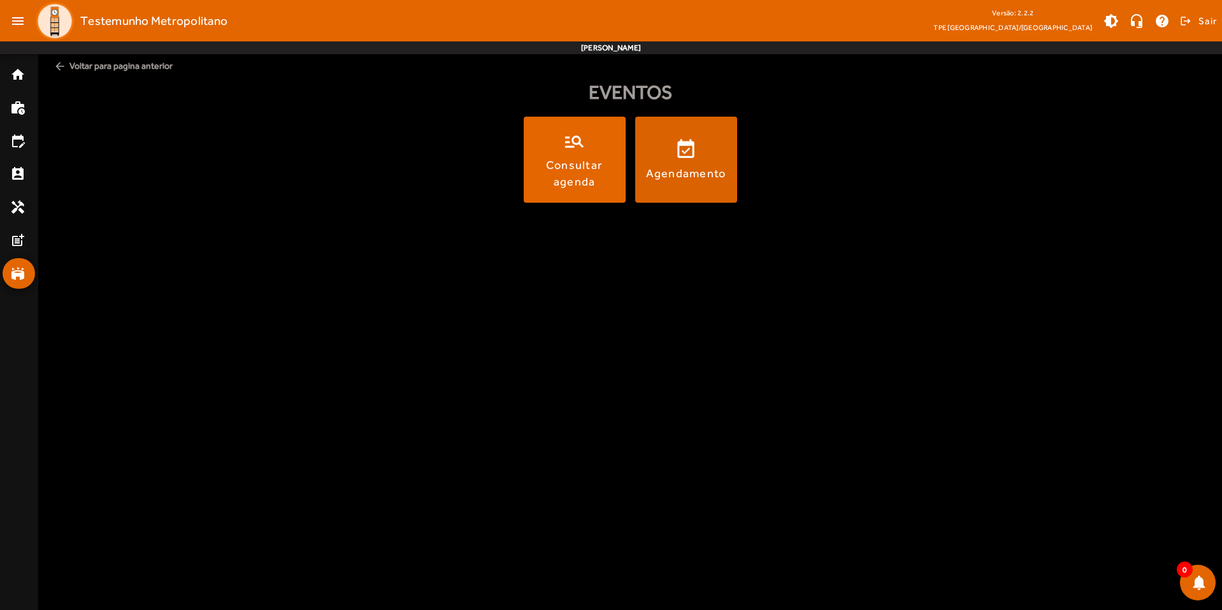
click at [659, 156] on span at bounding box center [686, 160] width 102 height 31
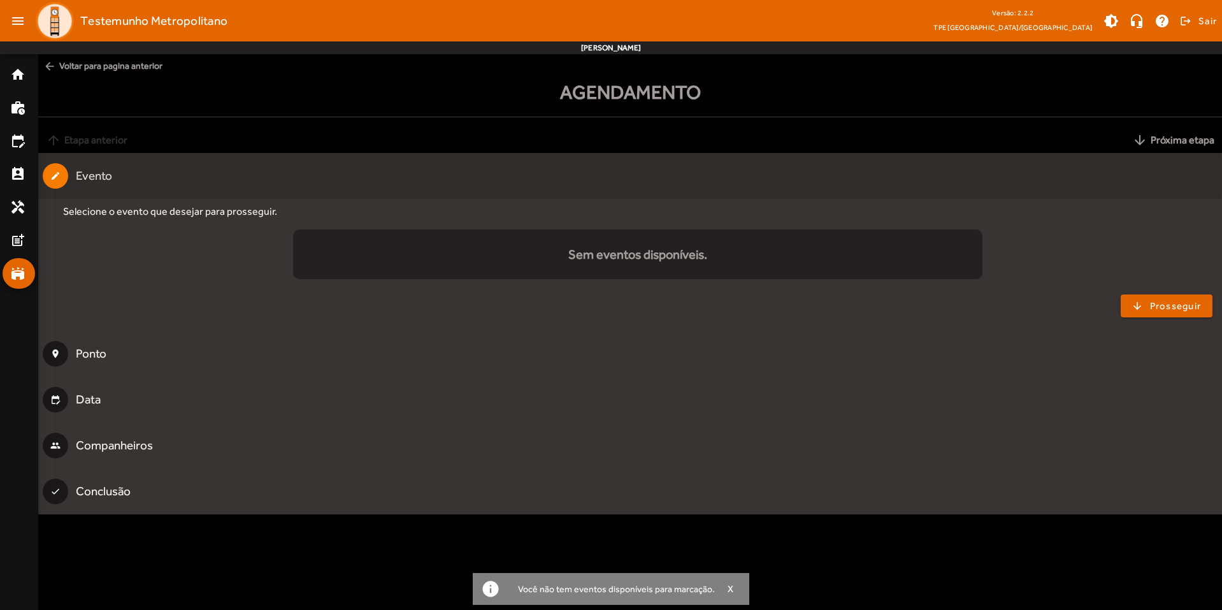
click at [54, 179] on mat-icon "create" at bounding box center [55, 176] width 10 height 10
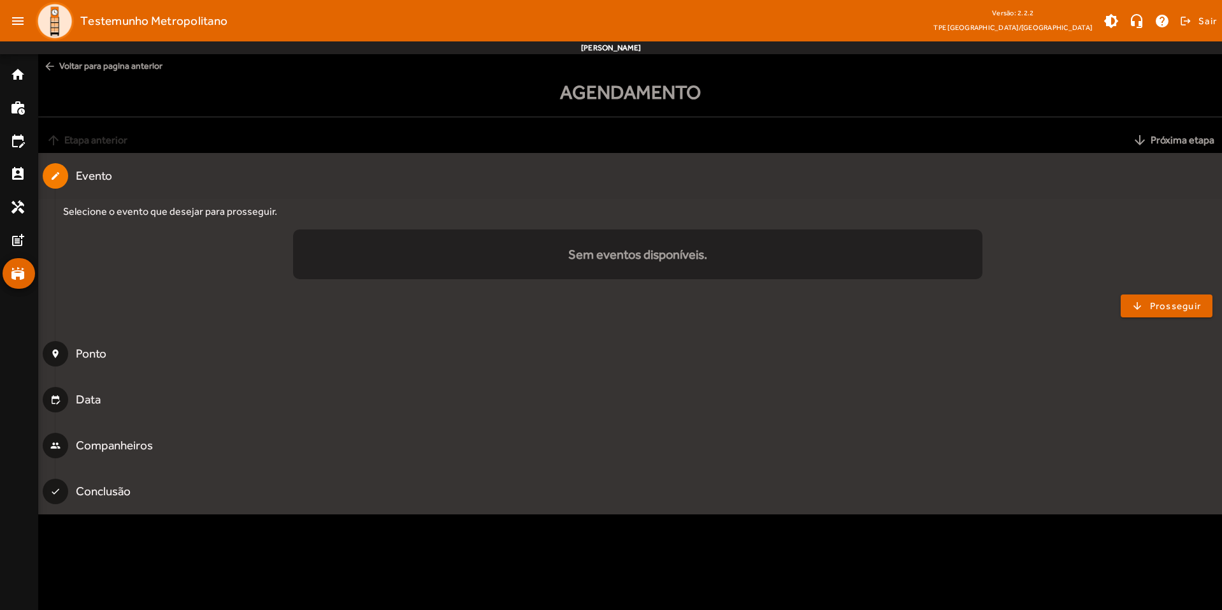
click at [57, 180] on mat-icon "create" at bounding box center [55, 176] width 10 height 10
drag, startPoint x: 565, startPoint y: 244, endPoint x: 572, endPoint y: 248, distance: 8.5
click at [565, 245] on mat-list "Sem eventos disponíveis." at bounding box center [637, 254] width 689 height 50
click at [222, 212] on div "Selecione o evento que desejar para prosseguir." at bounding box center [637, 211] width 1149 height 15
click at [309, 214] on div "Selecione o evento que desejar para prosseguir." at bounding box center [637, 211] width 1149 height 15
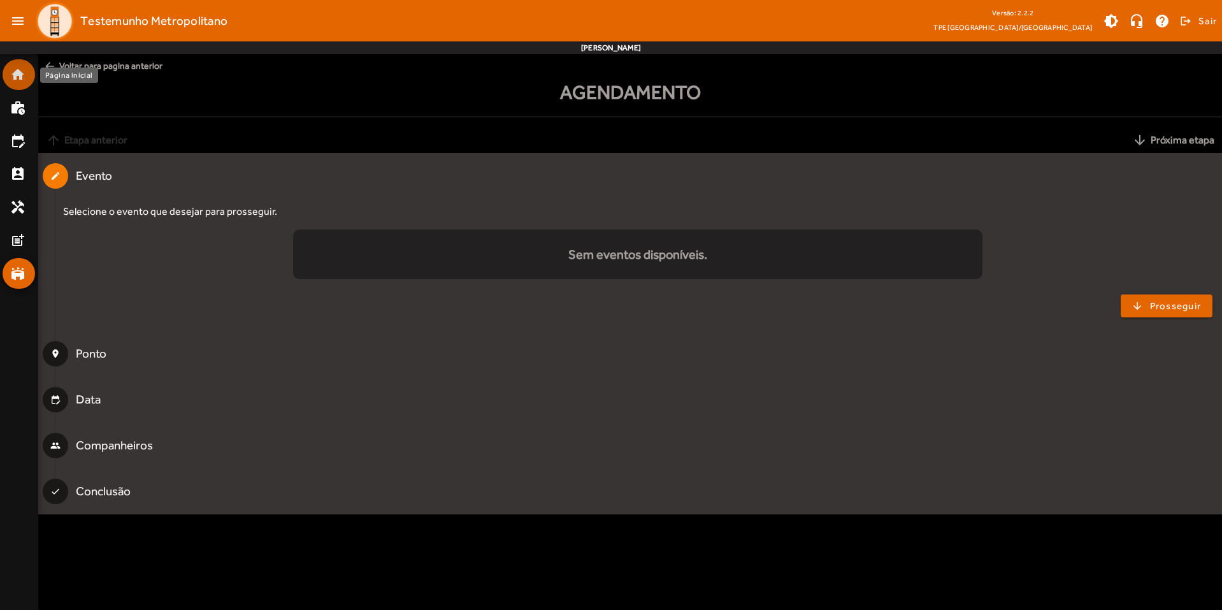
click at [13, 80] on mat-icon "home" at bounding box center [17, 74] width 15 height 15
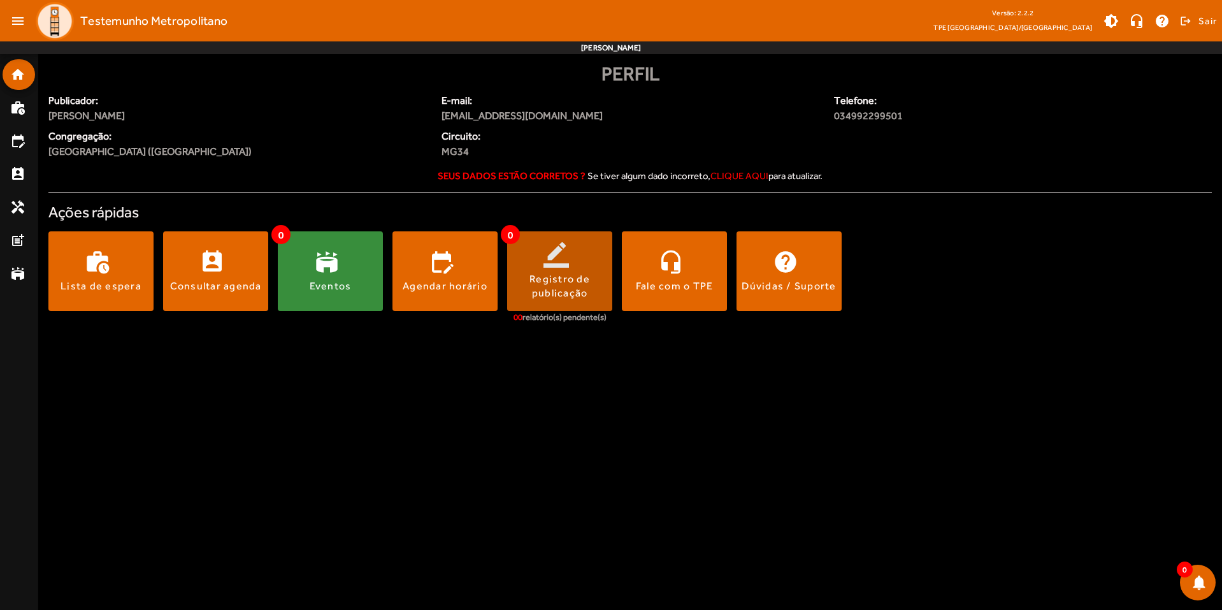
click at [557, 261] on span at bounding box center [559, 271] width 105 height 31
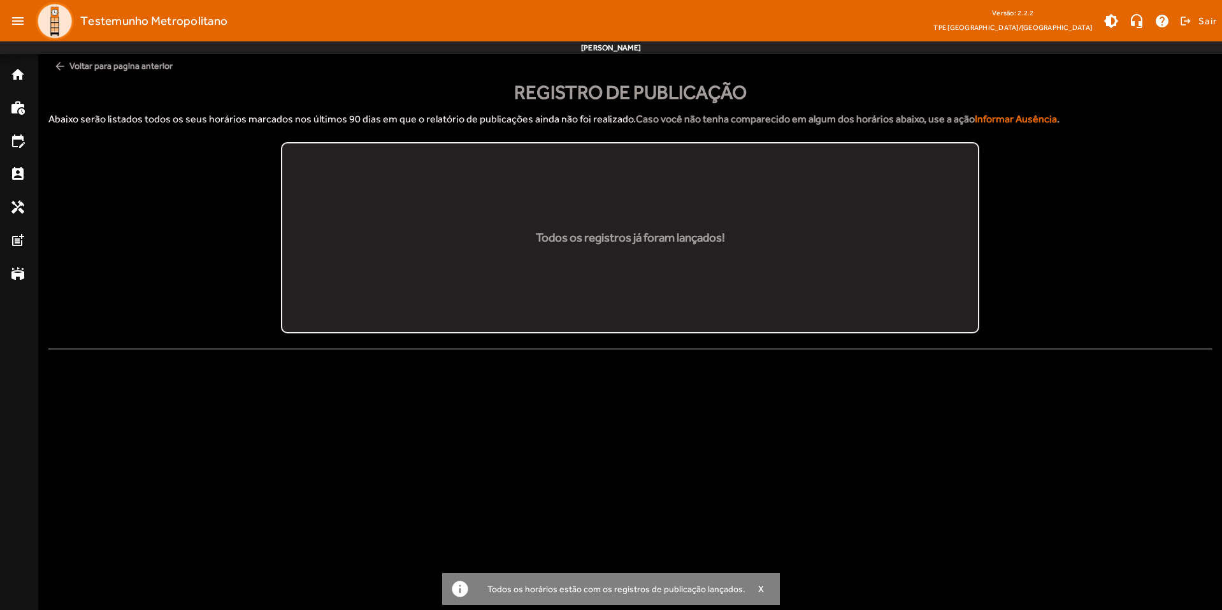
click at [561, 236] on div "Todos os registros já foram lançados!" at bounding box center [630, 238] width 189 height 18
